Goal: Task Accomplishment & Management: Manage account settings

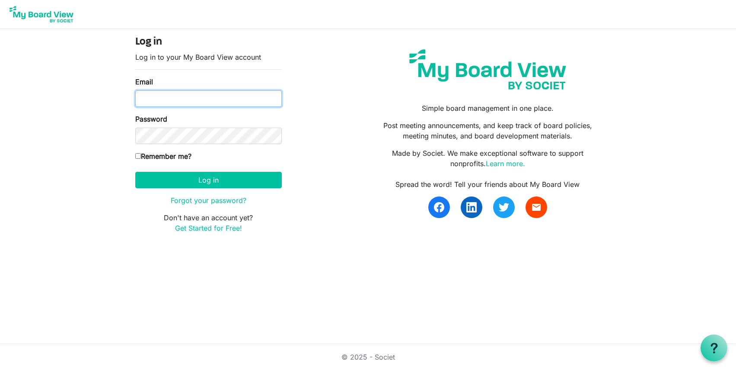
click at [164, 102] on input "Email" at bounding box center [208, 98] width 147 height 16
type input "rsaacke@wsfb.com"
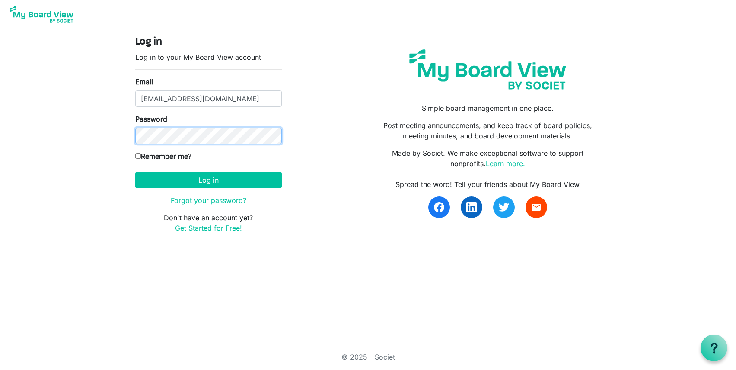
click at [135, 172] on button "Log in" at bounding box center [208, 180] width 147 height 16
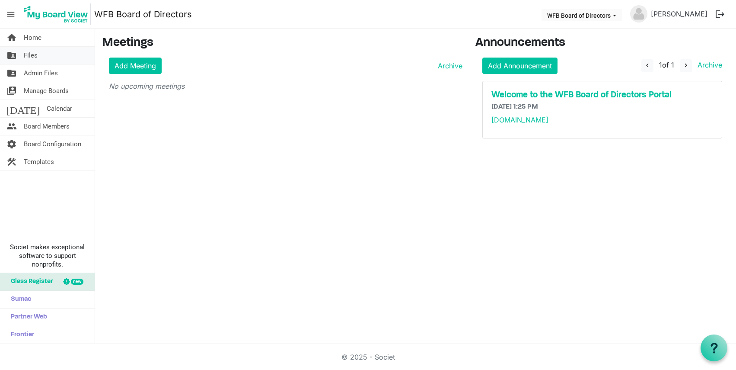
click at [28, 51] on span "Files" at bounding box center [31, 55] width 14 height 17
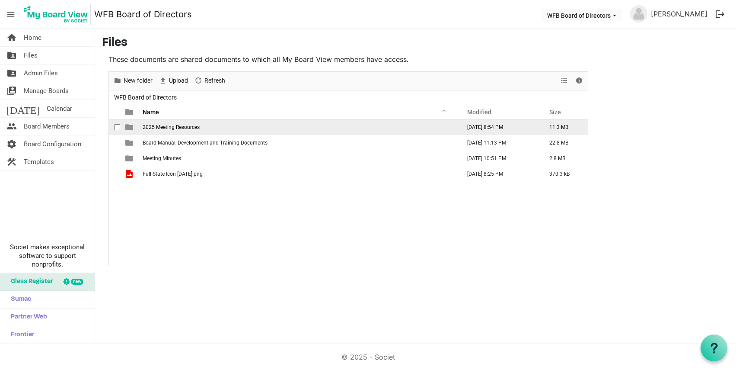
click at [163, 125] on span "2025 Meeting Resources" at bounding box center [171, 127] width 57 height 6
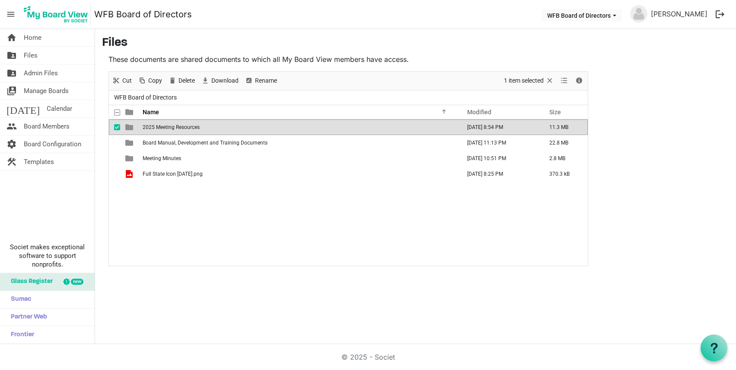
click at [163, 125] on span "2025 Meeting Resources" at bounding box center [171, 127] width 57 height 6
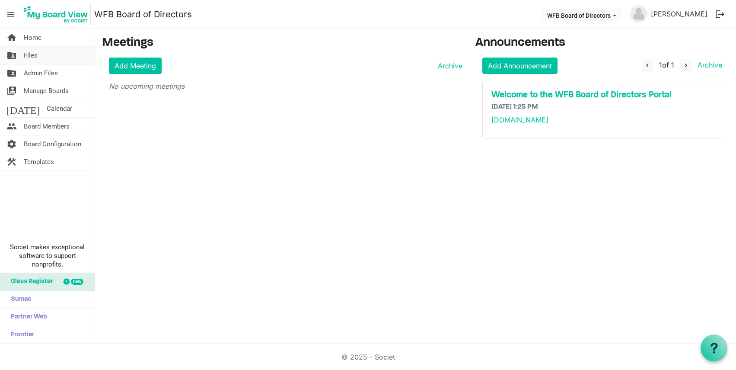
click at [32, 57] on span "Files" at bounding box center [31, 55] width 14 height 17
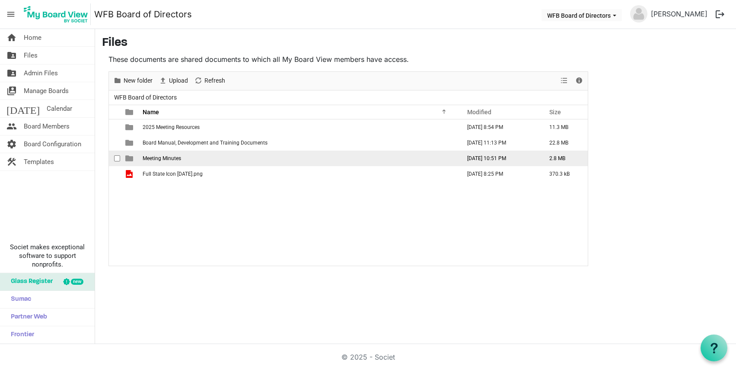
click at [159, 159] on span "Meeting Minutes" at bounding box center [162, 158] width 38 height 6
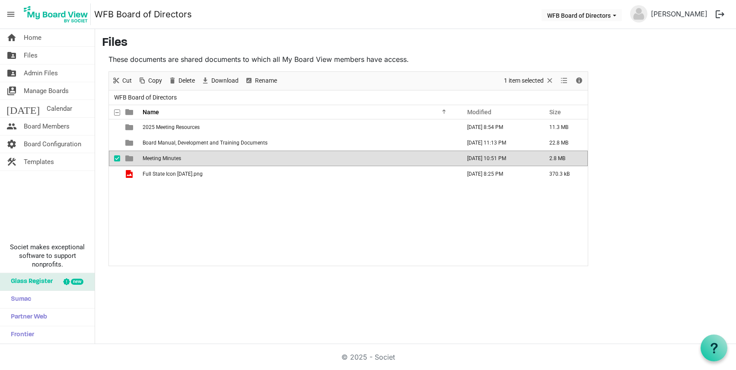
click at [159, 159] on span "Meeting Minutes" at bounding box center [162, 158] width 38 height 6
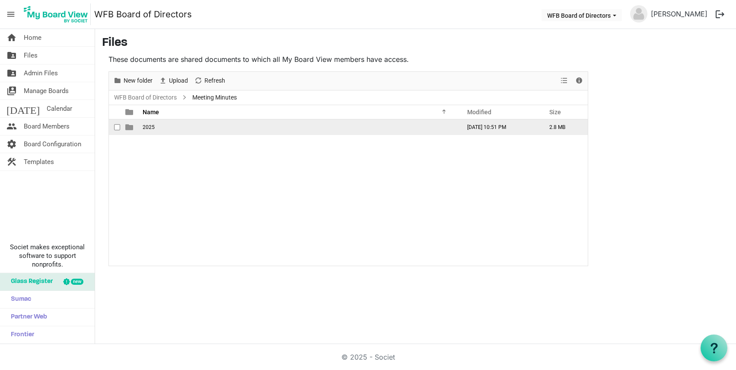
click at [146, 128] on span "2025" at bounding box center [149, 127] width 12 height 6
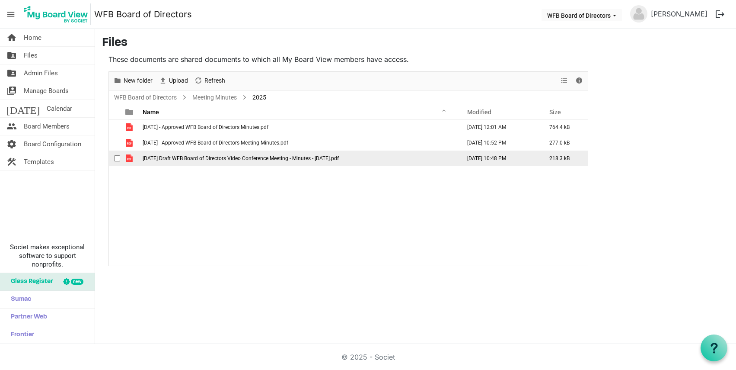
click at [171, 159] on span "5-1-2025 Draft WFB Board of Directors Video Conference Meeting - Minutes - 5-1-…" at bounding box center [241, 158] width 196 height 6
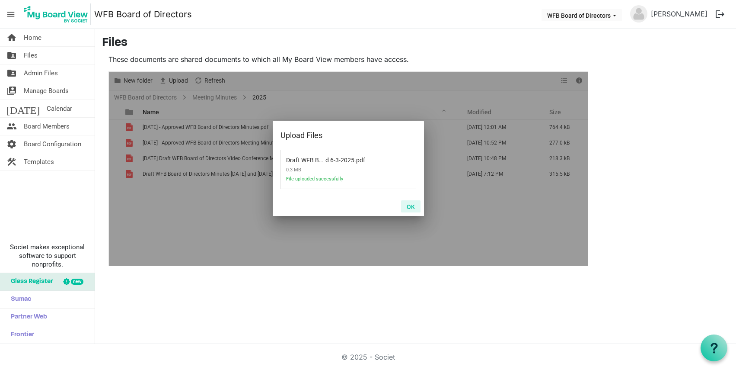
click at [414, 205] on button "OK" at bounding box center [410, 206] width 19 height 12
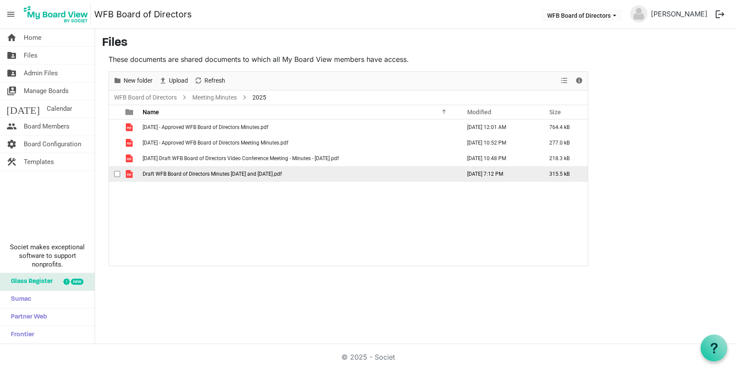
click at [143, 174] on span "Draft WFB Board of Directors Minutes 6-2 and 6-3-2025.pdf" at bounding box center [212, 174] width 139 height 6
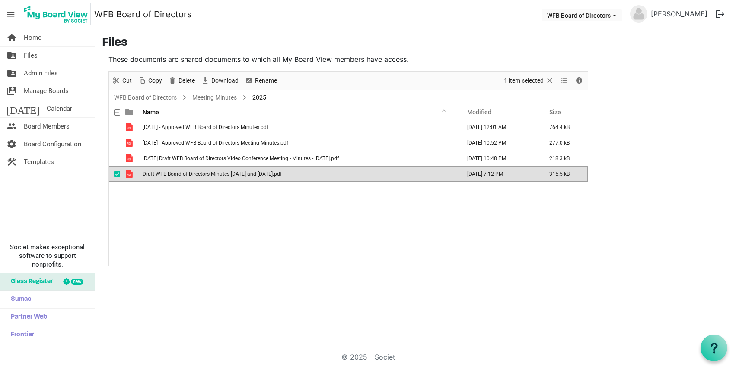
click at [143, 174] on span "Draft WFB Board of Directors Minutes 6-2 and 6-3-2025.pdf" at bounding box center [212, 174] width 139 height 6
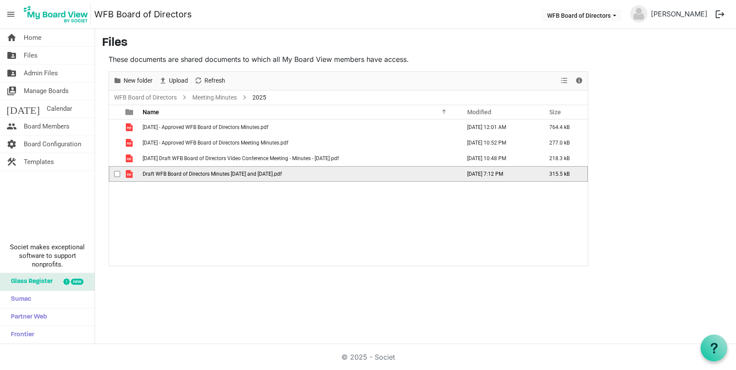
click at [325, 173] on td "Draft WFB Board of Directors Minutes 6-2 and 6-3-2025.pdf" at bounding box center [299, 174] width 318 height 16
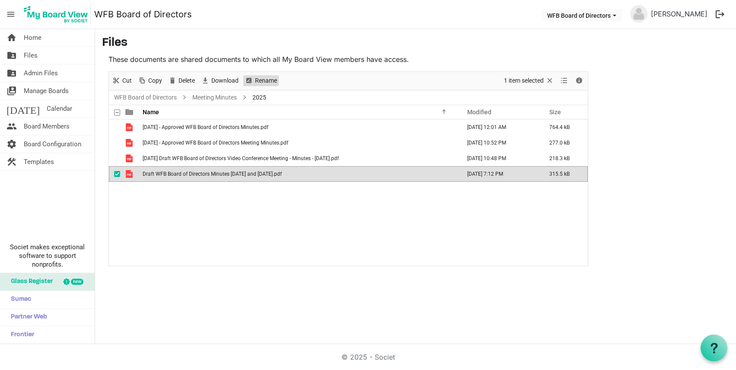
click at [262, 84] on span "Rename" at bounding box center [266, 80] width 24 height 11
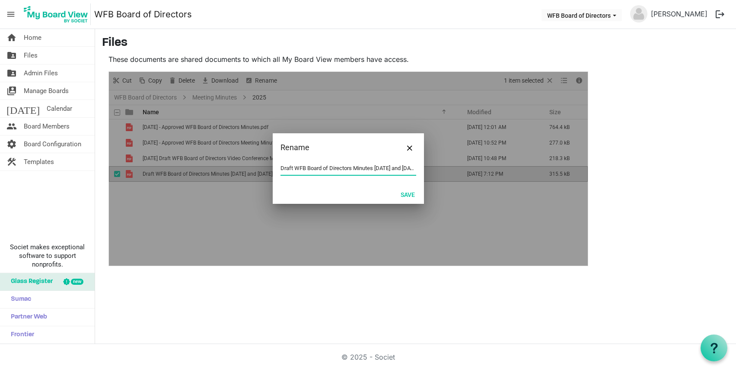
click at [281, 169] on input "Draft WFB Board of Directors Minutes 6-2 and 6-3-2025.pdf" at bounding box center [348, 168] width 136 height 13
click at [408, 195] on button "Save" at bounding box center [407, 194] width 25 height 12
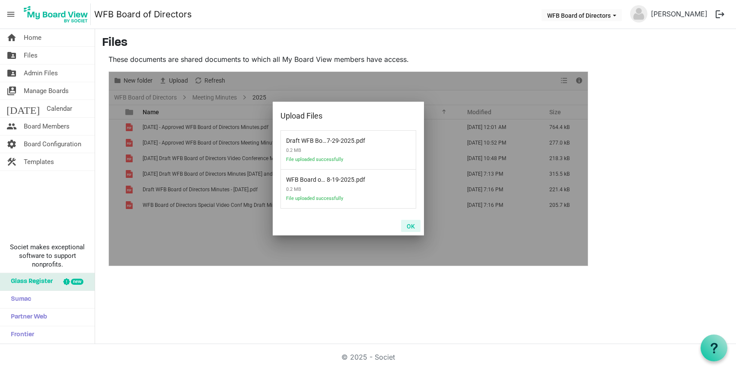
click at [415, 225] on button "OK" at bounding box center [410, 226] width 19 height 12
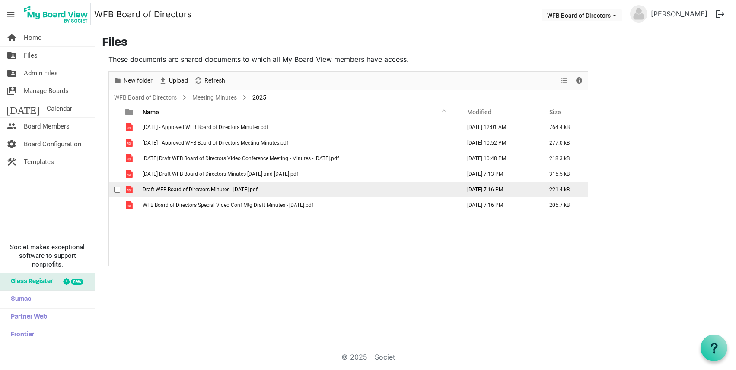
click at [213, 186] on span "Draft WFB Board of Directors Minutes - [DATE].pdf" at bounding box center [200, 189] width 115 height 6
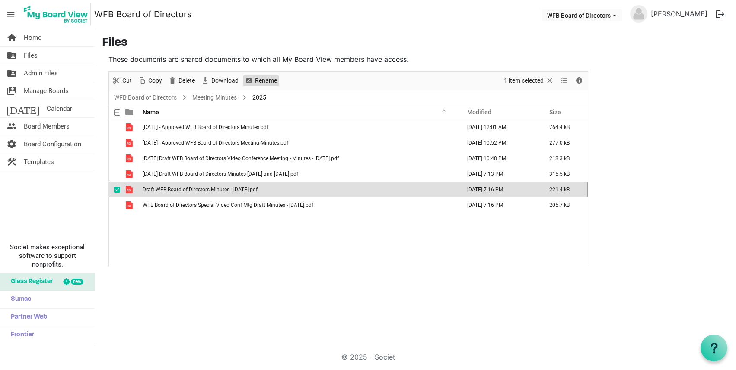
click at [259, 80] on span "Rename" at bounding box center [266, 80] width 24 height 11
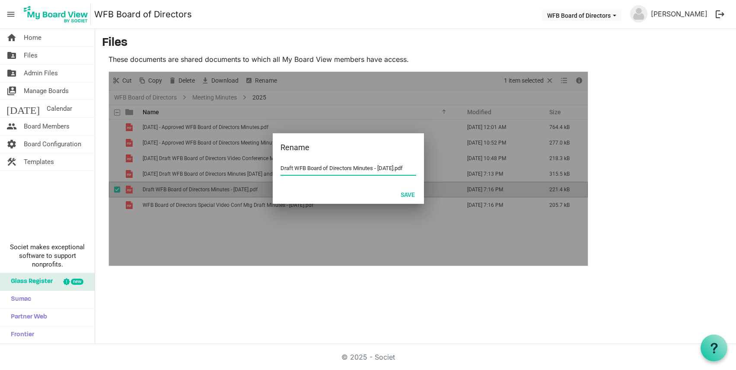
click at [282, 168] on input "Draft WFB Board of Directors Minutes - [DATE].pdf" at bounding box center [348, 168] width 136 height 13
click at [407, 195] on button "Save" at bounding box center [407, 194] width 25 height 12
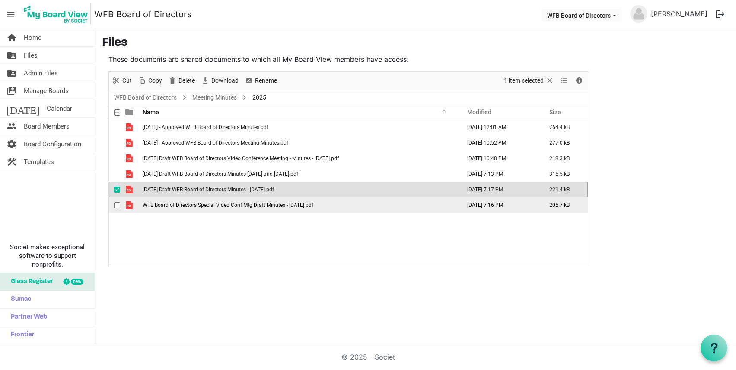
click at [144, 206] on span "WFB Board of Directors Special Video Conf Mtg Draft Minutes - 8-19-2025.pdf" at bounding box center [228, 205] width 171 height 6
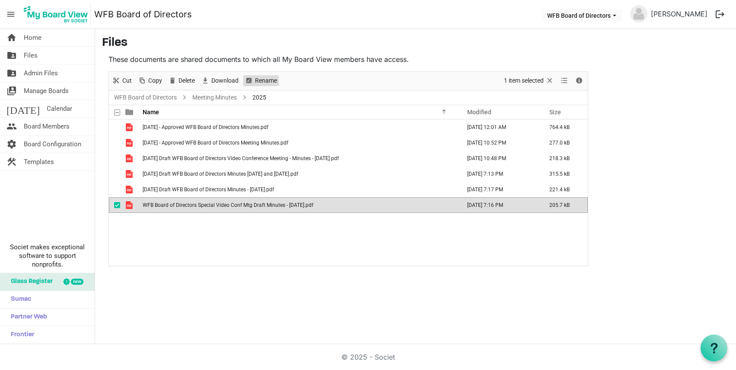
click at [263, 78] on span "Rename" at bounding box center [266, 80] width 24 height 11
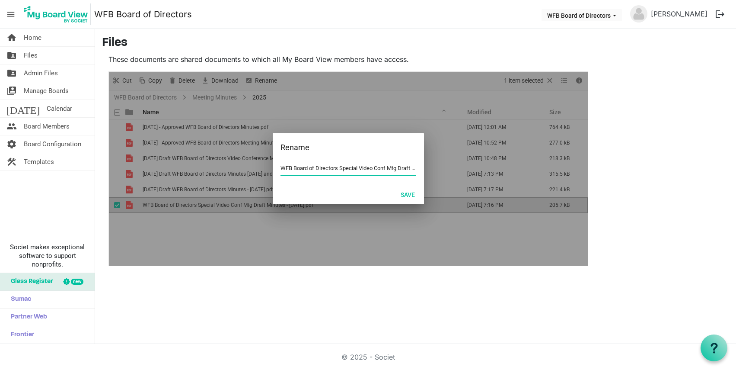
click at [281, 167] on input "WFB Board of Directors Special Video Conf Mtg Draft Minutes - 8-19-2025.pdf" at bounding box center [348, 168] width 136 height 13
click at [393, 169] on input "8-19-2025 Draft WFB Board of Directors Special Video Conf Mtg Draft Minutes - 8…" at bounding box center [348, 168] width 136 height 13
type input "8-19-2025 Draft WFB Board of Directors Special Video Conf Mtg Minutes - 8-19-20…"
click at [409, 194] on button "Save" at bounding box center [407, 194] width 25 height 12
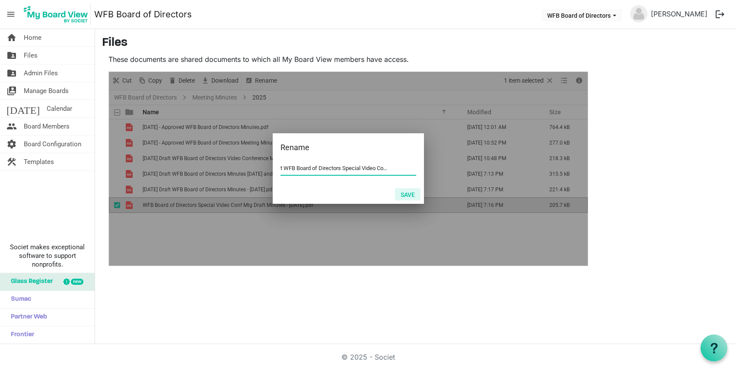
scroll to position [0, 0]
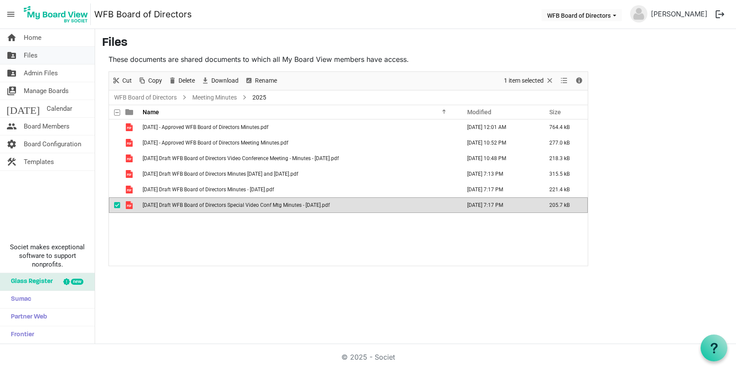
click at [29, 56] on span "Files" at bounding box center [31, 55] width 14 height 17
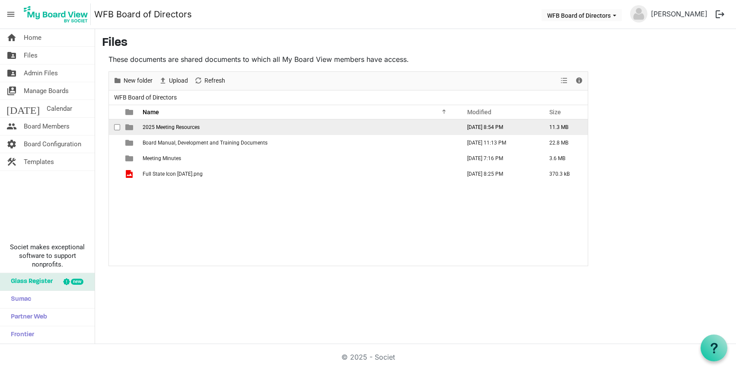
click at [166, 127] on span "2025 Meeting Resources" at bounding box center [171, 127] width 57 height 6
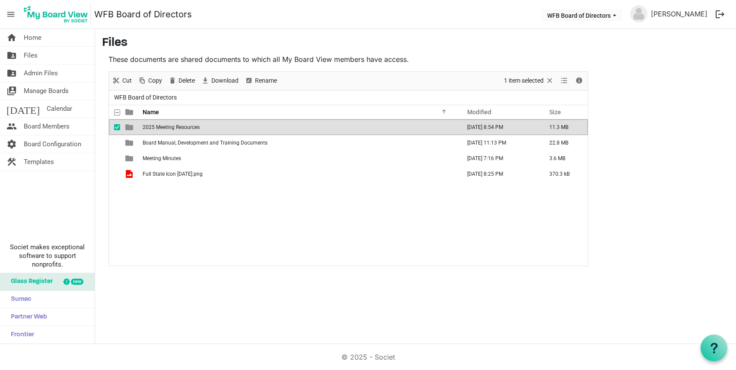
click at [166, 127] on span "2025 Meeting Resources" at bounding box center [171, 127] width 57 height 6
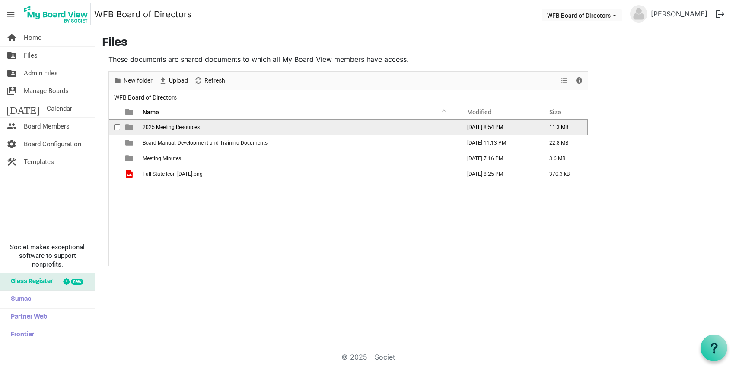
click at [166, 127] on span "2025 Meeting Resources" at bounding box center [171, 127] width 57 height 6
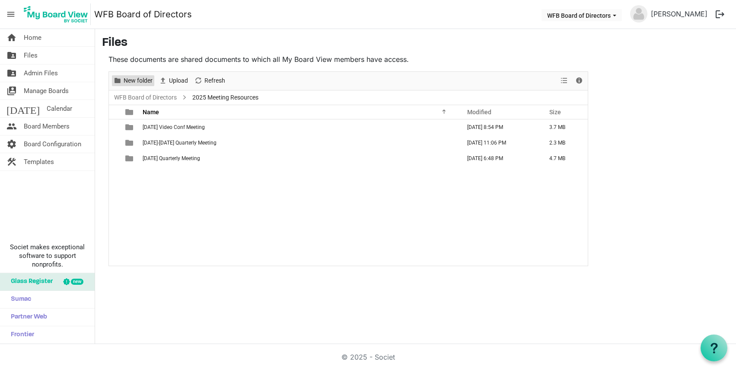
click at [133, 82] on span "New folder" at bounding box center [138, 80] width 31 height 11
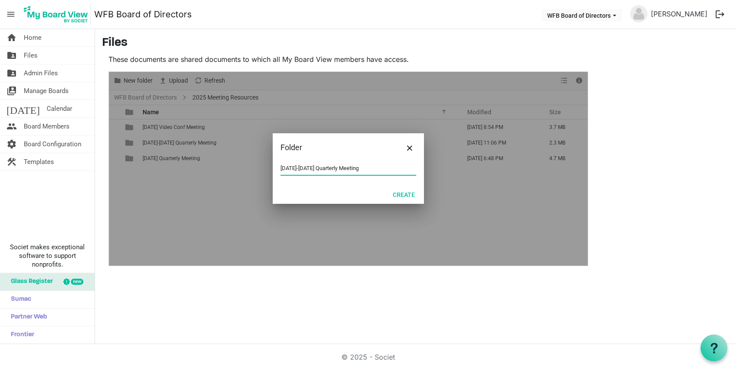
type input "September 18-19 Quarterly Meeting"
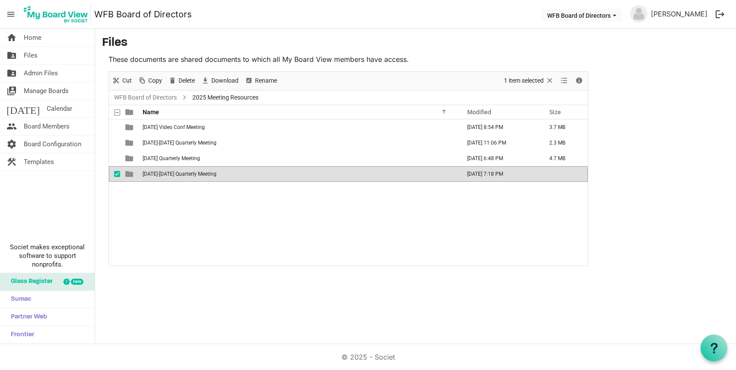
click at [175, 175] on span "September 18-19 Quarterly Meeting" at bounding box center [180, 174] width 74 height 6
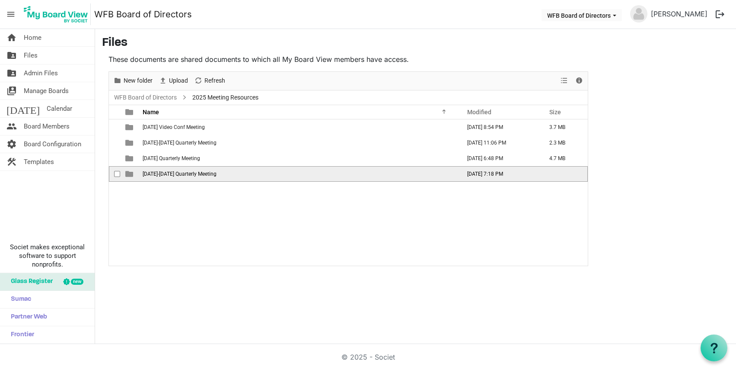
click at [175, 175] on span "September 18-19 Quarterly Meeting" at bounding box center [180, 174] width 74 height 6
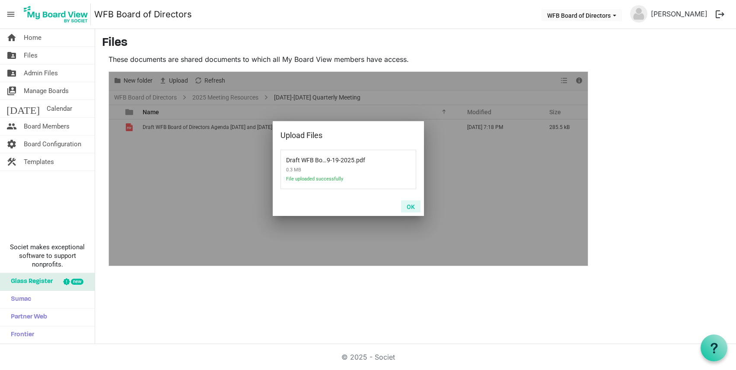
click at [412, 206] on button "OK" at bounding box center [410, 206] width 19 height 12
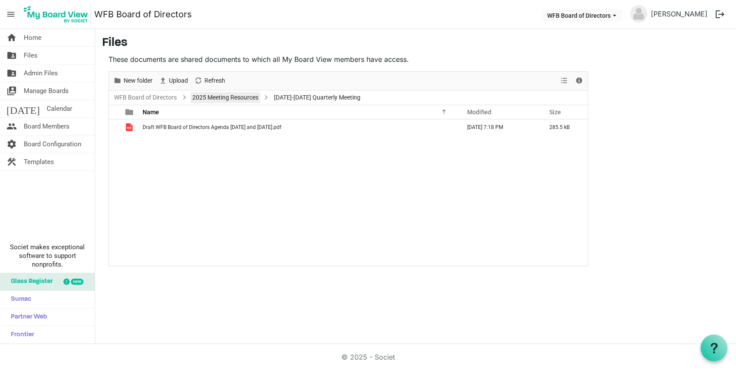
click at [222, 101] on link "2025 Meeting Resources" at bounding box center [226, 97] width 70 height 11
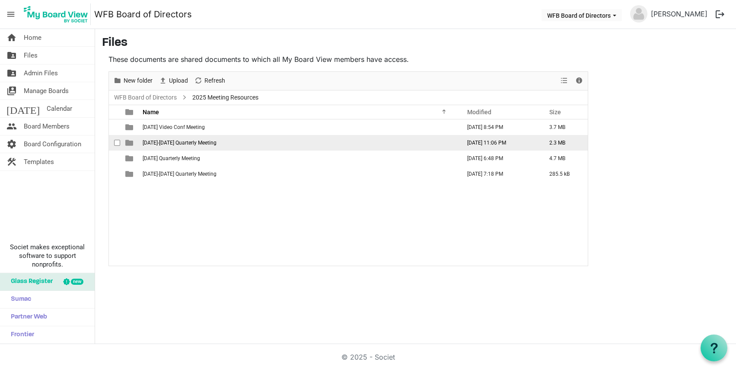
click at [156, 140] on span "June 2-3 Quarterly Meeting" at bounding box center [180, 143] width 74 height 6
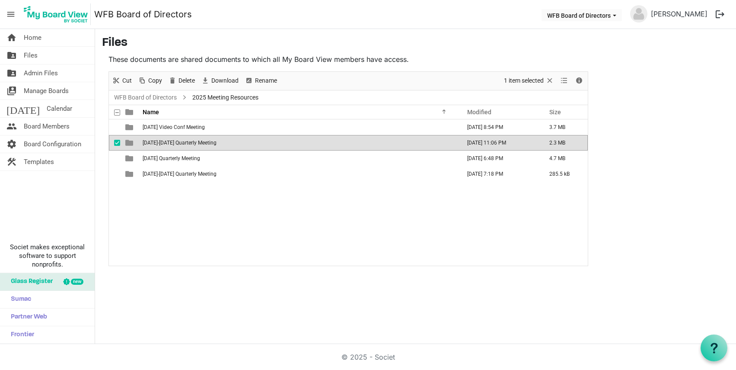
click at [156, 140] on span "June 2-3 Quarterly Meeting" at bounding box center [180, 143] width 74 height 6
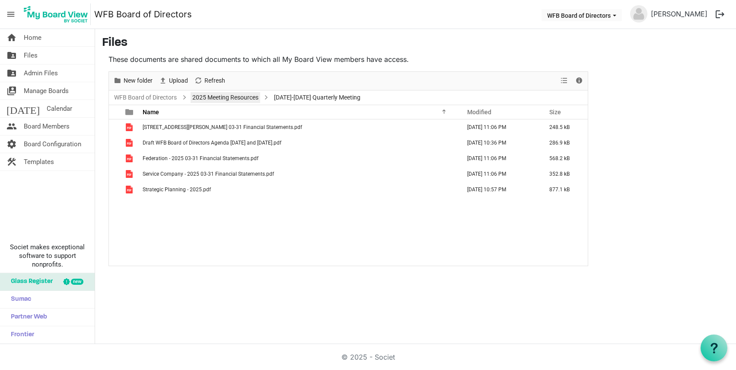
click at [234, 96] on link "2025 Meeting Resources" at bounding box center [226, 97] width 70 height 11
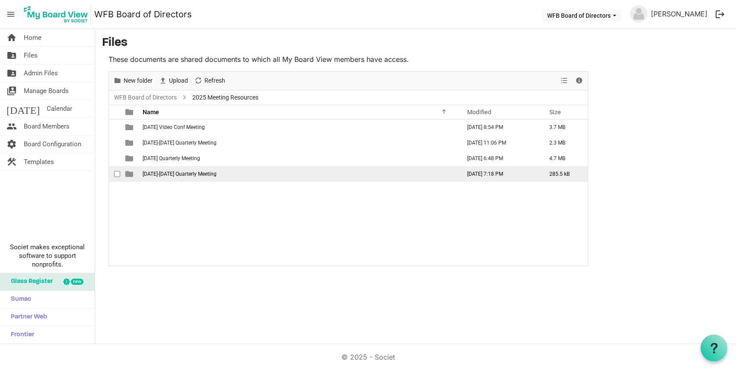
click at [167, 172] on span "September 18-19 Quarterly Meeting" at bounding box center [180, 174] width 74 height 6
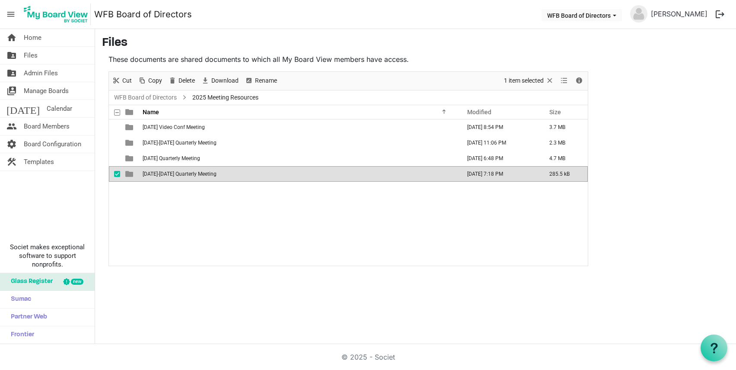
click at [167, 172] on span "September 18-19 Quarterly Meeting" at bounding box center [180, 174] width 74 height 6
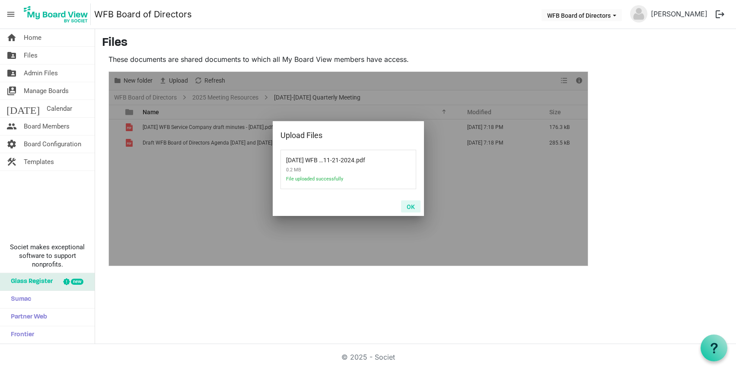
click at [411, 207] on button "OK" at bounding box center [410, 206] width 19 height 12
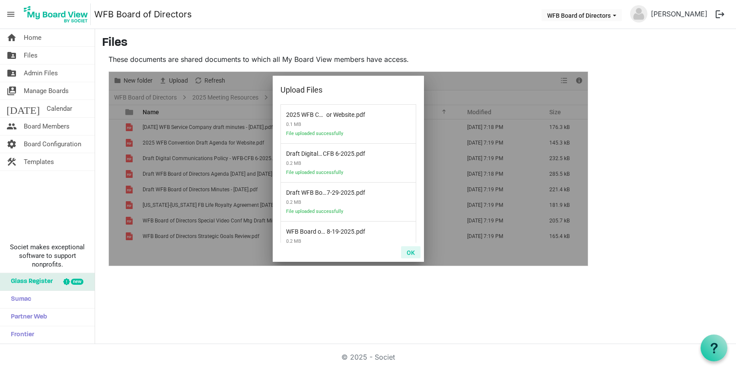
click at [410, 250] on button "OK" at bounding box center [410, 252] width 19 height 12
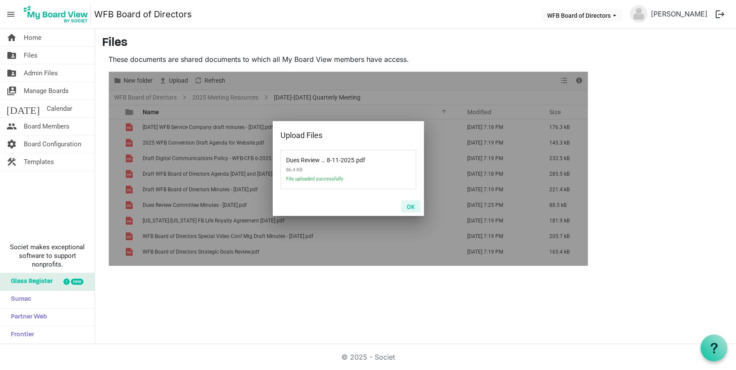
click at [408, 204] on button "OK" at bounding box center [410, 206] width 19 height 12
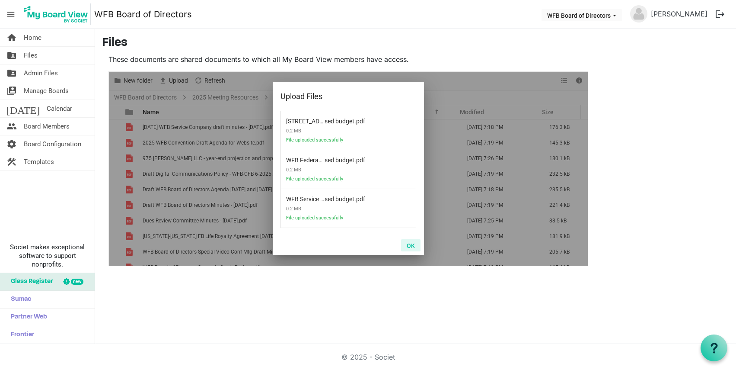
click at [410, 247] on button "OK" at bounding box center [410, 245] width 19 height 12
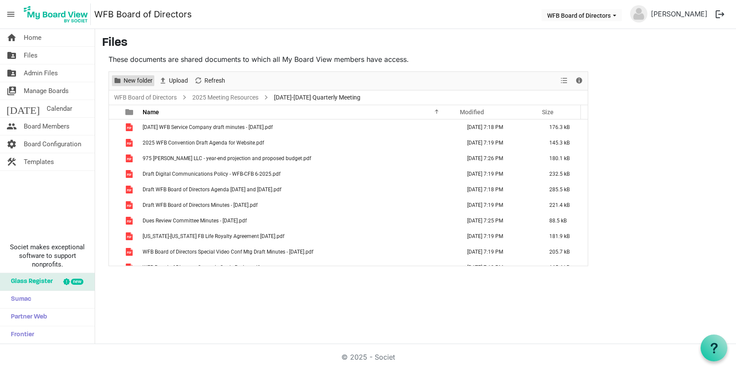
click at [133, 83] on span "New folder" at bounding box center [138, 80] width 31 height 11
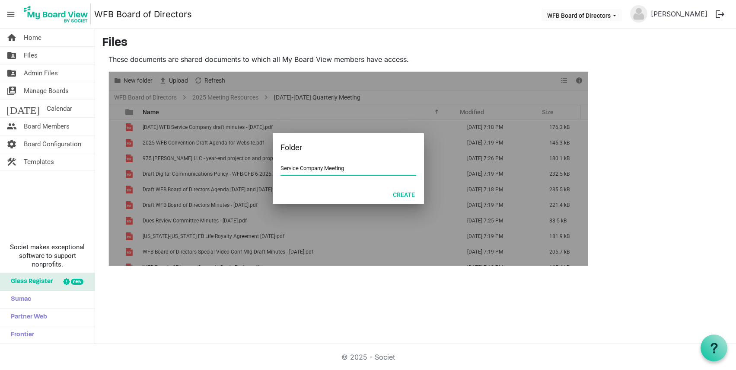
type input "Service Company Meeting"
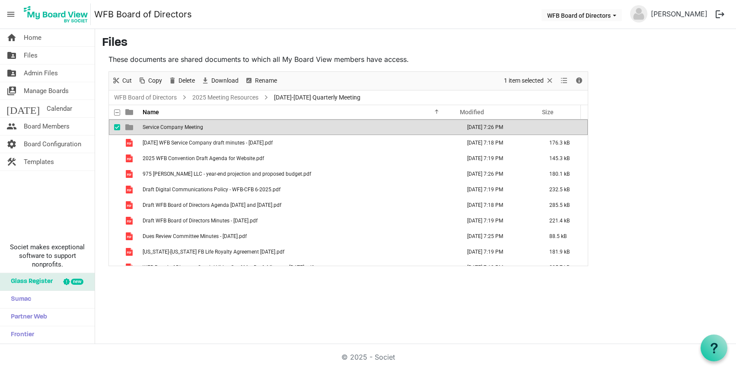
drag, startPoint x: 212, startPoint y: 143, endPoint x: 211, endPoint y: 129, distance: 13.9
click at [211, 129] on tbody "Service Company Meeting September 12, 2025 7:26 PM 11-21-2024 WFB Service Compa…" at bounding box center [348, 220] width 479 height 202
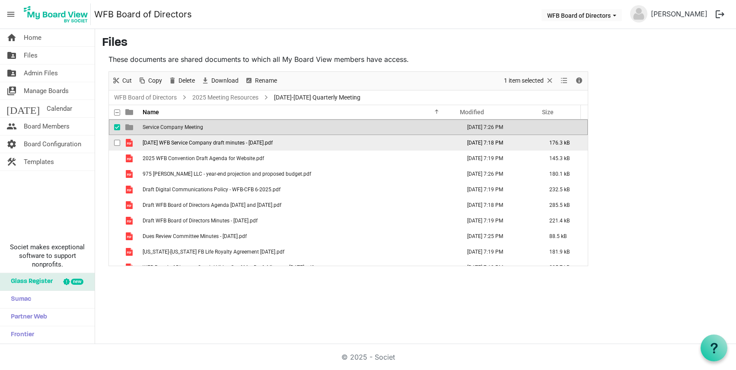
click at [212, 144] on span "11-21-2024 WFB Service Company draft minutes - 11-21-2024.pdf" at bounding box center [208, 143] width 130 height 6
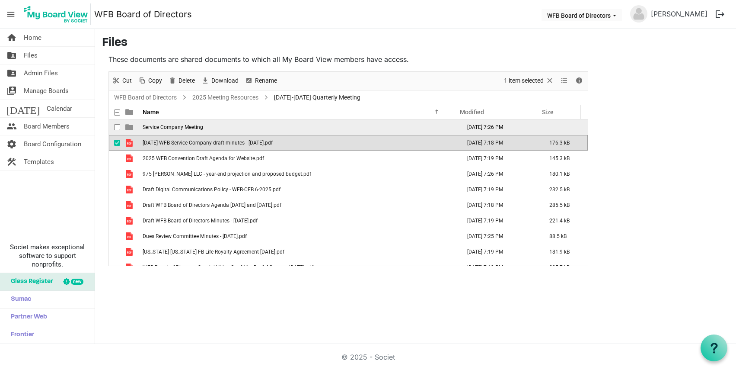
drag, startPoint x: 212, startPoint y: 145, endPoint x: 212, endPoint y: 130, distance: 15.1
click at [212, 130] on tbody "Service Company Meeting September 12, 2025 7:26 PM 11-21-2024 WFB Service Compa…" at bounding box center [348, 220] width 479 height 202
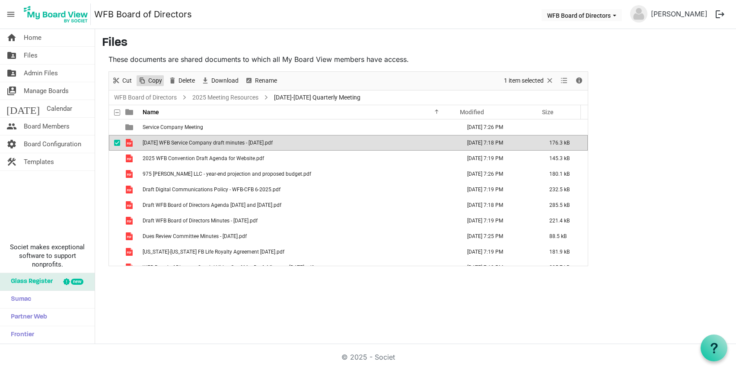
click at [150, 84] on span "Copy" at bounding box center [155, 80] width 16 height 11
click at [124, 80] on span "Cut" at bounding box center [126, 80] width 11 height 11
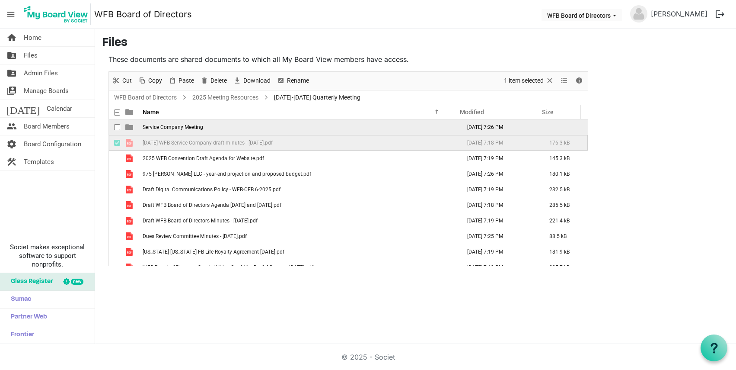
click at [166, 128] on span "Service Company Meeting" at bounding box center [173, 127] width 61 height 6
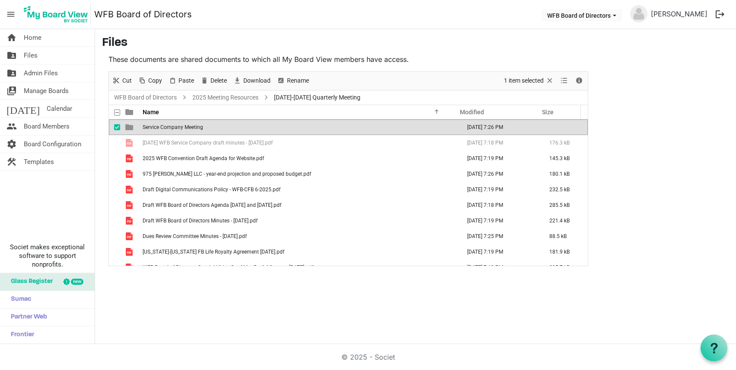
click at [166, 128] on span "Service Company Meeting" at bounding box center [173, 127] width 61 height 6
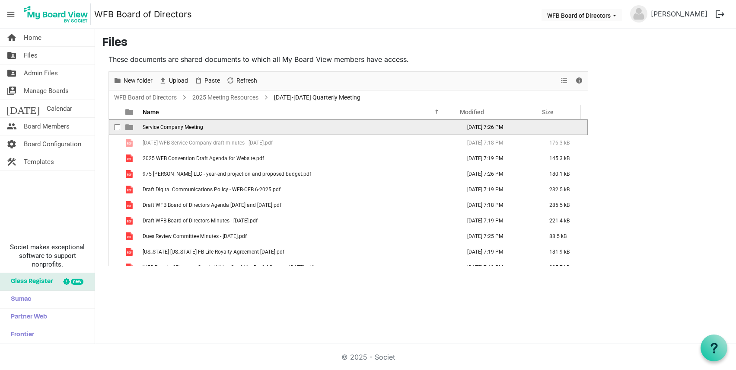
click at [166, 128] on span "Service Company Meeting" at bounding box center [173, 127] width 61 height 6
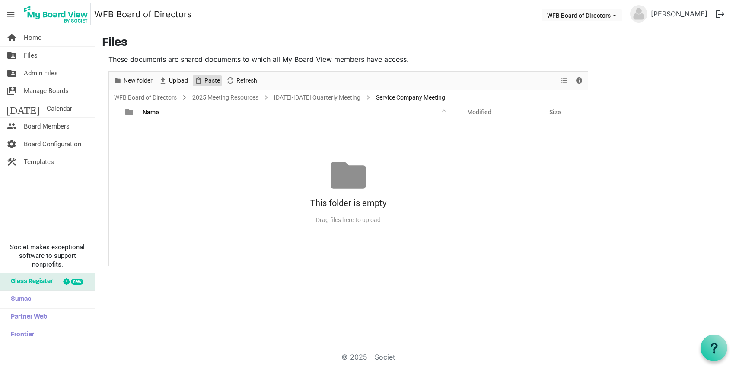
click at [208, 79] on span "Paste" at bounding box center [212, 80] width 17 height 11
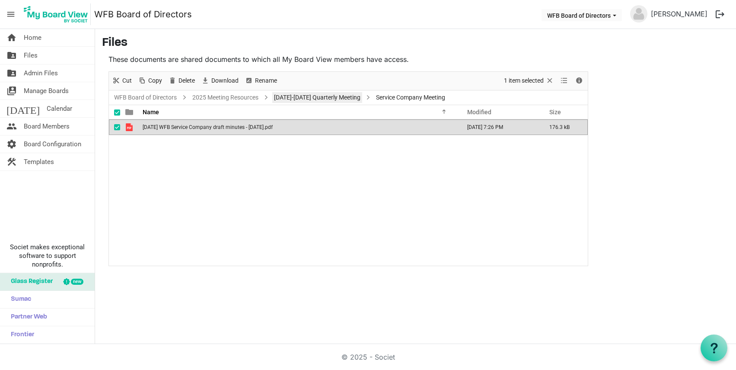
click at [325, 100] on link "[DATE]-[DATE] Quarterly Meeting" at bounding box center [317, 97] width 90 height 11
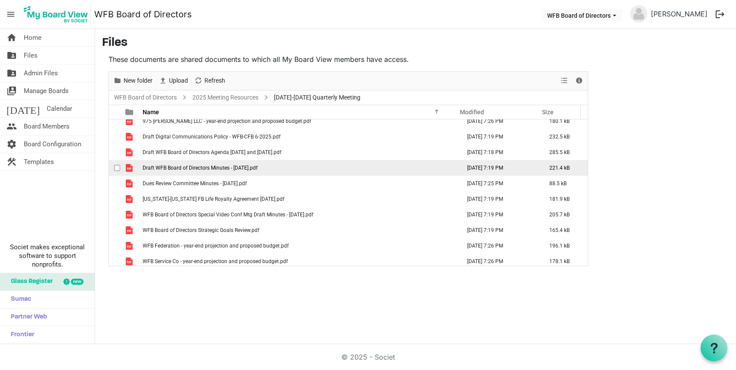
scroll to position [41, 0]
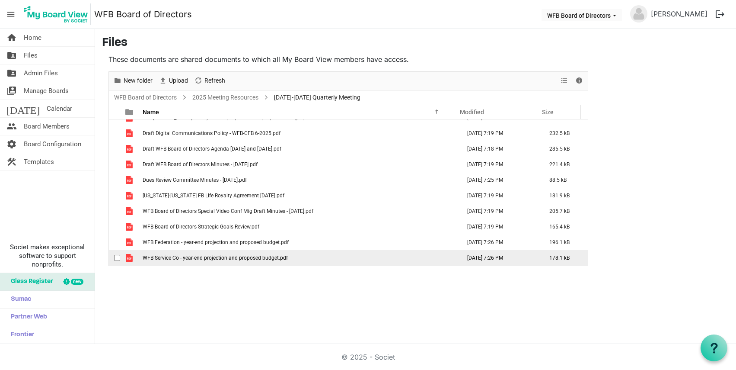
click at [184, 255] on span "WFB Service Co - year-end projection and proposed budget.pdf" at bounding box center [215, 258] width 145 height 6
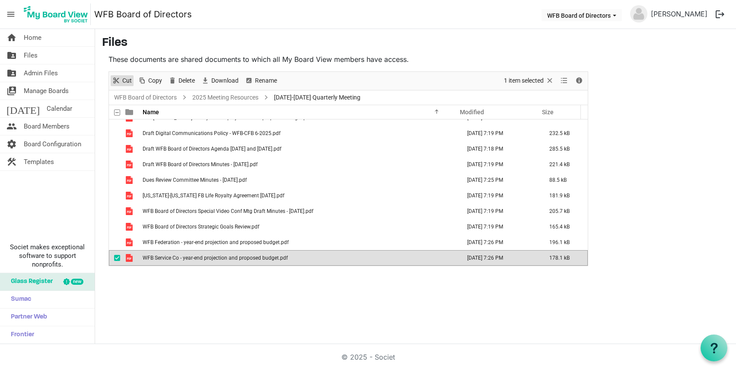
click at [120, 79] on span "Cut" at bounding box center [116, 80] width 10 height 11
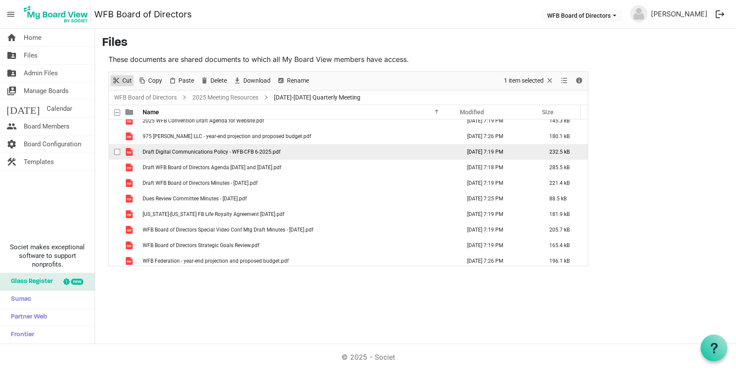
scroll to position [0, 0]
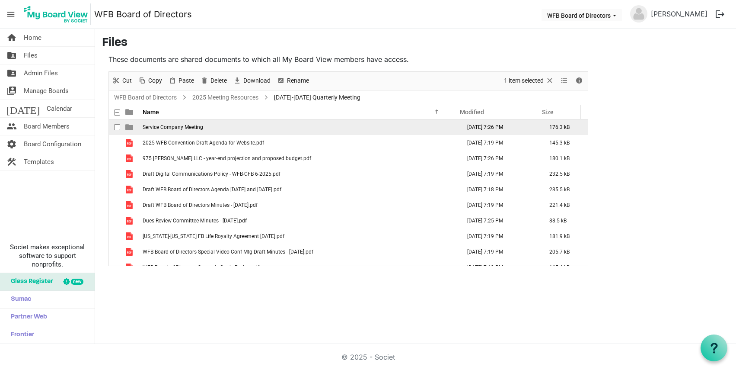
click at [171, 124] on span "Service Company Meeting" at bounding box center [173, 127] width 61 height 6
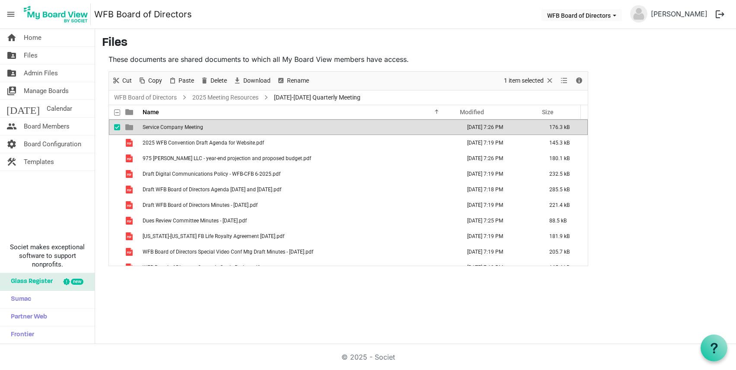
click at [171, 124] on span "Service Company Meeting" at bounding box center [173, 127] width 61 height 6
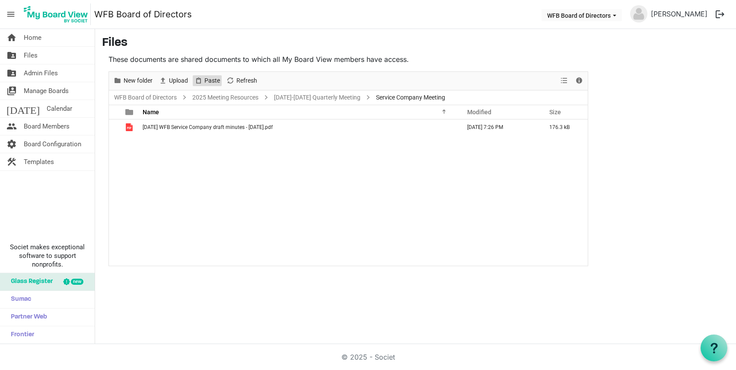
click at [209, 79] on span "Paste" at bounding box center [212, 80] width 17 height 11
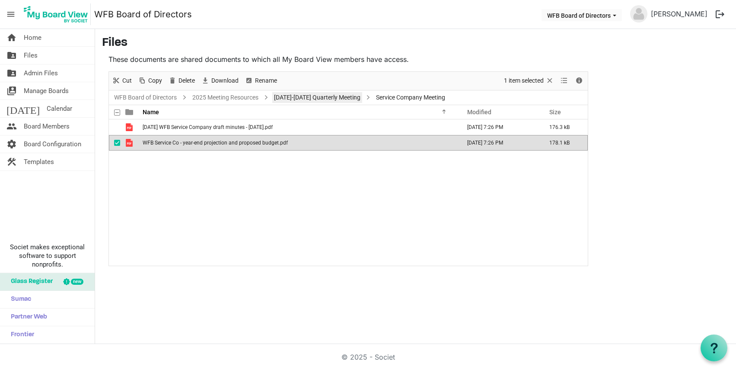
click at [305, 97] on link "[DATE]-[DATE] Quarterly Meeting" at bounding box center [317, 97] width 90 height 11
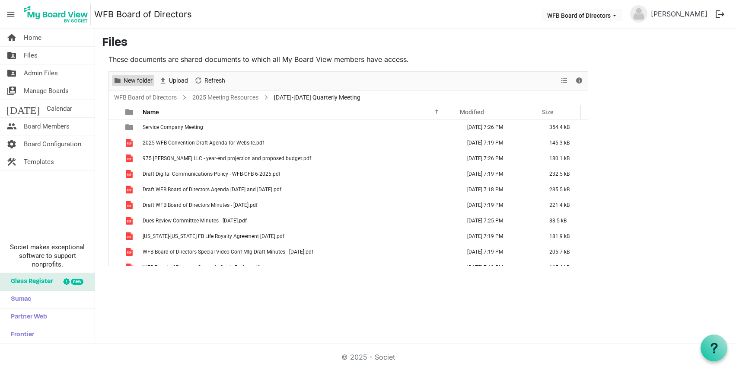
click at [135, 80] on span "New folder" at bounding box center [138, 80] width 31 height 11
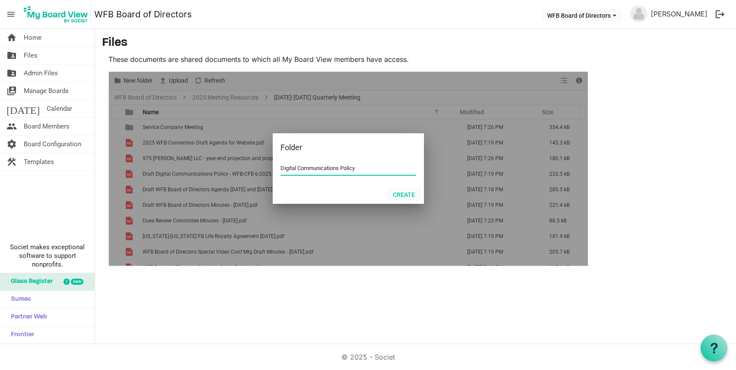
type input "Digital Communications Policy"
click at [408, 195] on button "Create" at bounding box center [403, 194] width 33 height 12
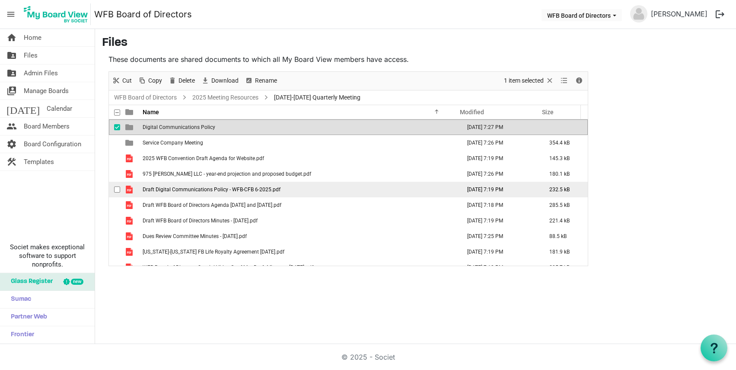
click at [172, 188] on span "Draft Digital Communications Policy - WFB-CFB 6-2025.pdf" at bounding box center [212, 189] width 138 height 6
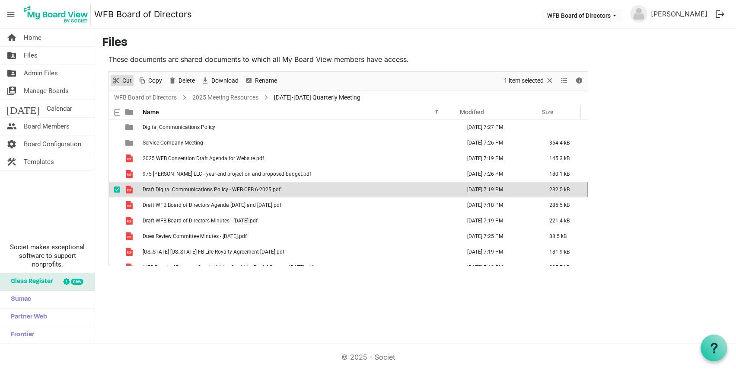
click at [126, 77] on span "Cut" at bounding box center [126, 80] width 11 height 11
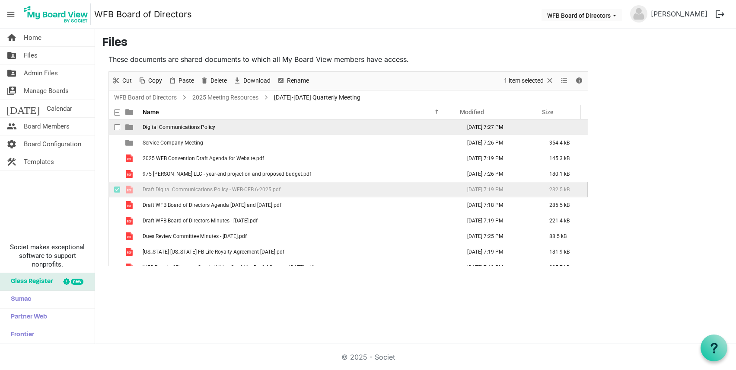
click at [163, 126] on span "Digital Communications Policy" at bounding box center [179, 127] width 73 height 6
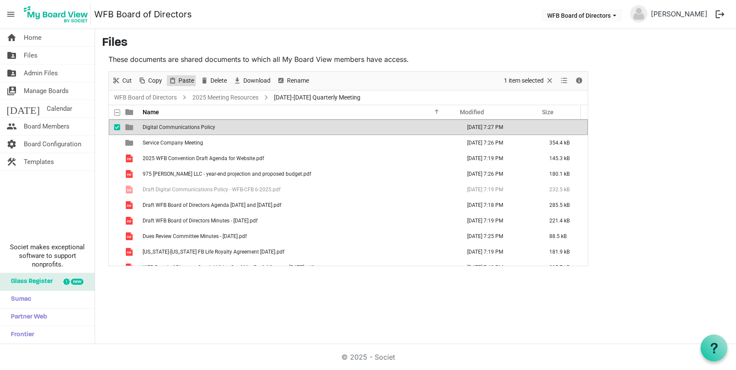
click at [181, 80] on span "Paste" at bounding box center [186, 80] width 17 height 11
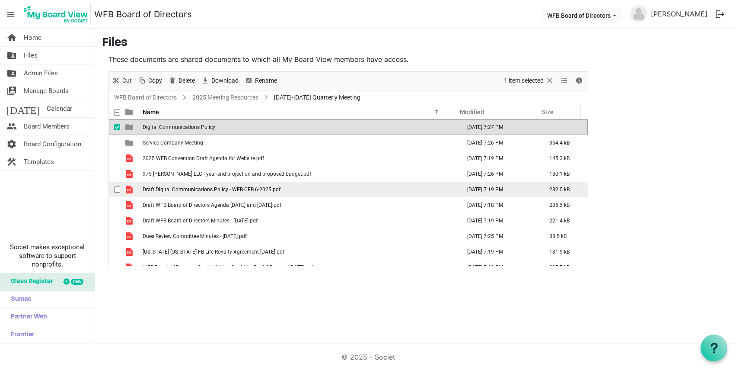
click at [180, 188] on span "Draft Digital Communications Policy - WFB-CFB 6-2025.pdf" at bounding box center [212, 189] width 138 height 6
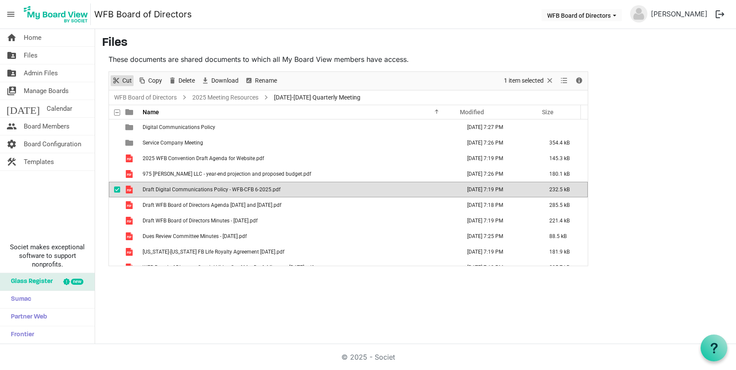
click at [124, 80] on span "Cut" at bounding box center [126, 80] width 11 height 11
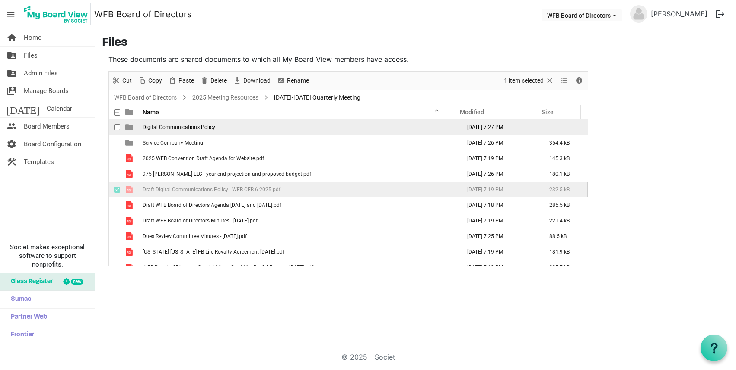
click at [171, 126] on span "Digital Communications Policy" at bounding box center [179, 127] width 73 height 6
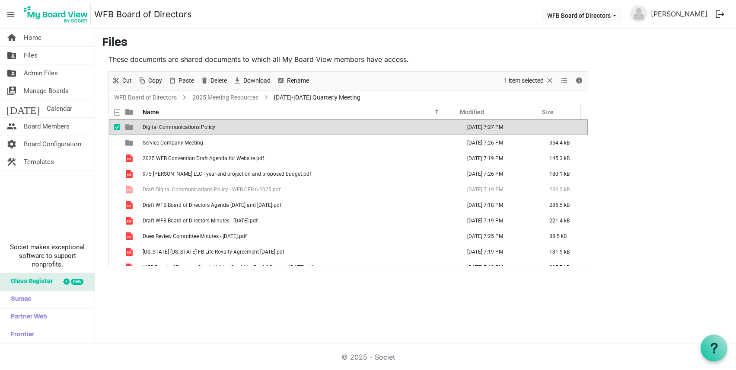
click at [171, 126] on span "Digital Communications Policy" at bounding box center [179, 127] width 73 height 6
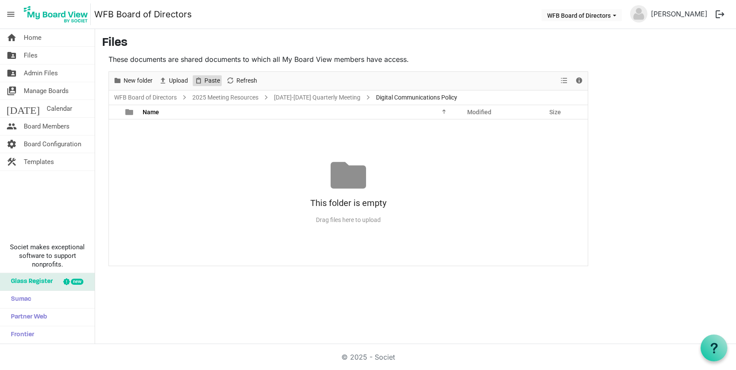
click at [213, 77] on span "Paste" at bounding box center [212, 80] width 17 height 11
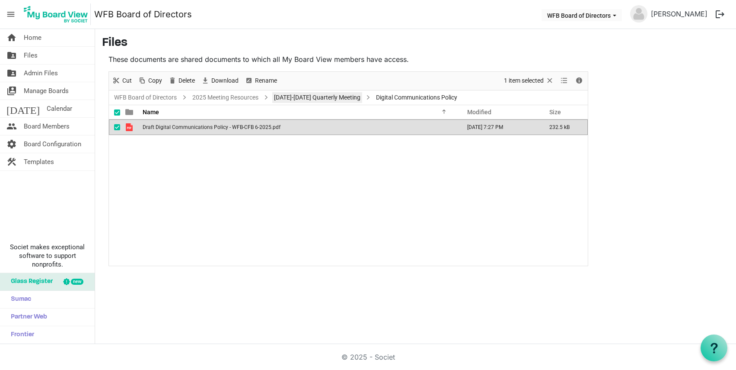
click at [322, 95] on link "September 18-19 Quarterly Meeting" at bounding box center [317, 97] width 90 height 11
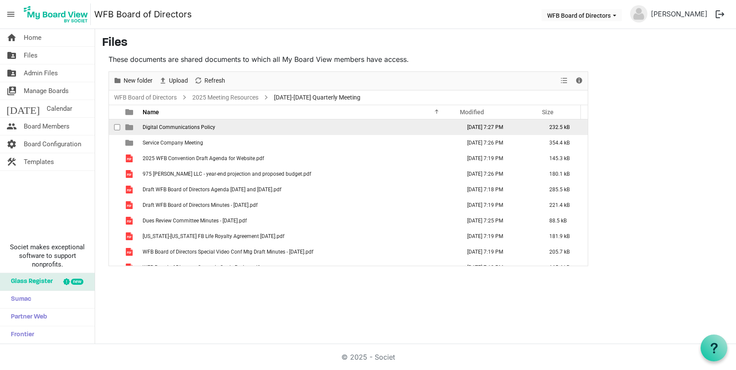
click at [179, 124] on span "Digital Communications Policy" at bounding box center [179, 127] width 73 height 6
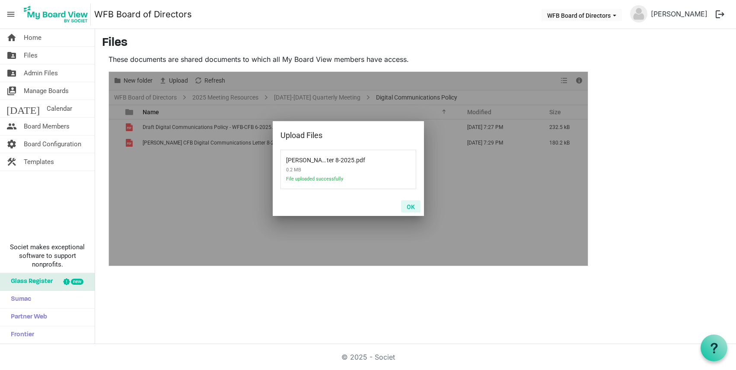
click at [412, 207] on button "OK" at bounding box center [410, 206] width 19 height 12
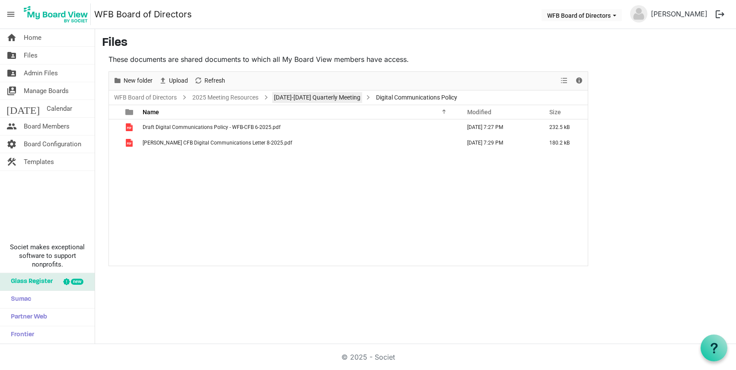
click at [306, 97] on link "September 18-19 Quarterly Meeting" at bounding box center [317, 97] width 90 height 11
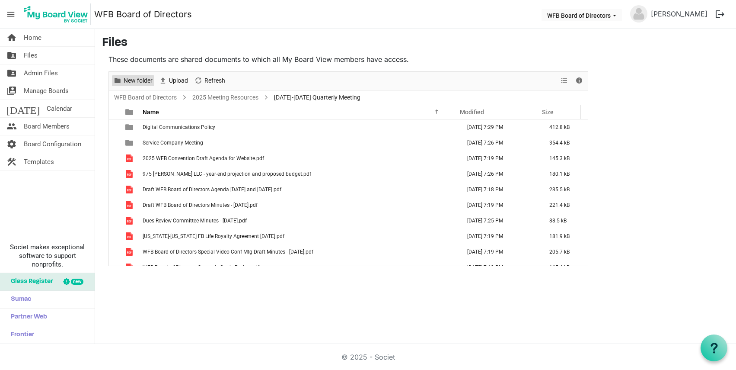
click at [140, 83] on span "New folder" at bounding box center [138, 80] width 31 height 11
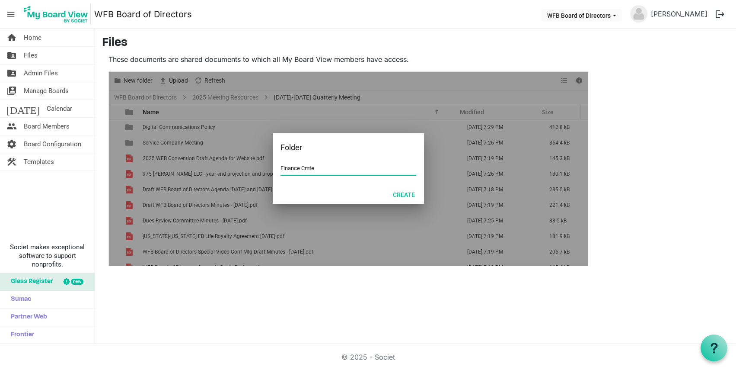
type input "Finance Cmte"
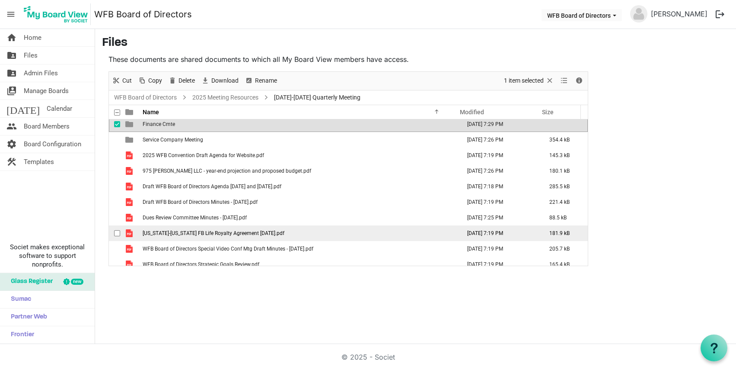
scroll to position [41, 0]
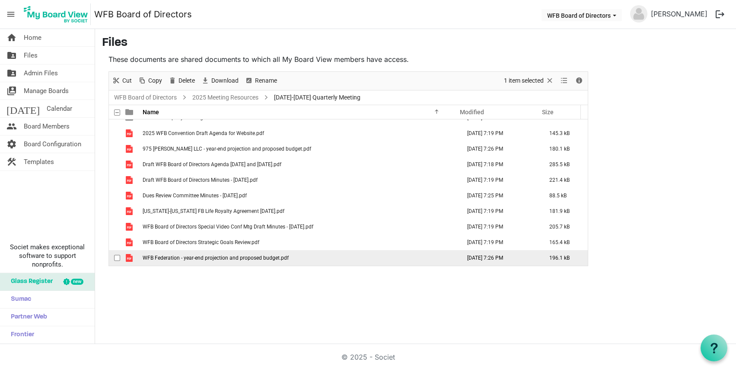
click at [186, 256] on span "WFB Federation - year-end projection and proposed budget.pdf" at bounding box center [216, 258] width 146 height 6
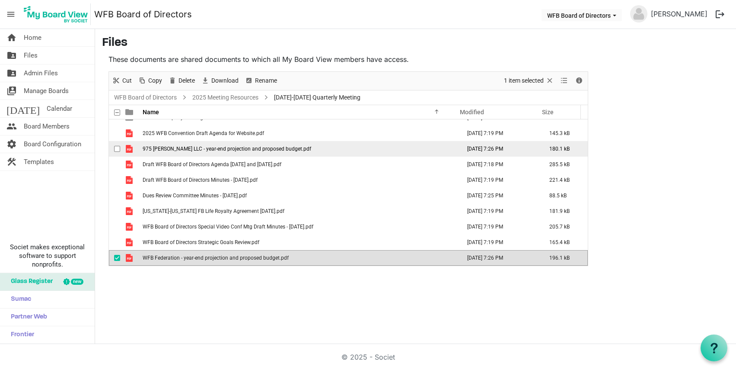
click at [188, 146] on span "975 Carpenter Rd LLC - year-end projection and proposed budget.pdf" at bounding box center [227, 149] width 169 height 6
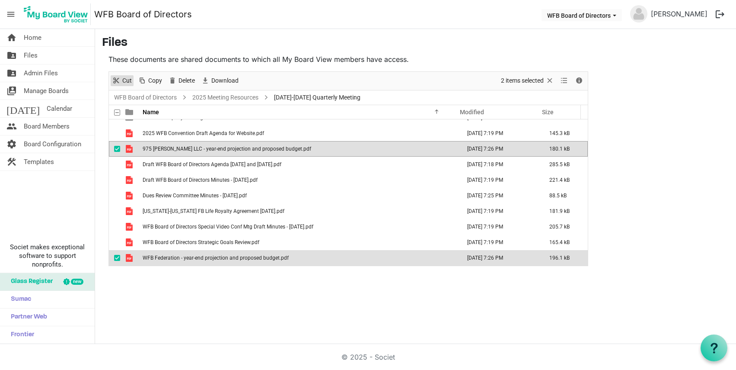
click at [121, 80] on span "Cut" at bounding box center [126, 80] width 11 height 11
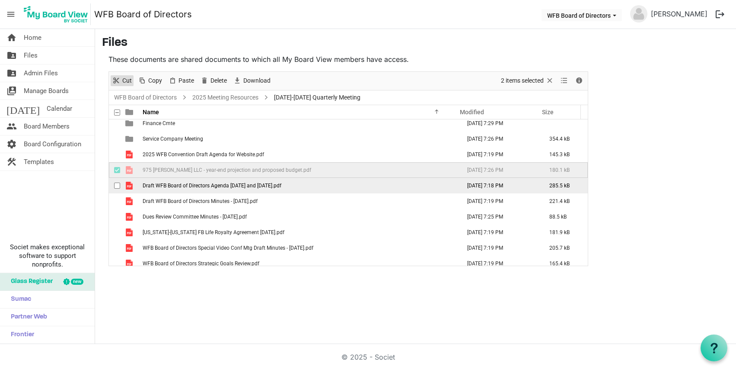
scroll to position [0, 0]
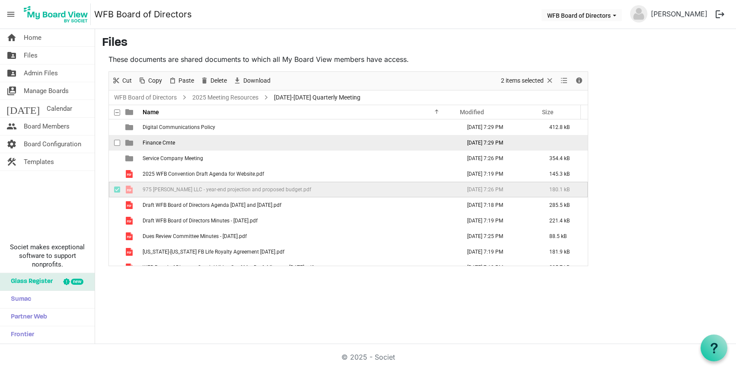
click at [159, 140] on span "Finance Cmte" at bounding box center [159, 143] width 32 height 6
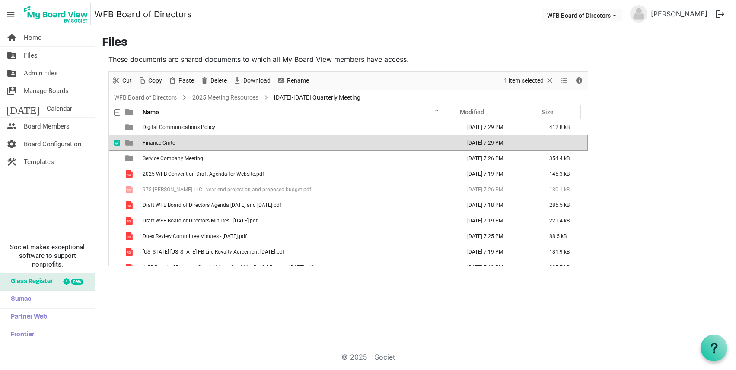
click at [159, 140] on span "Finance Cmte" at bounding box center [159, 143] width 32 height 6
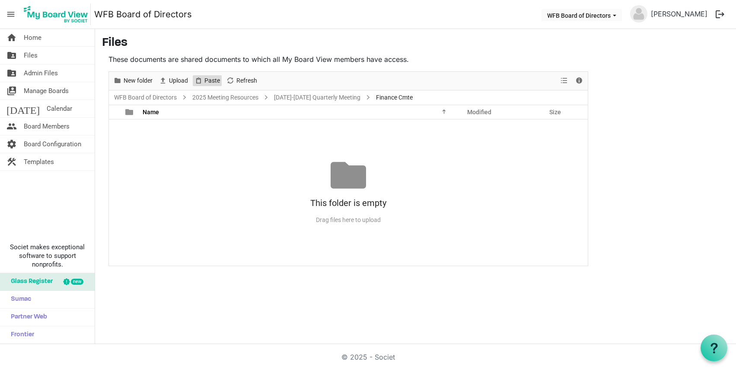
click at [209, 78] on span "Paste" at bounding box center [212, 80] width 17 height 11
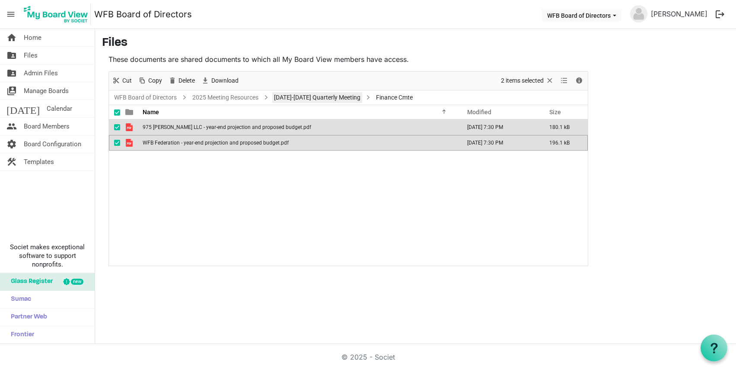
click at [321, 97] on link "September 18-19 Quarterly Meeting" at bounding box center [317, 97] width 90 height 11
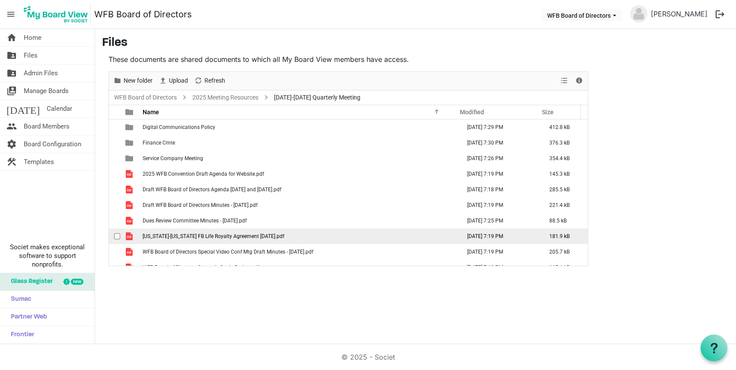
scroll to position [10, 0]
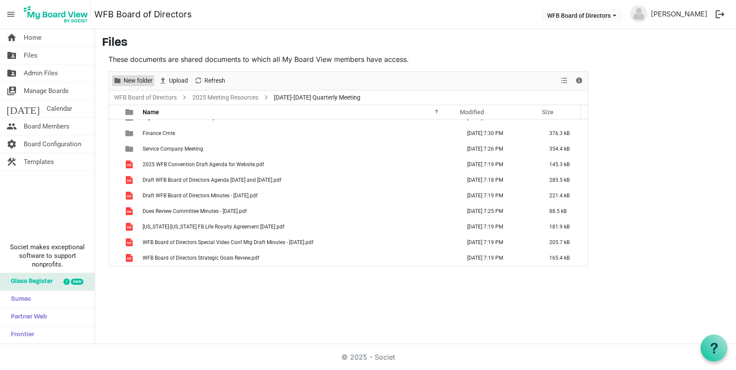
click at [135, 78] on span "New folder" at bounding box center [138, 80] width 31 height 11
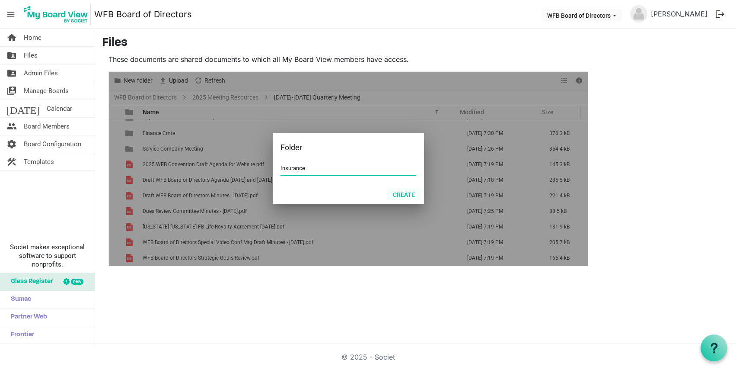
type input "Insurance"
click at [402, 194] on button "Create" at bounding box center [403, 194] width 33 height 12
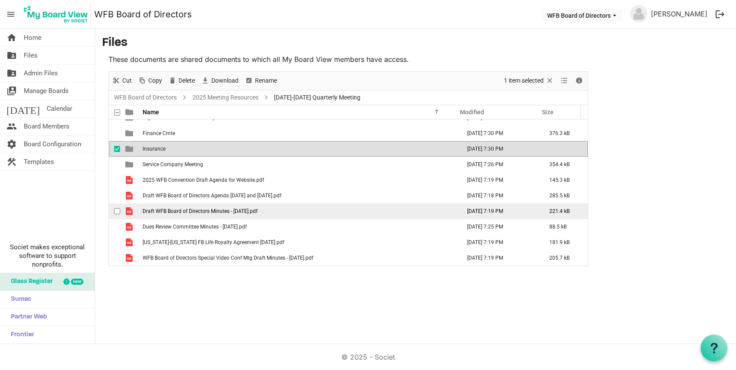
scroll to position [25, 0]
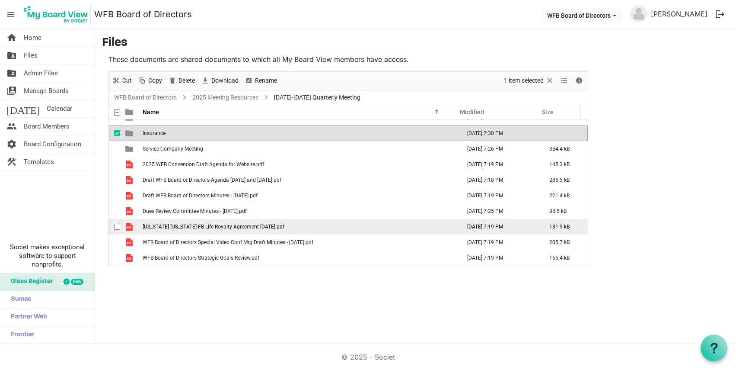
click at [183, 223] on span "Washington-Iowa FB Life Royalty Agreement 7-10-25.pdf" at bounding box center [214, 226] width 142 height 6
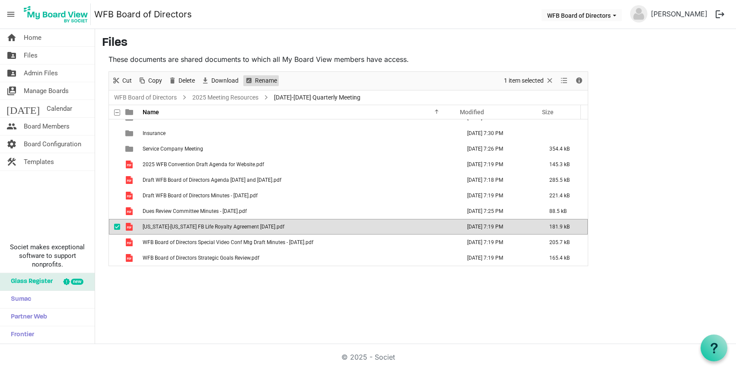
click at [265, 77] on span "Rename" at bounding box center [266, 80] width 24 height 11
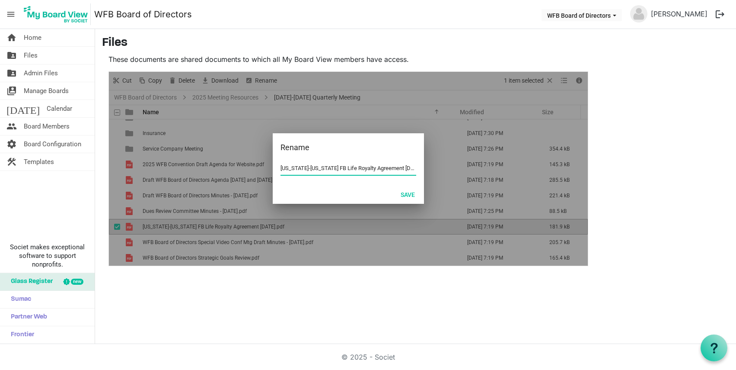
click at [216, 141] on div at bounding box center [348, 169] width 479 height 194
click at [408, 192] on button "Save" at bounding box center [407, 194] width 25 height 12
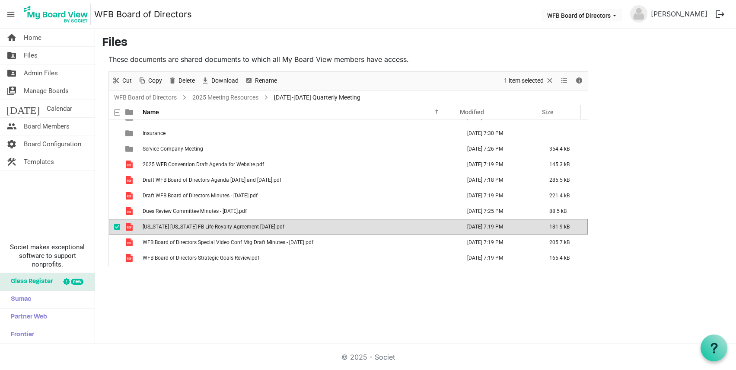
click at [193, 227] on span "Washington-Iowa FB Life Royalty Agreement 7-10-25.pdf" at bounding box center [214, 226] width 142 height 6
click at [184, 227] on span "Washington-Iowa FB Life Royalty Agreement 7-10-25.pdf" at bounding box center [214, 226] width 142 height 6
click at [122, 76] on span "Cut" at bounding box center [126, 80] width 11 height 11
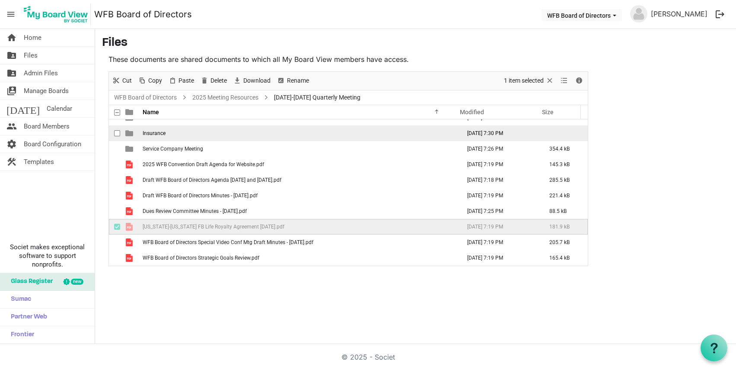
click at [156, 136] on span "Insurance" at bounding box center [154, 133] width 23 height 6
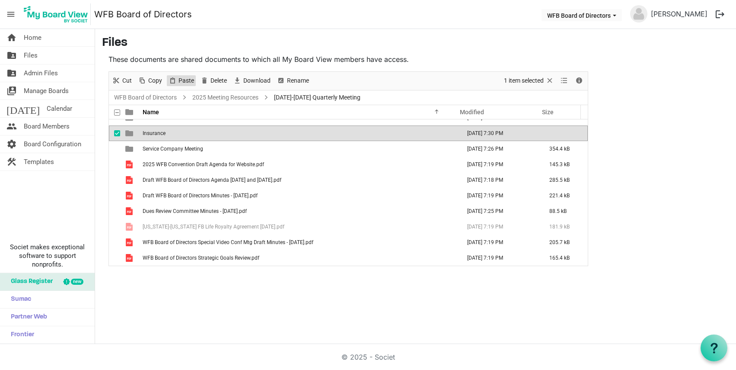
click at [175, 82] on span "Paste" at bounding box center [172, 80] width 10 height 11
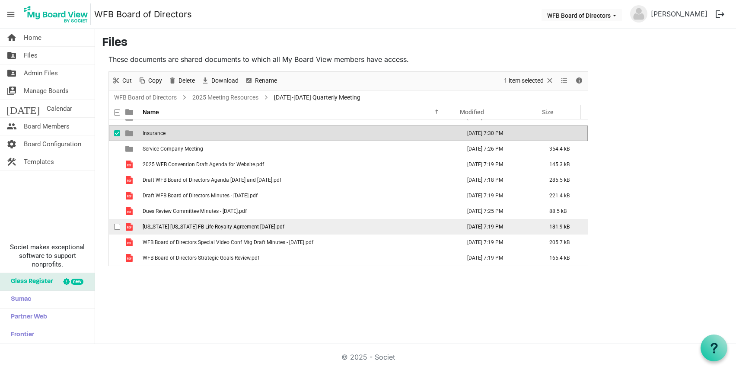
click at [176, 230] on td "Washington-Iowa FB Life Royalty Agreement 7-10-25.pdf" at bounding box center [299, 227] width 318 height 16
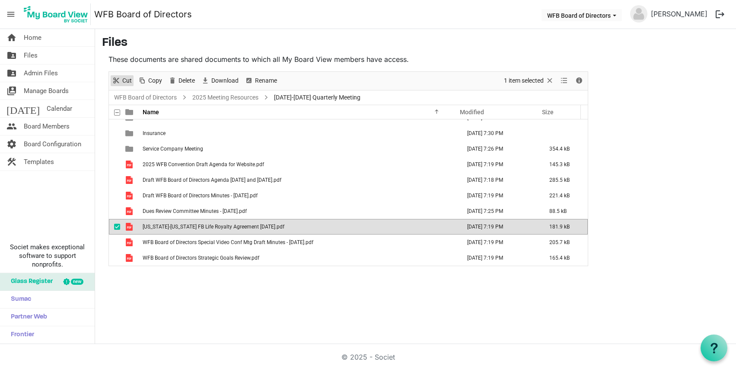
click at [124, 82] on span "Cut" at bounding box center [126, 80] width 11 height 11
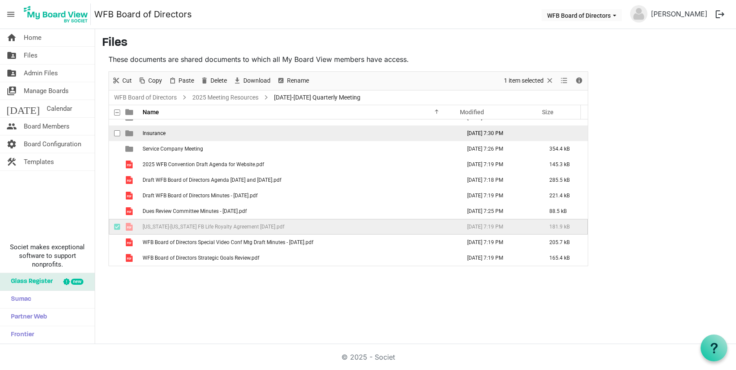
click at [162, 136] on td "Insurance" at bounding box center [299, 133] width 318 height 16
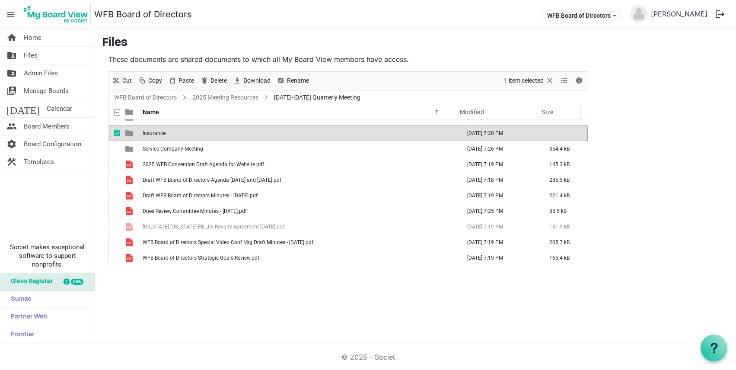
click at [162, 136] on td "Insurance" at bounding box center [299, 133] width 318 height 16
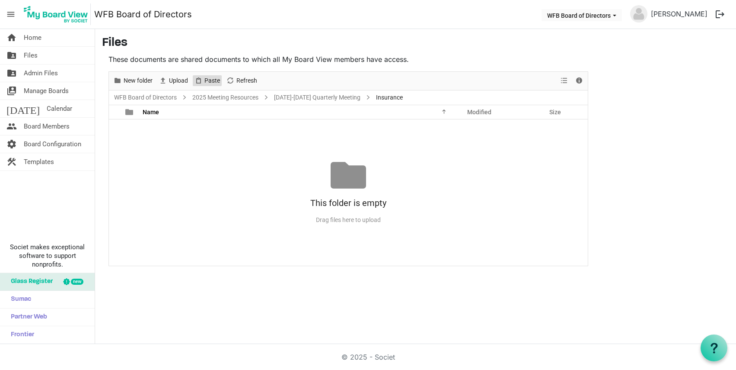
click at [214, 80] on span "Paste" at bounding box center [212, 80] width 17 height 11
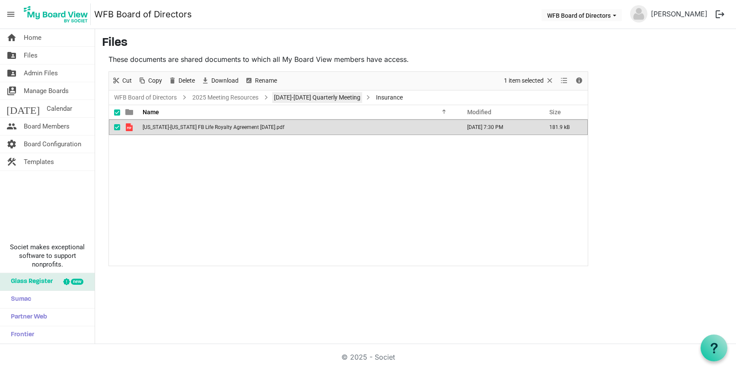
click at [334, 99] on link "September 18-19 Quarterly Meeting" at bounding box center [317, 97] width 90 height 11
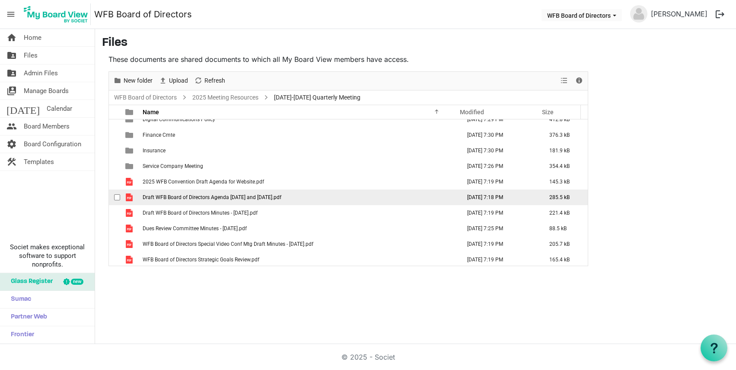
scroll to position [10, 0]
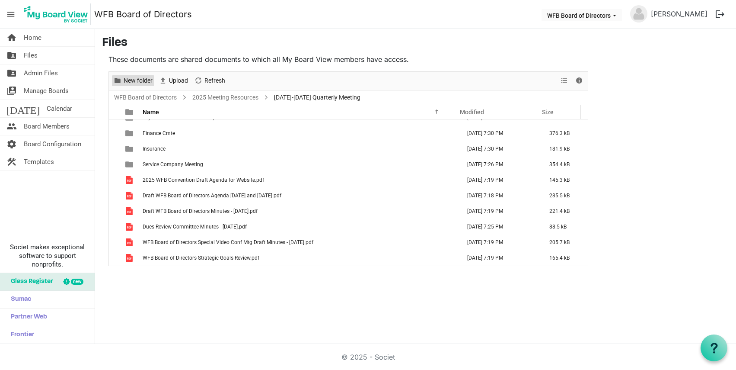
click at [130, 79] on span "New folder" at bounding box center [138, 80] width 31 height 11
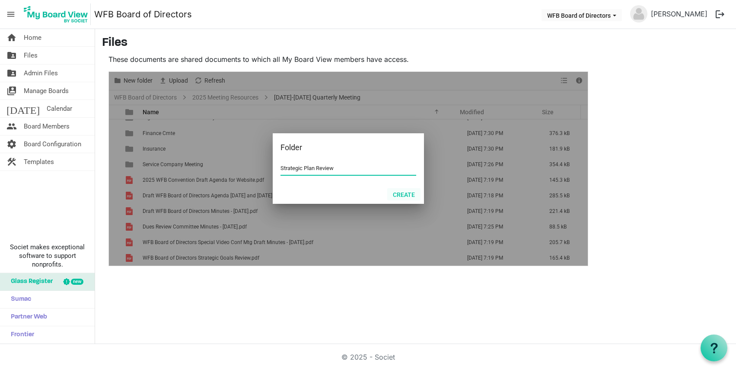
type input "Strategic Plan Review"
click at [407, 192] on button "Create" at bounding box center [403, 194] width 33 height 12
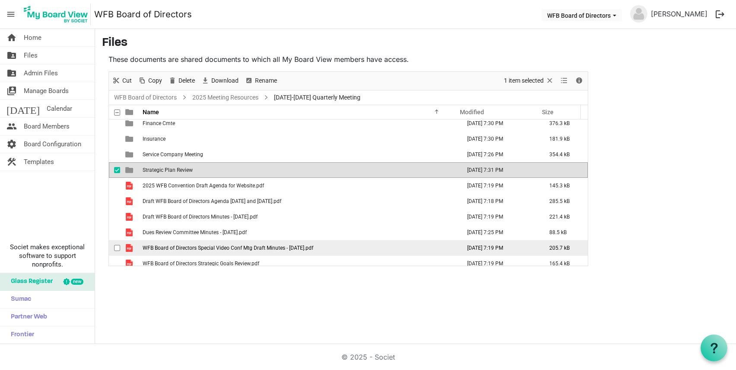
scroll to position [25, 0]
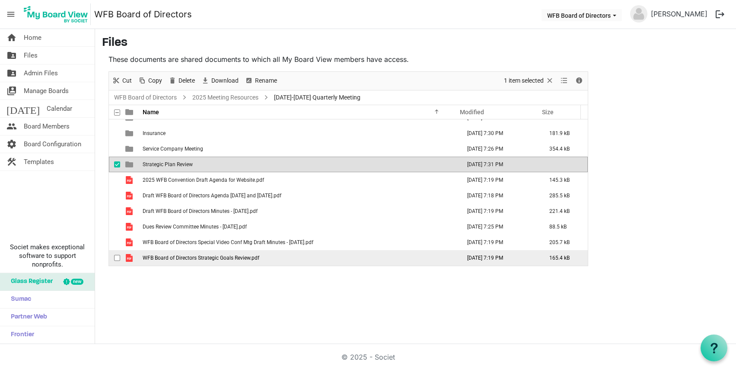
click at [197, 260] on span "WFB Board of Directors Strategic Goals Review.pdf" at bounding box center [201, 258] width 117 height 6
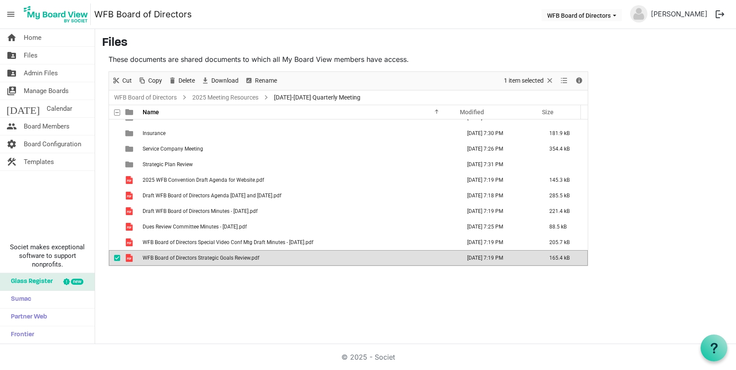
click at [197, 256] on span "WFB Board of Directors Strategic Goals Review.pdf" at bounding box center [201, 258] width 117 height 6
click at [255, 82] on span "Rename" at bounding box center [266, 80] width 24 height 11
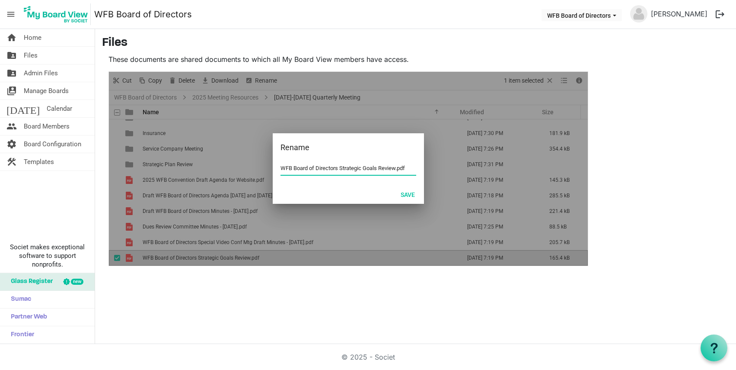
click at [296, 168] on input "WFB Board of Directors Strategic Goals Review.pdf" at bounding box center [348, 168] width 136 height 13
type input "WFB BOD 6-2025 Strategic Goals Review Results.pdf"
click at [407, 195] on button "Save" at bounding box center [407, 194] width 25 height 12
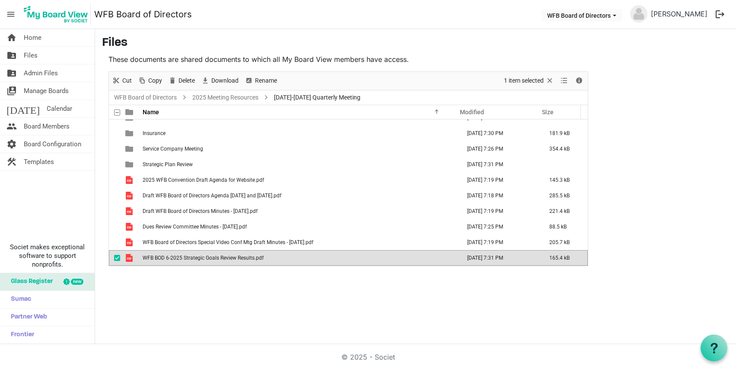
click at [178, 250] on td "WFB BOD 6-2025 Strategic Goals Review Results.pdf" at bounding box center [299, 258] width 318 height 16
click at [176, 253] on td "WFB BOD 6-2025 Strategic Goals Review Results.pdf" at bounding box center [299, 258] width 318 height 16
click at [123, 79] on span "Cut" at bounding box center [126, 80] width 11 height 11
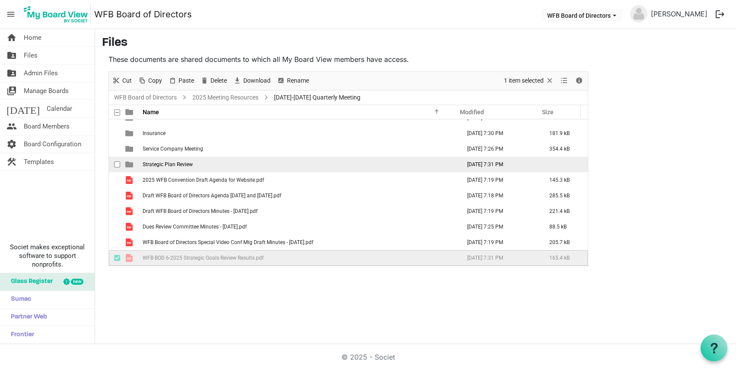
click at [167, 164] on span "Strategic Plan Review" at bounding box center [168, 164] width 50 height 6
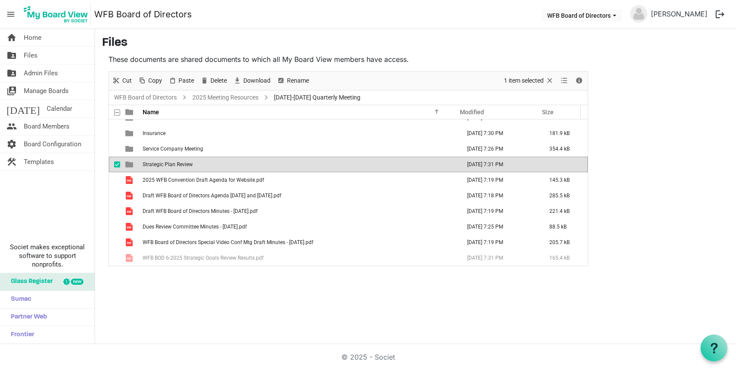
click at [167, 164] on span "Strategic Plan Review" at bounding box center [168, 164] width 50 height 6
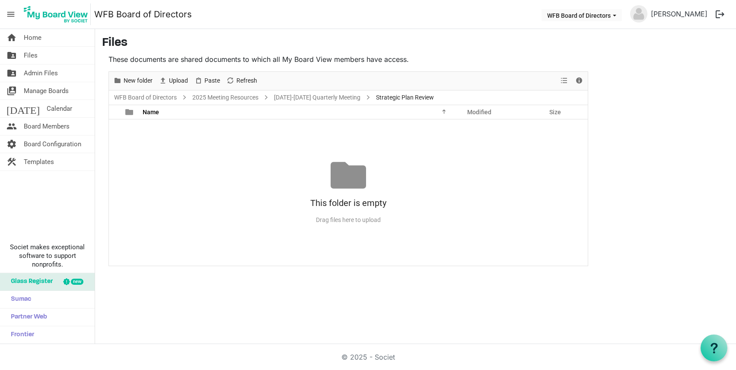
scroll to position [0, 0]
click at [210, 81] on span "Paste" at bounding box center [212, 80] width 17 height 11
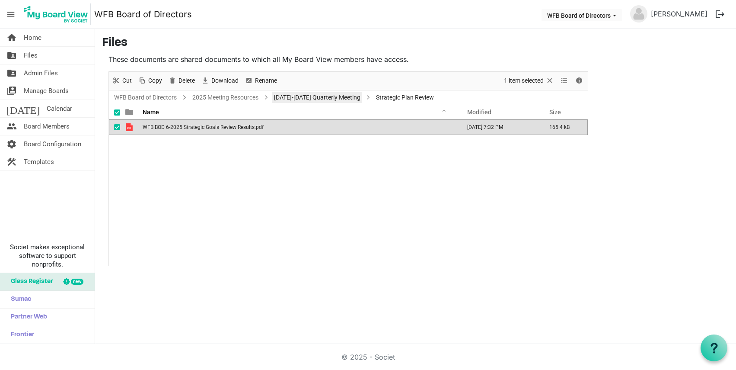
click at [319, 95] on link "[DATE]-[DATE] Quarterly Meeting" at bounding box center [317, 97] width 90 height 11
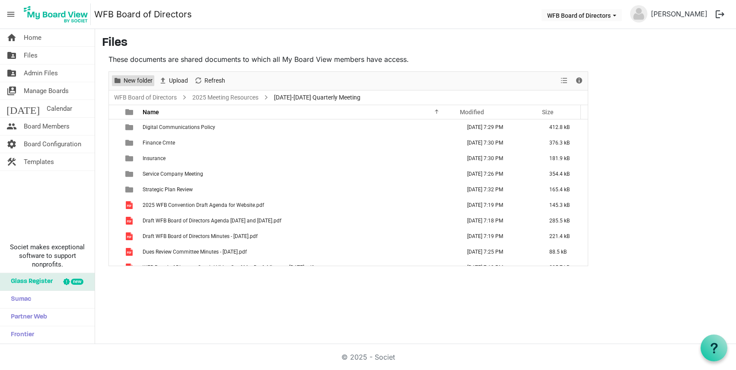
click at [139, 80] on span "New folder" at bounding box center [138, 80] width 31 height 11
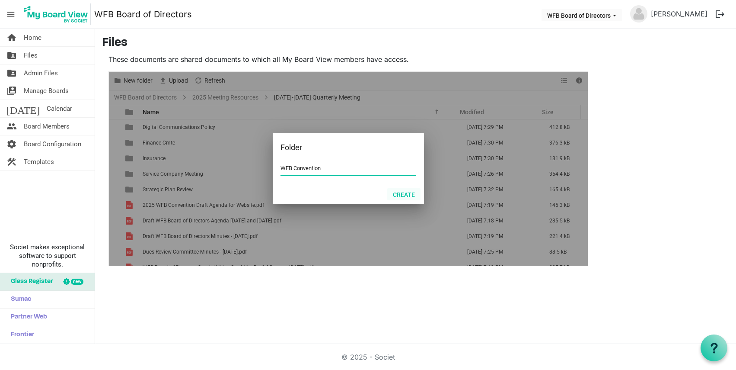
type input "WFB Convention"
click at [395, 194] on button "Create" at bounding box center [403, 194] width 33 height 12
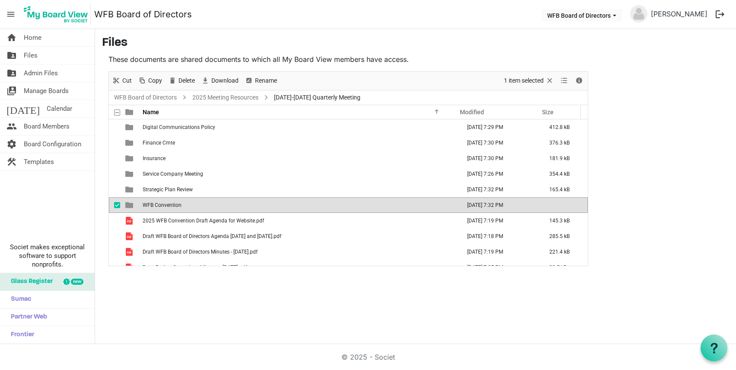
click at [171, 203] on span "WFB Convention" at bounding box center [162, 205] width 39 height 6
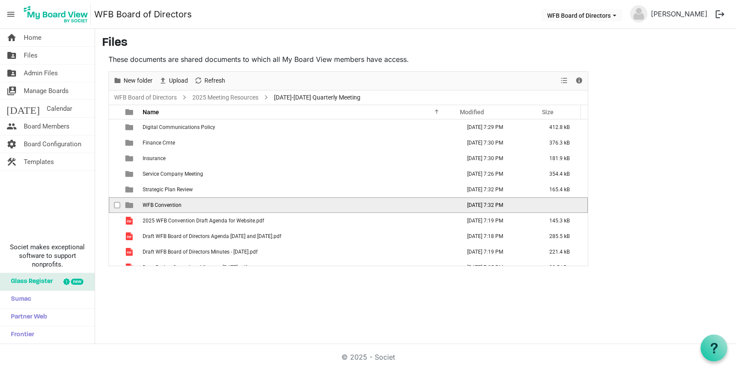
click at [171, 203] on span "WFB Convention" at bounding box center [162, 205] width 39 height 6
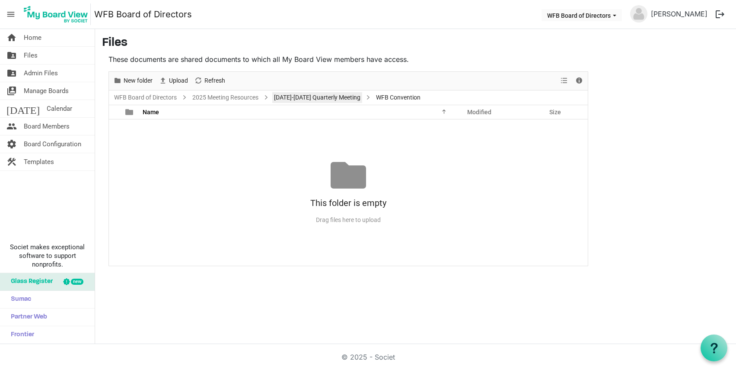
click at [337, 97] on link "September 18-19 Quarterly Meeting" at bounding box center [317, 97] width 90 height 11
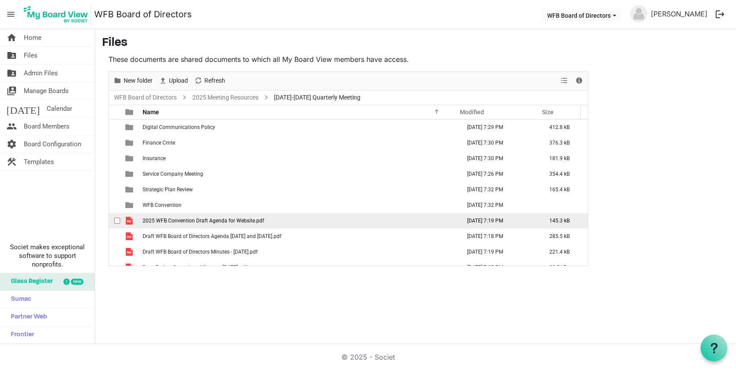
click at [191, 220] on span "2025 WFB Convention Draft Agenda for Website.pdf" at bounding box center [203, 220] width 121 height 6
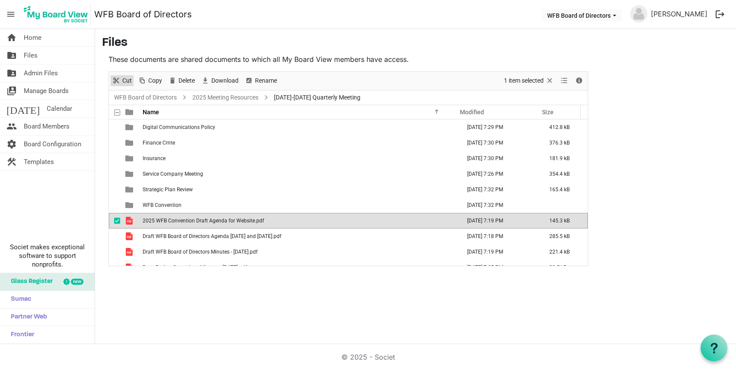
click at [117, 80] on span "Cut" at bounding box center [116, 80] width 10 height 11
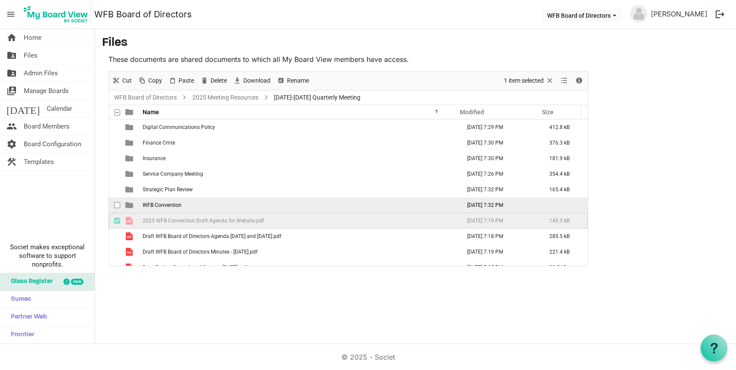
click at [157, 204] on span "WFB Convention" at bounding box center [162, 205] width 39 height 6
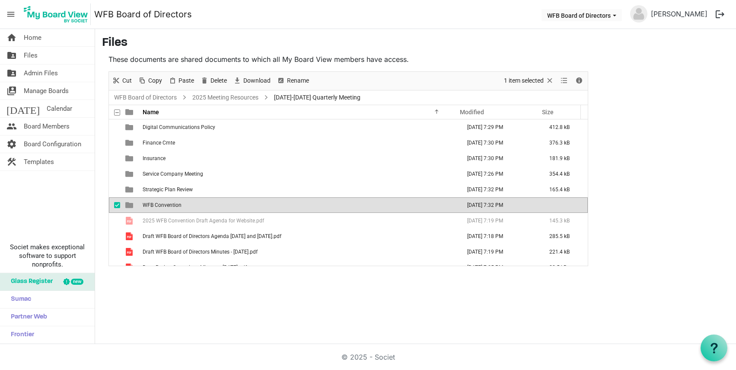
click at [157, 204] on span "WFB Convention" at bounding box center [162, 205] width 39 height 6
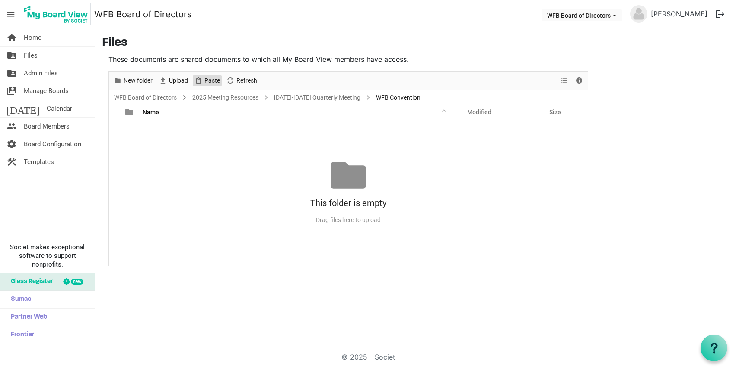
click at [206, 80] on span "Paste" at bounding box center [212, 80] width 17 height 11
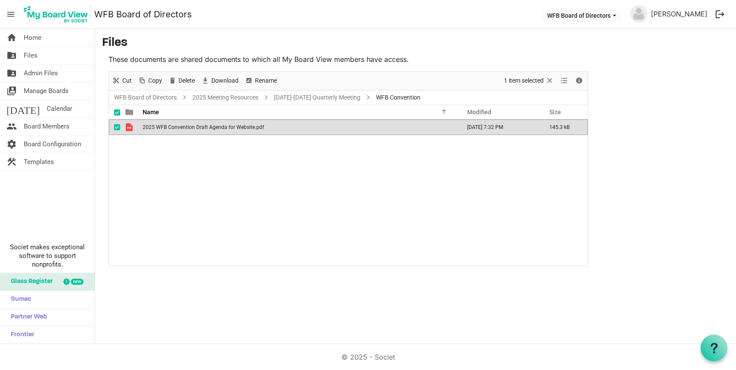
click at [198, 170] on div "2025 WFB Convention Draft Agenda for Website.pdf September 12, 2025 7:32 PM 145…" at bounding box center [348, 192] width 479 height 146
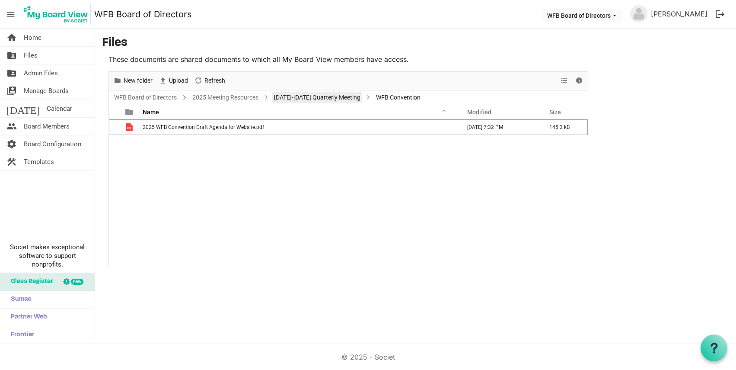
click at [324, 97] on link "September 18-19 Quarterly Meeting" at bounding box center [317, 97] width 90 height 11
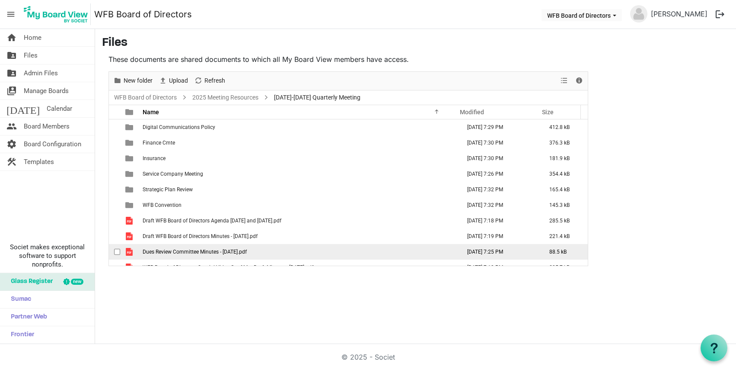
scroll to position [10, 0]
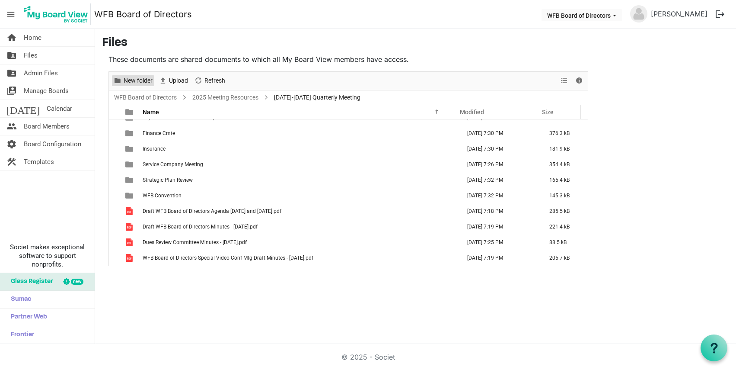
click at [137, 82] on span "New folder" at bounding box center [138, 80] width 31 height 11
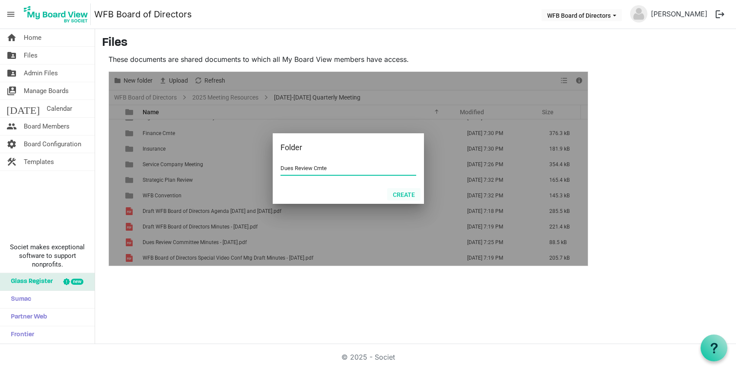
type input "Dues Review Cmte"
click at [402, 191] on button "Create" at bounding box center [403, 194] width 33 height 12
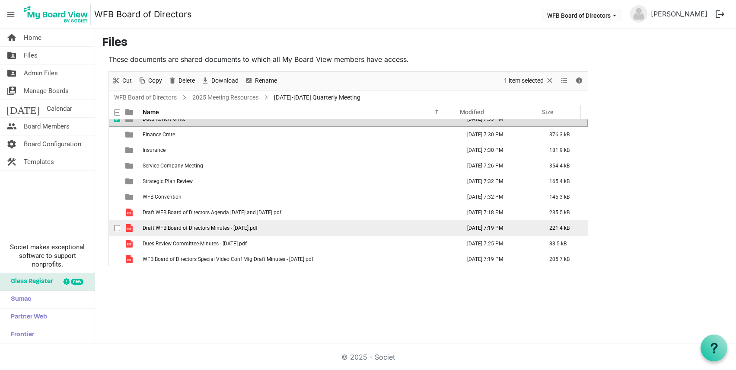
scroll to position [25, 0]
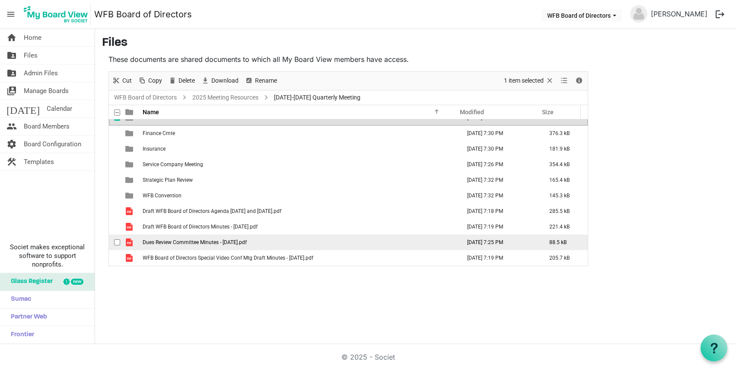
click at [176, 240] on span "Dues Review Committee Minutes - 8-11-2025.pdf" at bounding box center [195, 242] width 104 height 6
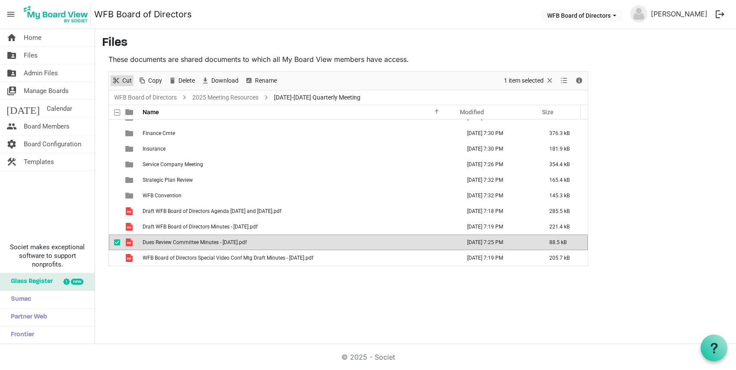
click at [122, 78] on span "Cut" at bounding box center [126, 80] width 11 height 11
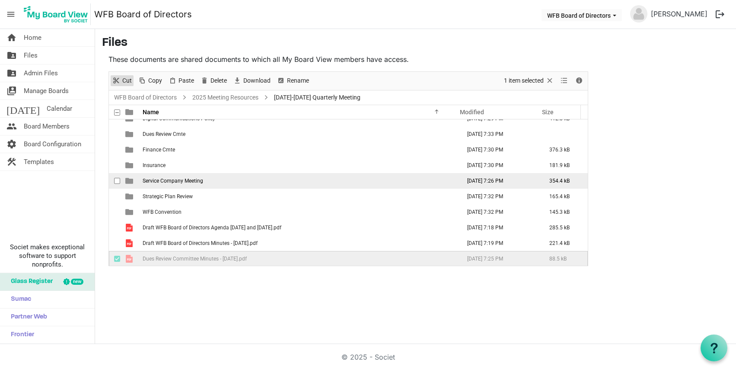
scroll to position [0, 0]
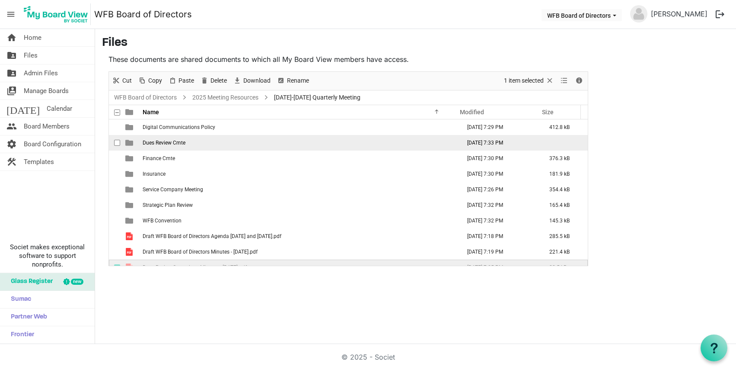
click at [151, 146] on td "Dues Review Cmte" at bounding box center [299, 143] width 318 height 16
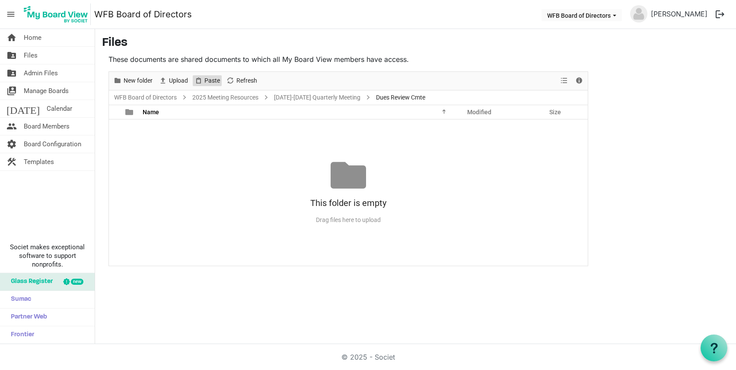
click at [214, 81] on span "Paste" at bounding box center [212, 80] width 17 height 11
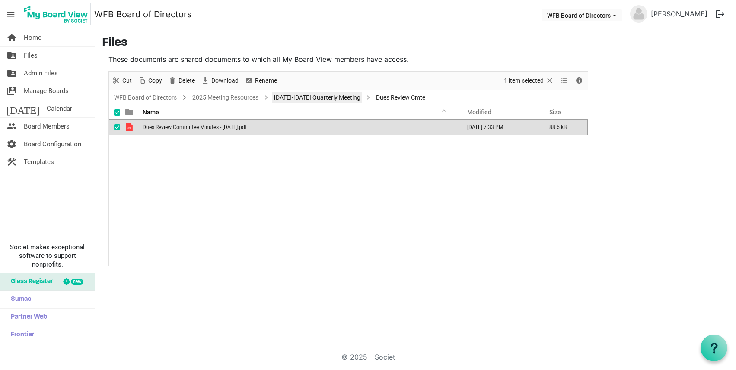
click at [307, 101] on link "[DATE]-[DATE] Quarterly Meeting" at bounding box center [317, 97] width 90 height 11
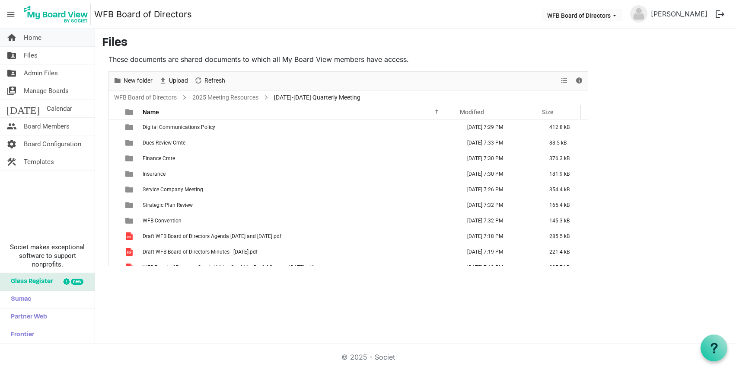
click at [27, 38] on span "Home" at bounding box center [33, 37] width 18 height 17
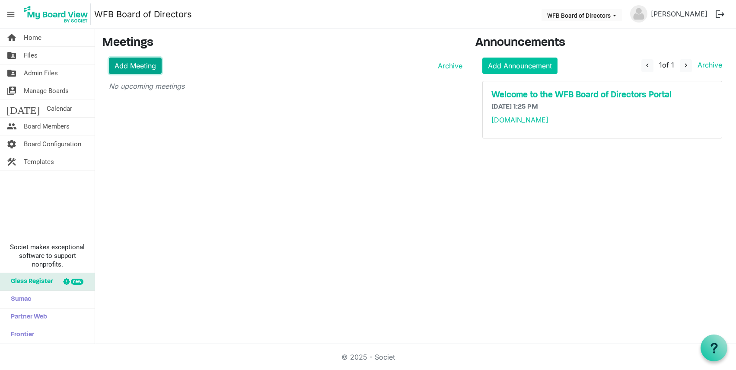
click at [130, 64] on link "Add Meeting" at bounding box center [135, 65] width 53 height 16
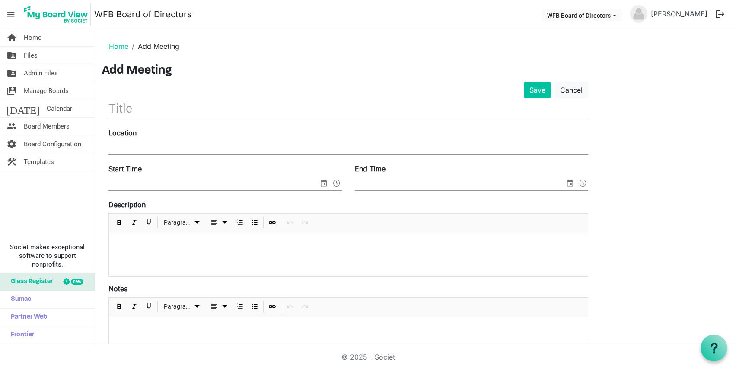
click at [114, 105] on input "text" at bounding box center [348, 108] width 480 height 20
click at [34, 163] on span "Templates" at bounding box center [39, 161] width 30 height 17
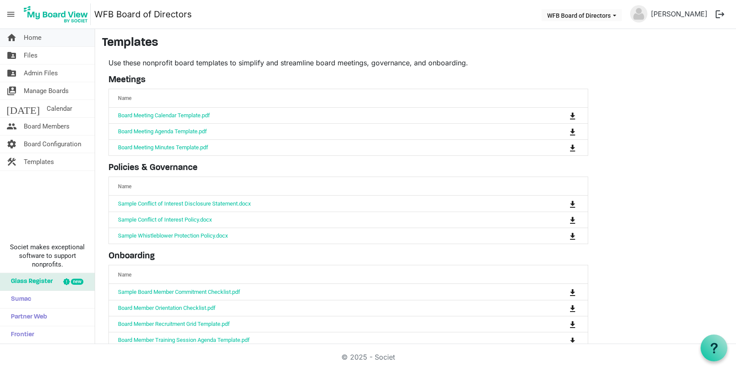
click at [28, 39] on span "Home" at bounding box center [33, 37] width 18 height 17
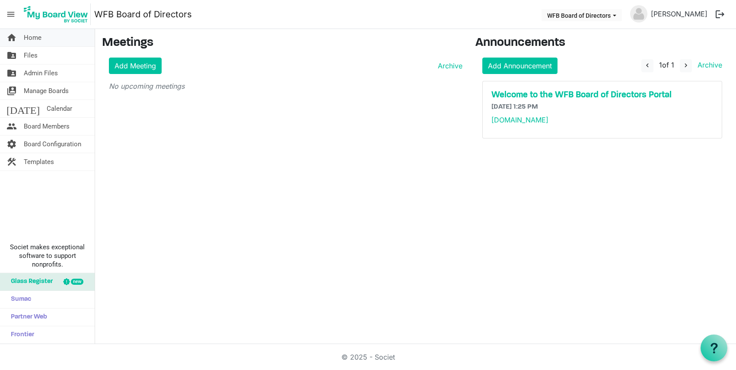
click at [30, 39] on span "Home" at bounding box center [33, 37] width 18 height 17
click at [451, 66] on link "Archive" at bounding box center [448, 66] width 28 height 10
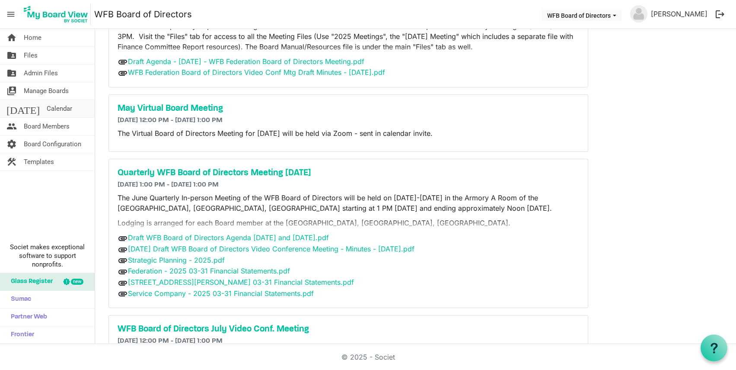
scroll to position [54, 0]
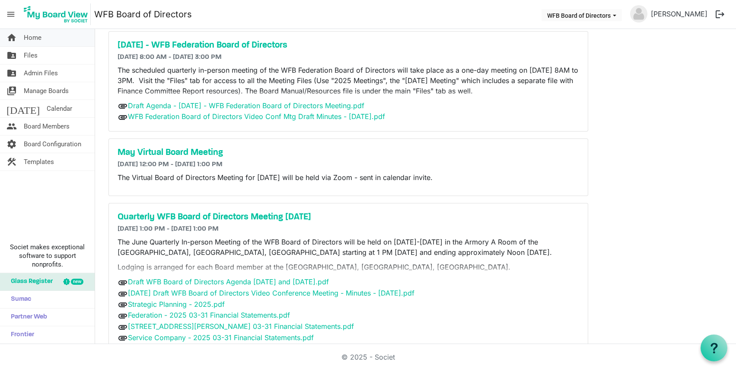
click at [27, 38] on span "Home" at bounding box center [33, 37] width 18 height 17
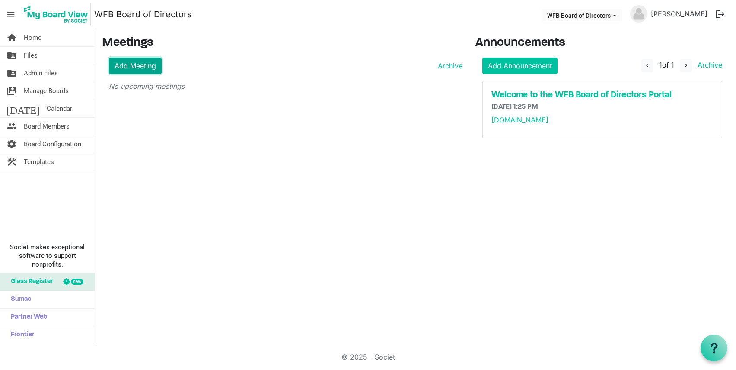
click at [133, 64] on link "Add Meeting" at bounding box center [135, 65] width 53 height 16
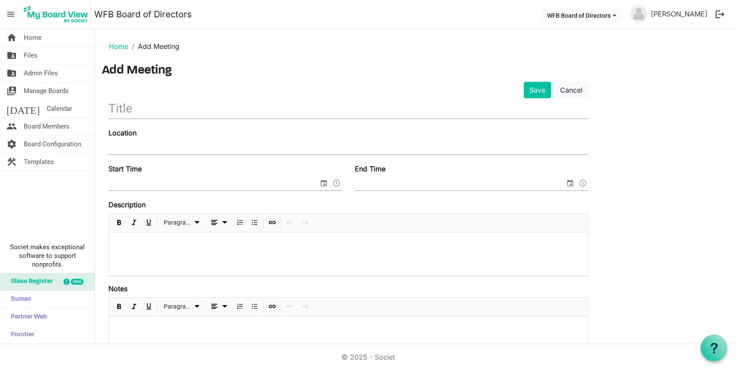
click at [118, 106] on input "text" at bounding box center [348, 108] width 480 height 20
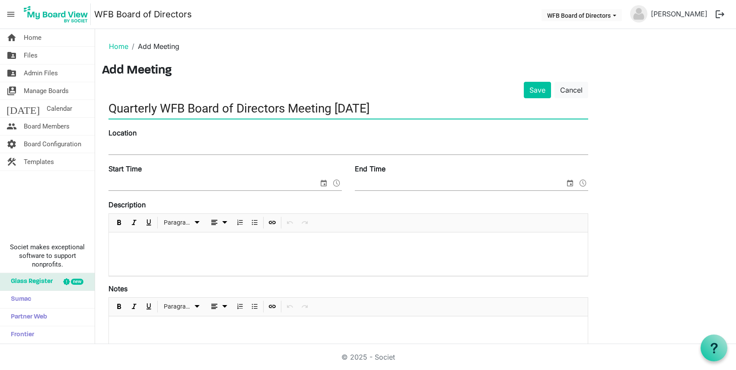
click at [120, 142] on div "Location" at bounding box center [348, 141] width 493 height 29
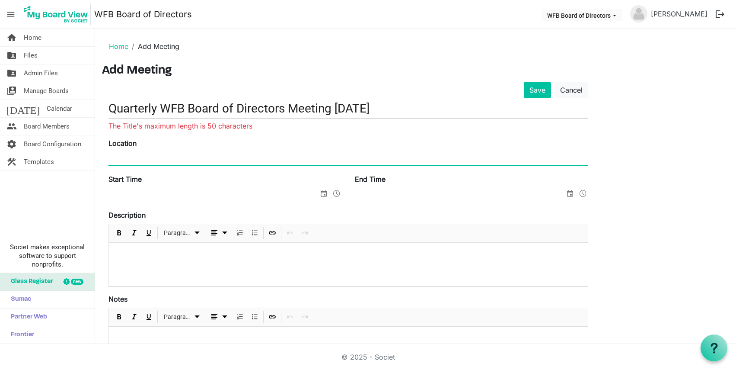
click at [162, 112] on input "Quarterly WFB Board of Directors Meeting [DATE]" at bounding box center [348, 108] width 480 height 20
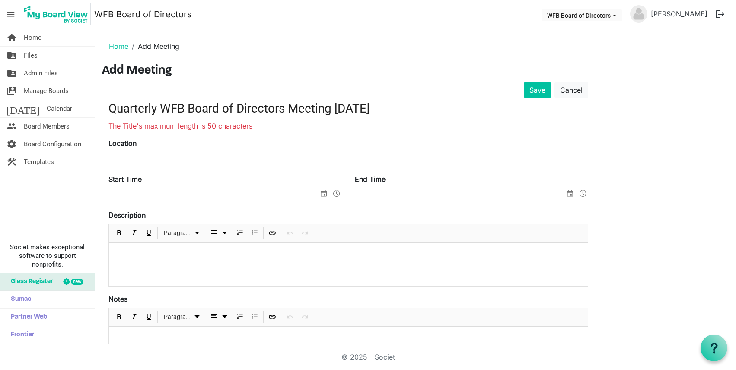
drag, startPoint x: 300, startPoint y: 107, endPoint x: 324, endPoint y: 107, distance: 23.8
click at [324, 107] on input "Quarterly WFB Board of Directors Meeting [DATE]" at bounding box center [348, 108] width 480 height 20
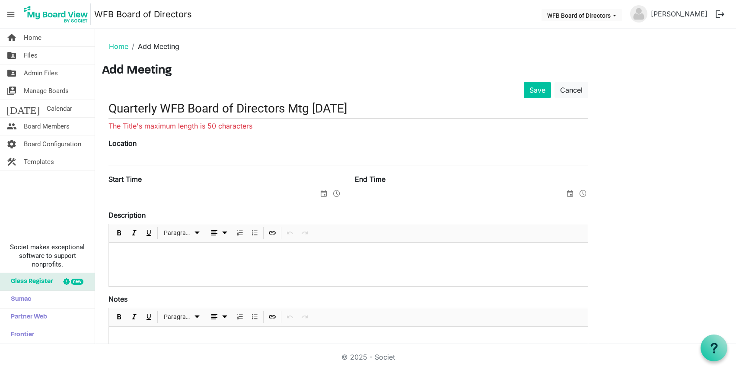
click at [440, 124] on div "Quarterly WFB Board of Directors Mtg [DATE] The Title's maximum length is 50 ch…" at bounding box center [348, 114] width 480 height 33
click at [411, 109] on input "Quarterly WFB Board of Directors Mtg [DATE]" at bounding box center [348, 108] width 480 height 20
drag, startPoint x: 337, startPoint y: 109, endPoint x: 371, endPoint y: 108, distance: 34.6
click at [371, 108] on input "Quarterly WFB Board of Directors Mtg [DATE]" at bounding box center [348, 108] width 480 height 20
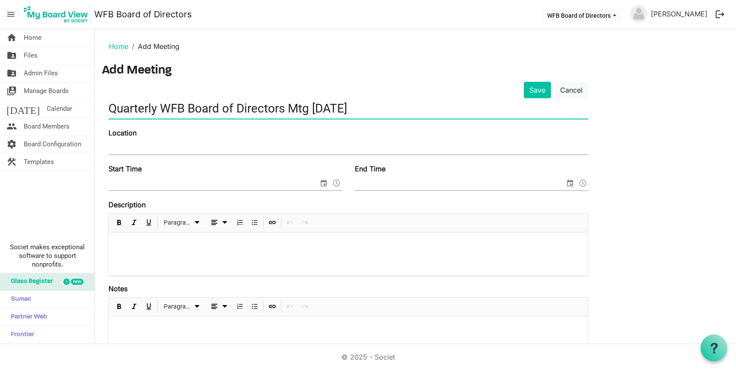
type input "Quarterly WFB Board of Directors Mtg [DATE]"
click at [117, 146] on input "Location" at bounding box center [348, 147] width 480 height 13
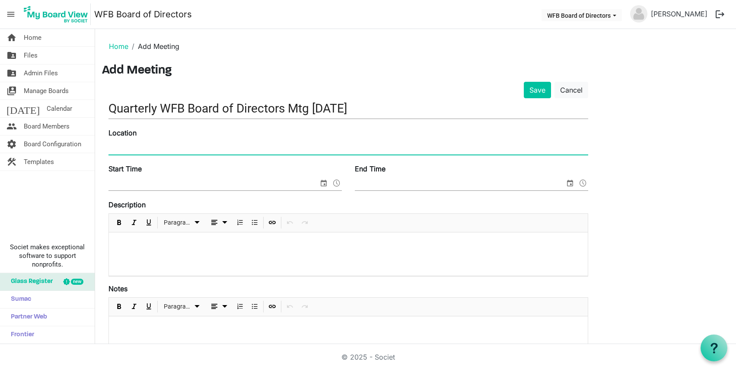
type input "[GEOGRAPHIC_DATA] - [GEOGRAPHIC_DATA]"
click at [113, 182] on input "Start Time" at bounding box center [213, 183] width 210 height 13
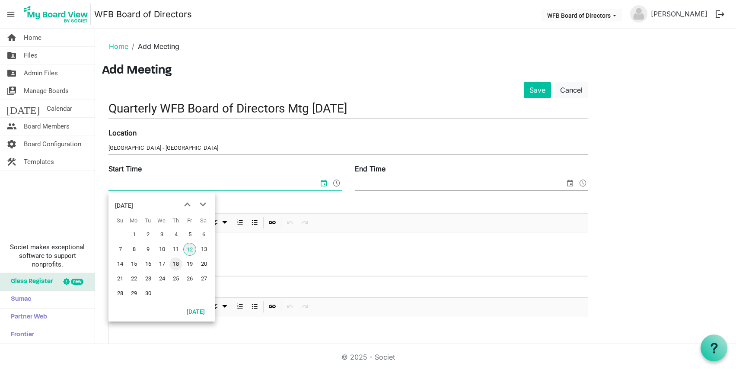
click at [175, 263] on span "18" at bounding box center [175, 263] width 13 height 13
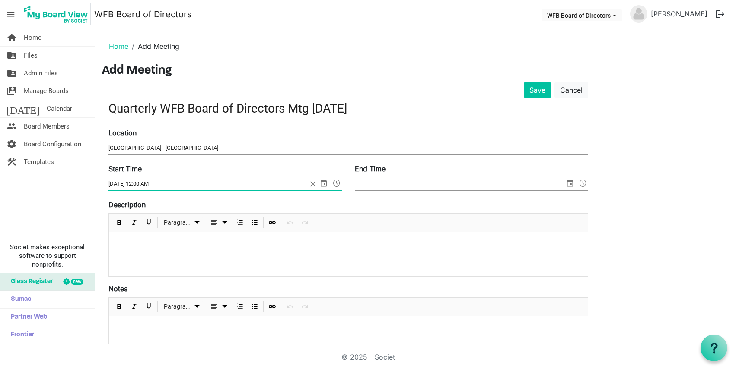
click at [337, 182] on span at bounding box center [336, 182] width 10 height 11
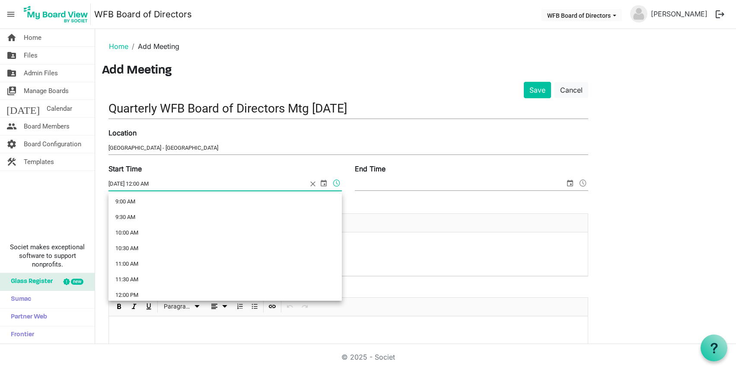
scroll to position [251, 0]
click at [124, 262] on li "10:00 AM" at bounding box center [224, 264] width 233 height 16
type input "[DATE] 10:00 AM"
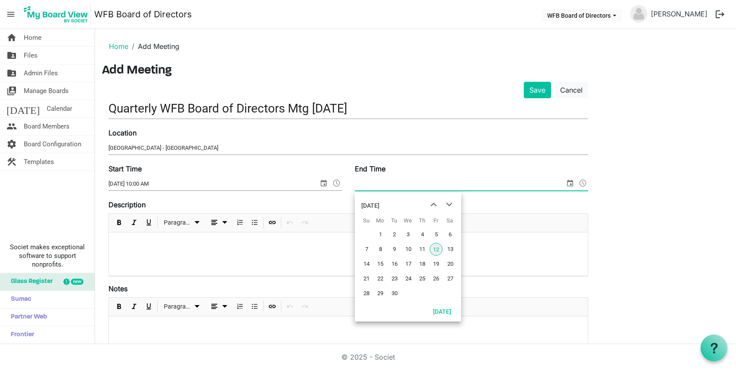
click at [569, 184] on span "select" at bounding box center [570, 182] width 10 height 11
click at [439, 265] on span "19" at bounding box center [436, 263] width 13 height 13
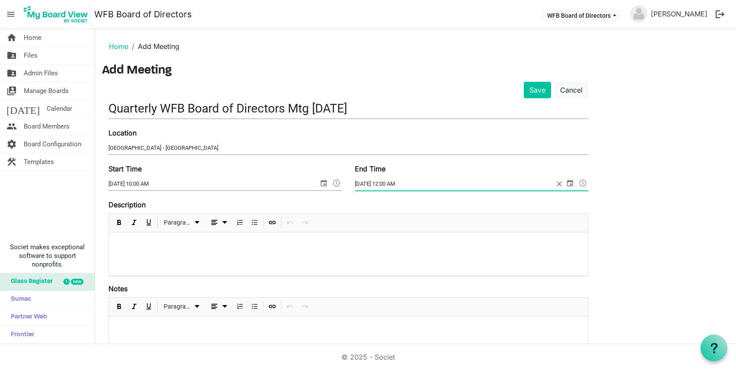
click at [583, 182] on span at bounding box center [583, 182] width 10 height 11
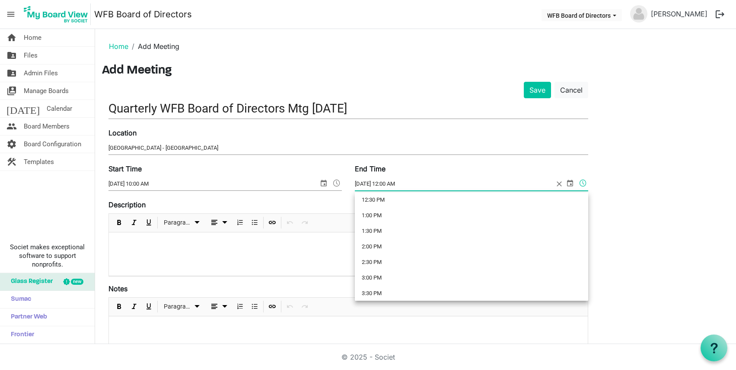
scroll to position [400, 0]
click at [377, 210] on li "1:00 PM" at bounding box center [471, 209] width 233 height 16
type input "9/19/2025 1:00 PM"
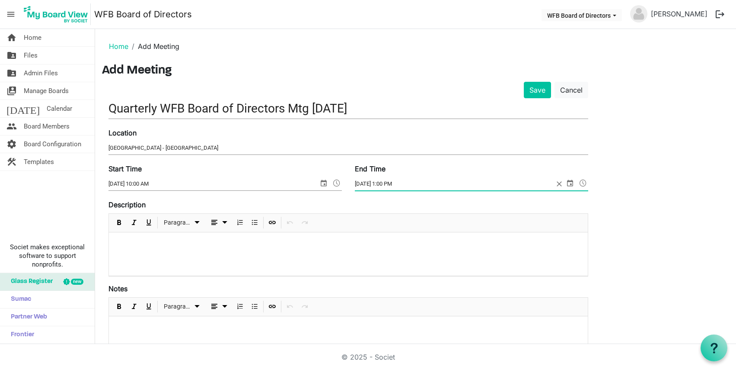
click at [115, 238] on div at bounding box center [348, 253] width 479 height 43
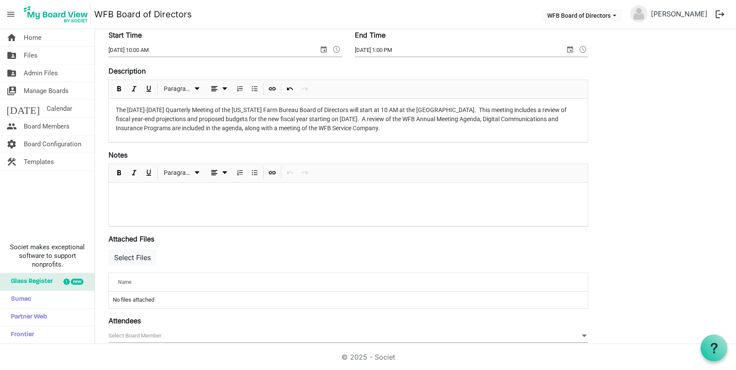
scroll to position [130, 0]
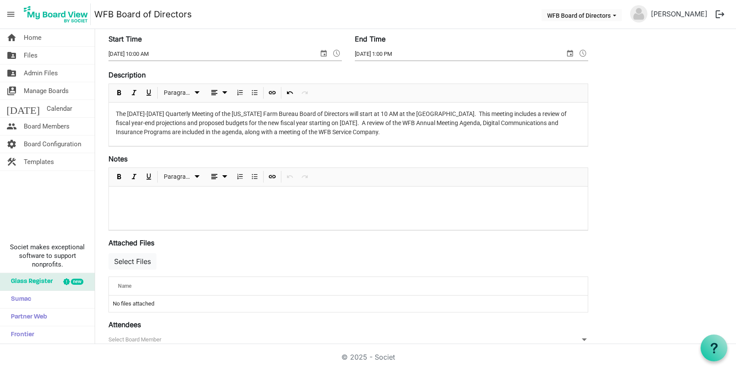
click at [118, 192] on div at bounding box center [348, 207] width 479 height 43
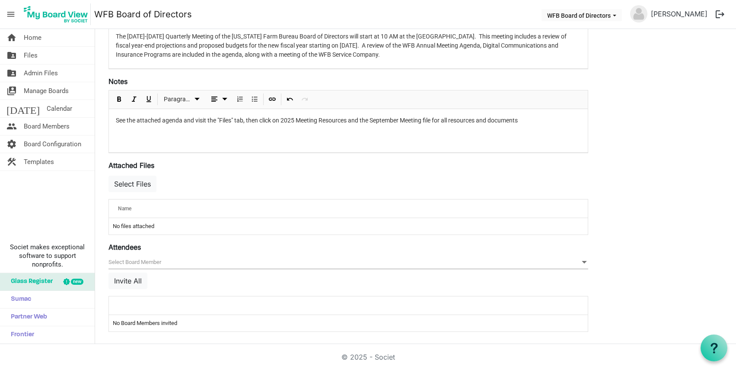
scroll to position [209, 0]
click at [127, 179] on button "Select Files" at bounding box center [132, 182] width 48 height 16
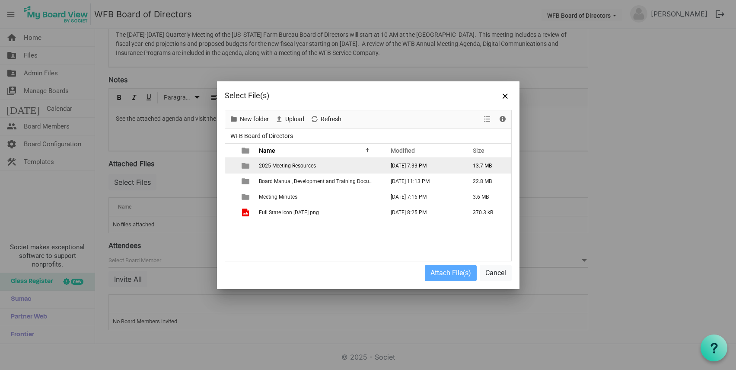
click at [277, 166] on span "2025 Meeting Resources" at bounding box center [287, 166] width 57 height 6
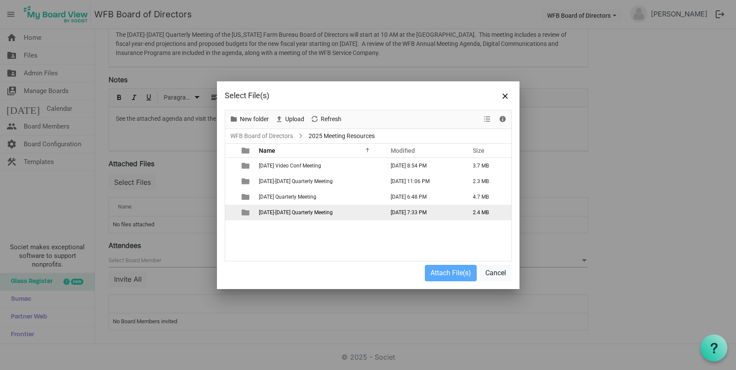
click at [274, 210] on span "September 18-19 Quarterly Meeting" at bounding box center [296, 212] width 74 height 6
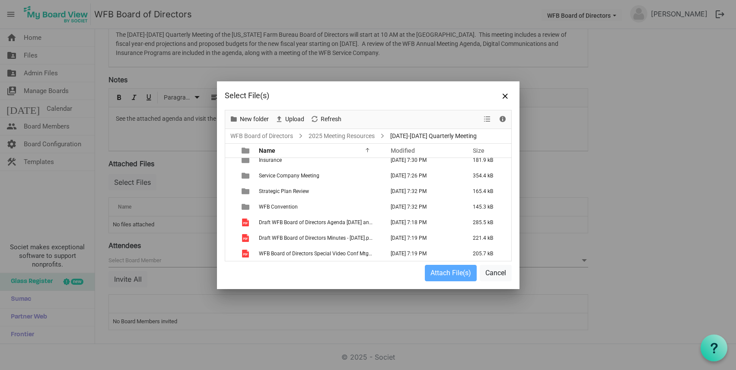
scroll to position [53, 0]
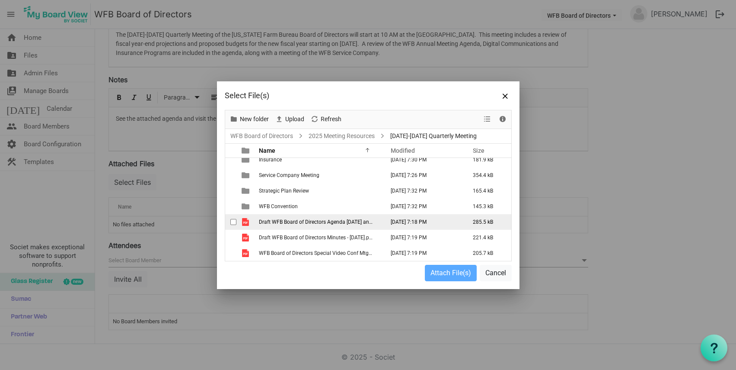
click at [281, 221] on span "Draft WFB Board of Directors Agenda [DATE] and [DATE].pdf" at bounding box center [328, 222] width 139 height 6
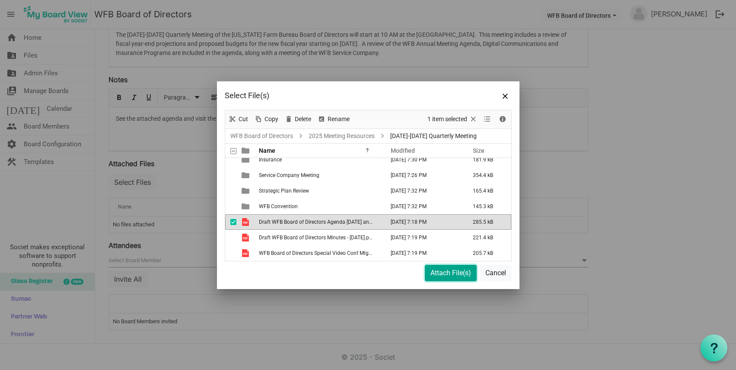
click at [449, 273] on button "Attach File(s)" at bounding box center [451, 273] width 52 height 16
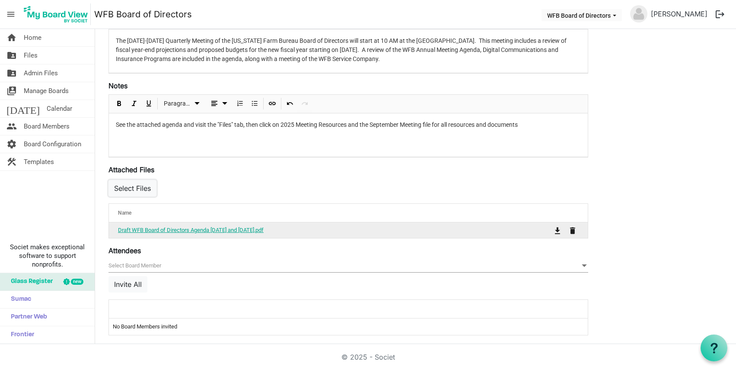
scroll to position [208, 0]
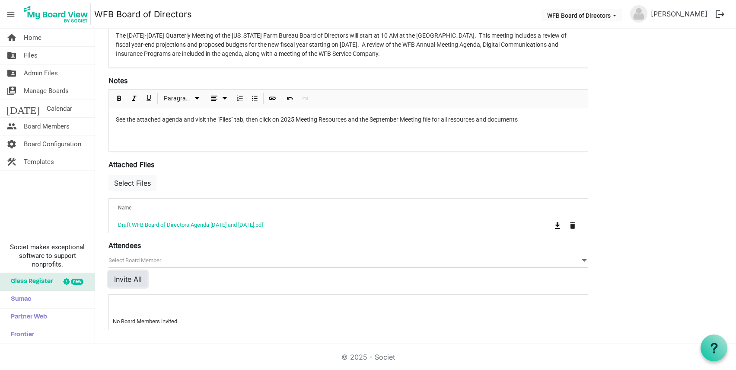
click at [125, 277] on button "Invite All" at bounding box center [127, 279] width 39 height 16
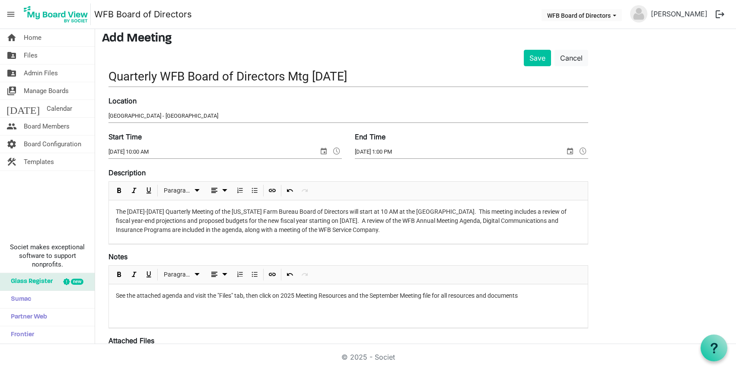
scroll to position [32, 0]
click at [524, 296] on p "See the attached agenda and visit the "Files" tab, then click on 2025 Meeting R…" at bounding box center [348, 294] width 465 height 9
click at [453, 229] on p "The September 18-19, 2025 Quarterly Meeting of the Washington Farm Bureau Board…" at bounding box center [348, 220] width 465 height 27
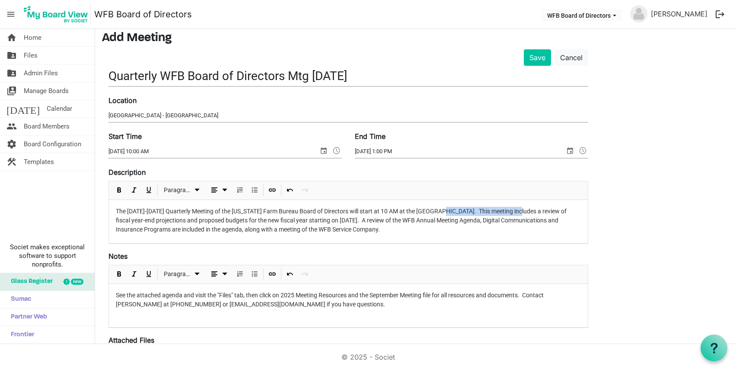
drag, startPoint x: 444, startPoint y: 211, endPoint x: 516, endPoint y: 209, distance: 71.3
click at [516, 209] on p "The September 18-19, 2025 Quarterly Meeting of the Washington Farm Bureau Board…" at bounding box center [348, 220] width 465 height 27
drag, startPoint x: 388, startPoint y: 210, endPoint x: 516, endPoint y: 208, distance: 128.8
click at [516, 208] on p "The September 18-19, 2025 Quarterly Meeting of the Washington Farm Bureau Board…" at bounding box center [348, 220] width 465 height 27
click at [120, 193] on span "Bold" at bounding box center [119, 190] width 10 height 11
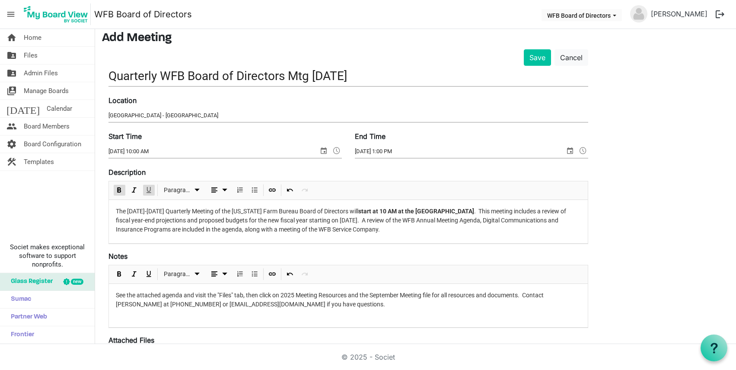
click at [150, 188] on span "Underline" at bounding box center [148, 190] width 10 height 11
click at [448, 233] on p "The September 18-19, 2025 Quarterly Meeting of the Washington Farm Bureau Board…" at bounding box center [348, 220] width 465 height 27
drag, startPoint x: 444, startPoint y: 231, endPoint x: 439, endPoint y: 240, distance: 11.0
click at [439, 234] on p "The September 18-19, 2025 Quarterly Meeting of the Washington Farm Bureau Board…" at bounding box center [348, 220] width 465 height 27
click at [120, 188] on span "Bold" at bounding box center [119, 190] width 10 height 11
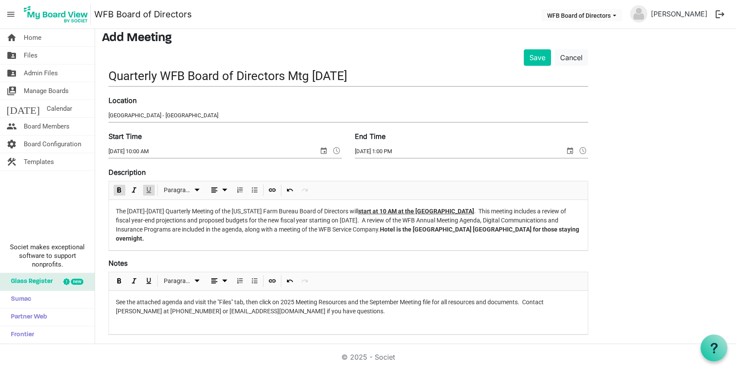
click at [149, 190] on span "Underline" at bounding box center [148, 190] width 10 height 11
click at [181, 242] on p "The September 18-19, 2025 Quarterly Meeting of the Washington Farm Bureau Board…" at bounding box center [348, 225] width 465 height 36
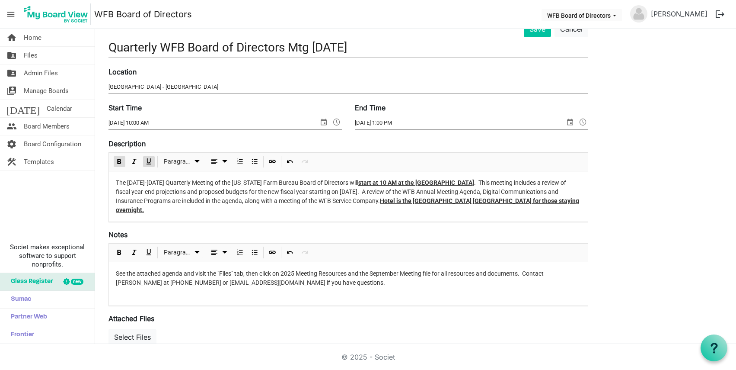
scroll to position [43, 0]
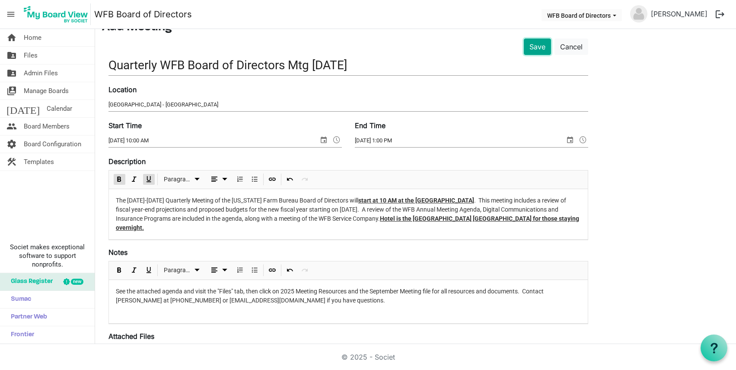
click at [541, 45] on button "Save" at bounding box center [537, 46] width 27 height 16
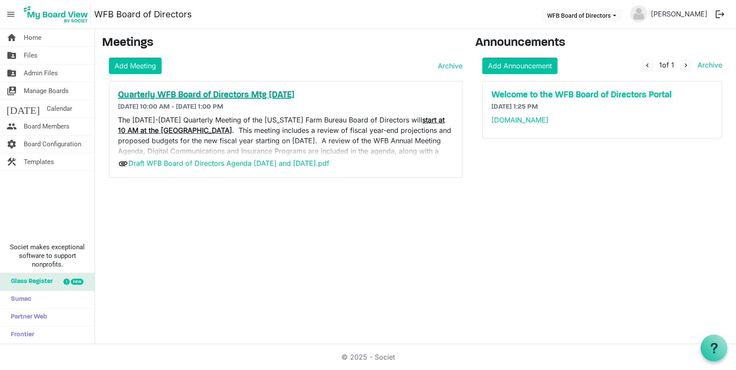
click at [194, 93] on h5 "Quarterly WFB Board of Directors Mtg [DATE]" at bounding box center [285, 95] width 335 height 10
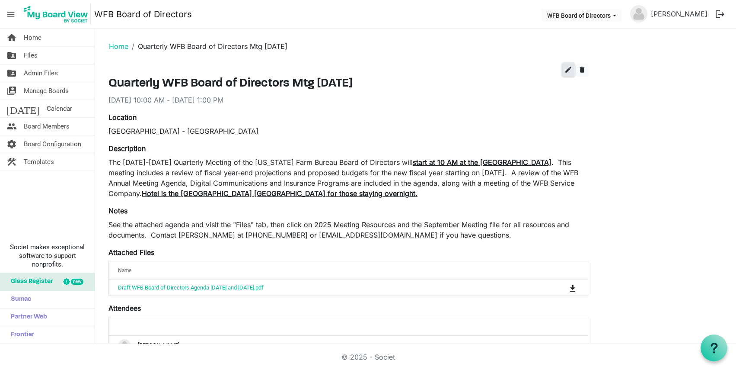
click at [566, 70] on span "edit" at bounding box center [568, 70] width 8 height 8
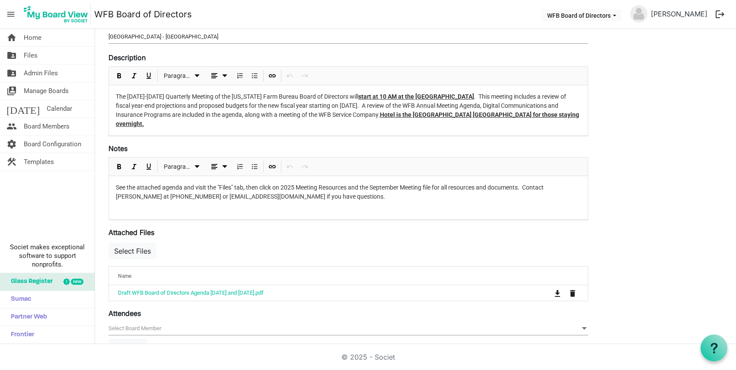
scroll to position [130, 0]
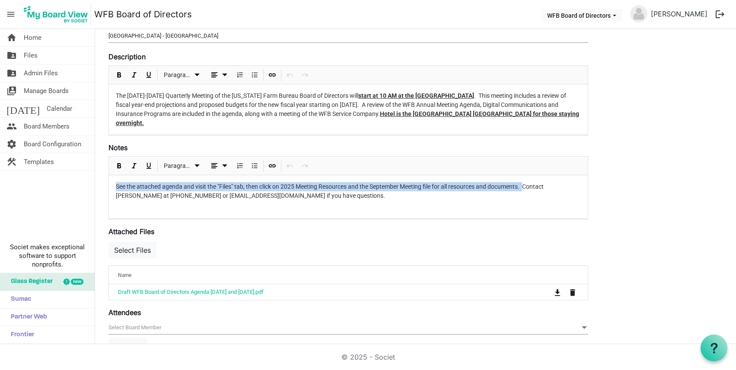
drag, startPoint x: 115, startPoint y: 186, endPoint x: 527, endPoint y: 185, distance: 412.7
click at [527, 185] on div "See the attached agenda and visit the "Files" tab, then click on 2025 Meeting R…" at bounding box center [348, 196] width 479 height 43
click at [118, 163] on span "Bold" at bounding box center [119, 165] width 10 height 11
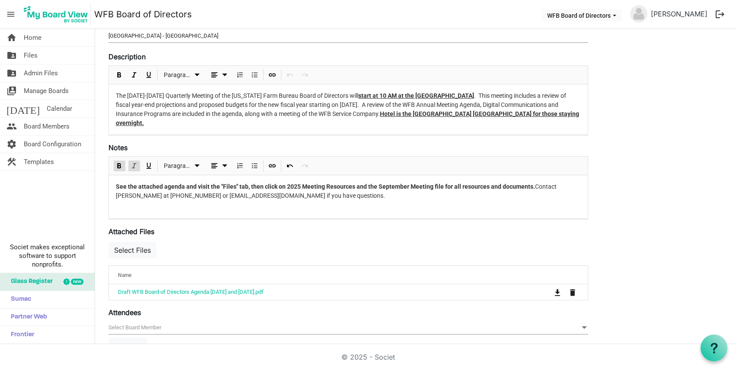
click at [135, 165] on span "Italic" at bounding box center [134, 165] width 10 height 11
click at [326, 207] on div "See the attached agenda and visit the "Files" tab, then click on 2025 Meeting R…" at bounding box center [348, 196] width 479 height 43
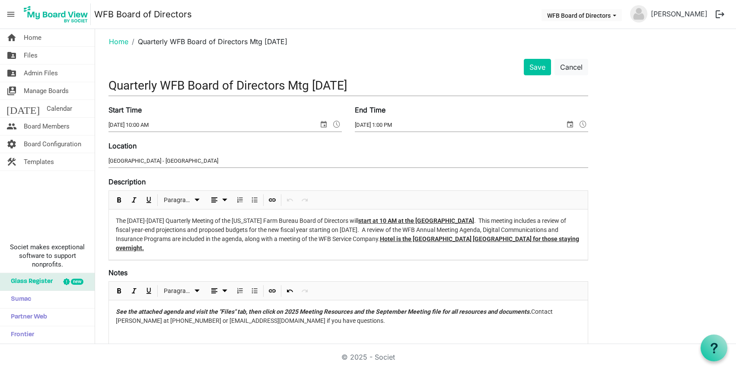
scroll to position [0, 0]
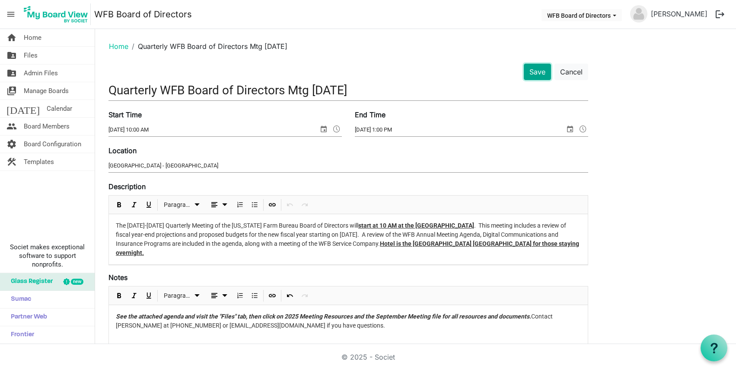
click at [538, 75] on button "Save" at bounding box center [537, 72] width 27 height 16
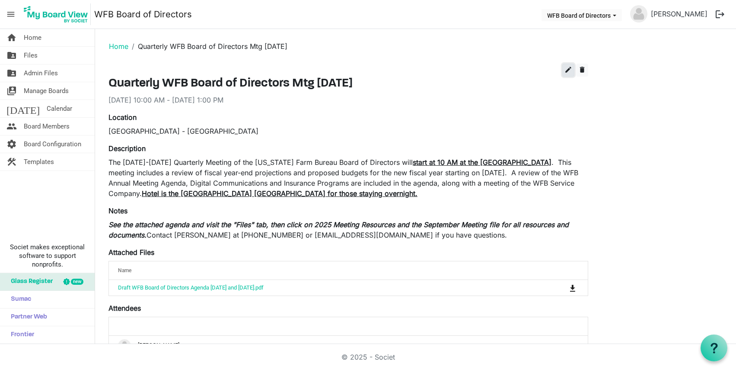
click at [567, 68] on span "edit" at bounding box center [568, 70] width 8 height 8
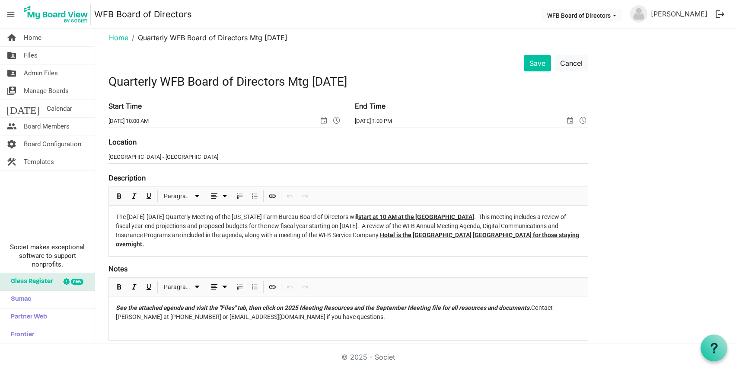
scroll to position [11, 0]
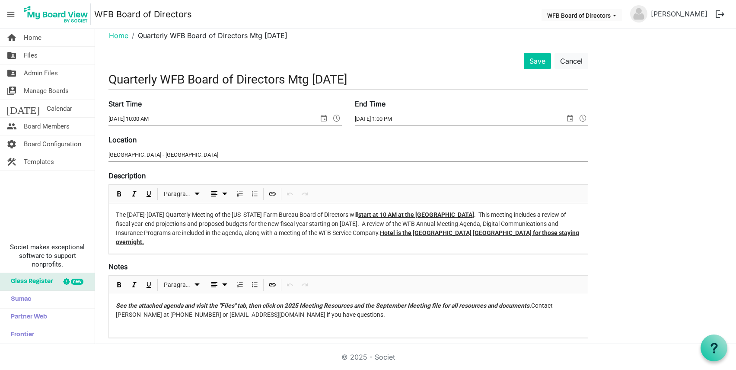
click at [162, 232] on p "The September 18-19, 2025 Quarterly Meeting of the Washington Farm Bureau Board…" at bounding box center [348, 228] width 465 height 36
click at [370, 233] on p "The September 18-19, 2025 Quarterly Meeting of the Washington Farm Bureau Board…" at bounding box center [348, 228] width 465 height 36
click at [535, 63] on button "Save" at bounding box center [537, 61] width 27 height 16
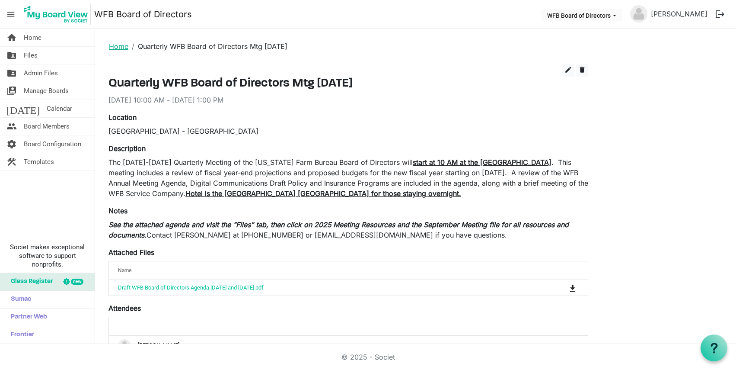
click at [120, 46] on link "Home" at bounding box center [118, 46] width 19 height 9
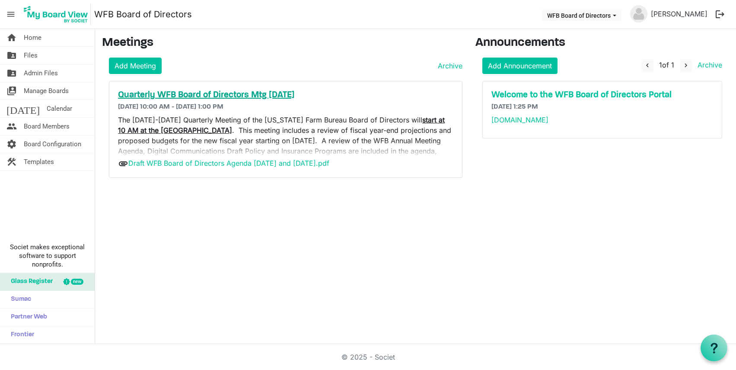
click at [183, 95] on h5 "Quarterly WFB Board of Directors Mtg [DATE]" at bounding box center [285, 95] width 335 height 10
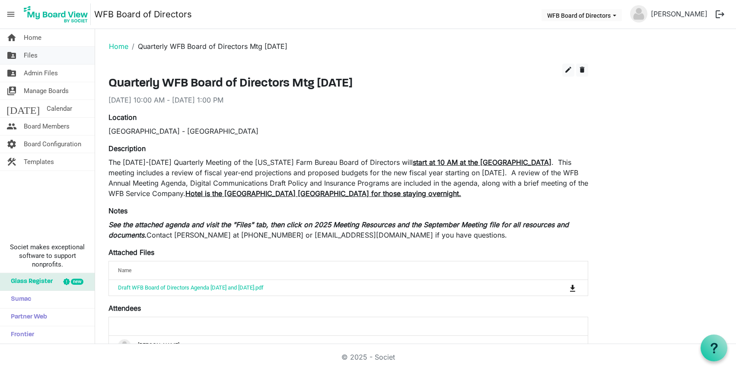
click at [28, 57] on span "Files" at bounding box center [31, 55] width 14 height 17
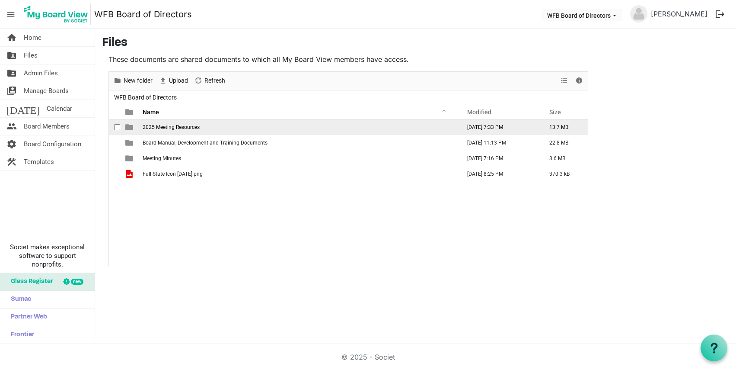
click at [152, 128] on span "2025 Meeting Resources" at bounding box center [171, 127] width 57 height 6
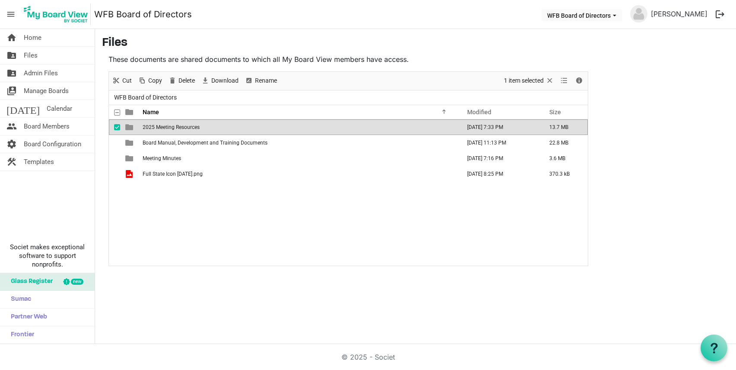
click at [152, 128] on span "2025 Meeting Resources" at bounding box center [171, 127] width 57 height 6
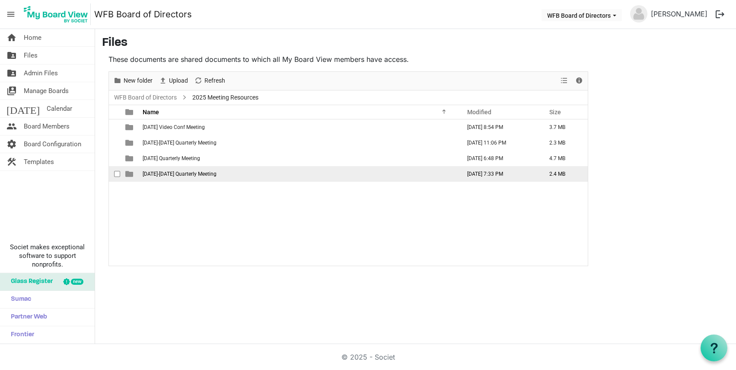
click at [165, 174] on span "[DATE]-[DATE] Quarterly Meeting" at bounding box center [180, 174] width 74 height 6
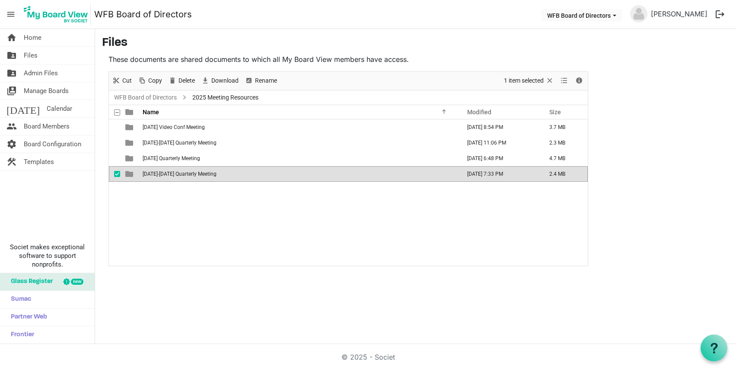
click at [165, 174] on span "September 18-19 Quarterly Meeting" at bounding box center [180, 174] width 74 height 6
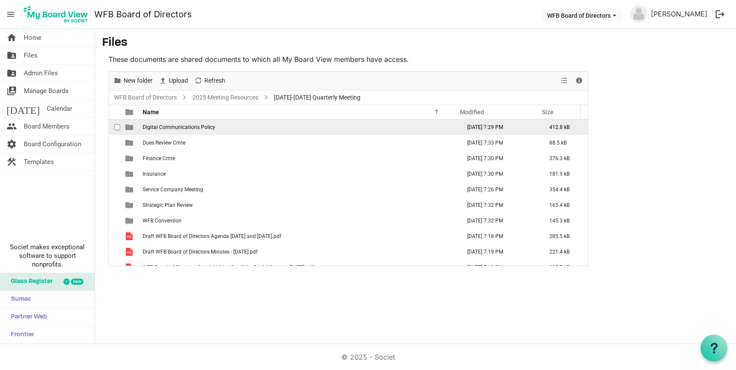
click at [173, 125] on span "Digital Communications Policy" at bounding box center [179, 127] width 73 height 6
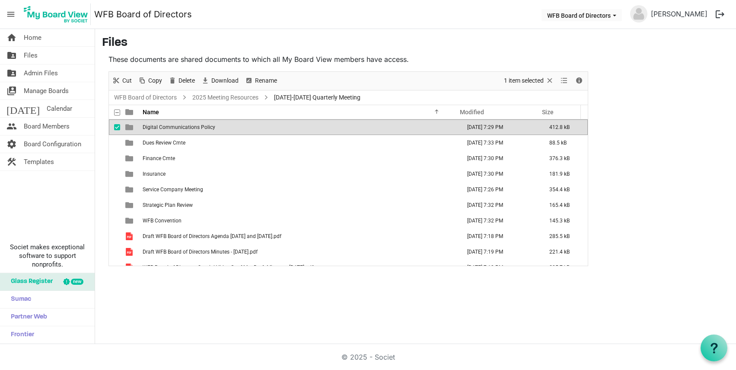
click at [173, 125] on span "Digital Communications Policy" at bounding box center [179, 127] width 73 height 6
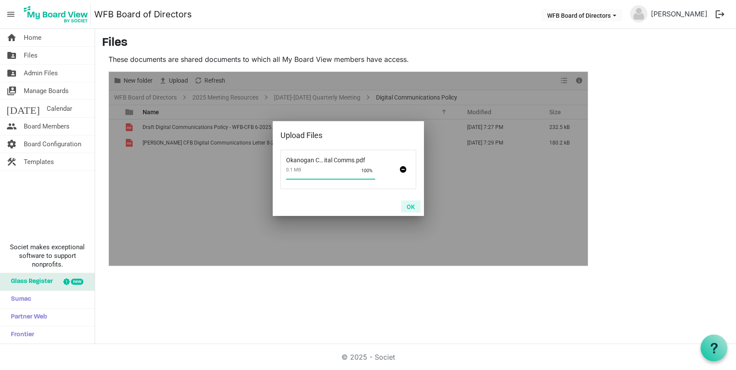
click at [412, 204] on button "OK" at bounding box center [410, 206] width 19 height 12
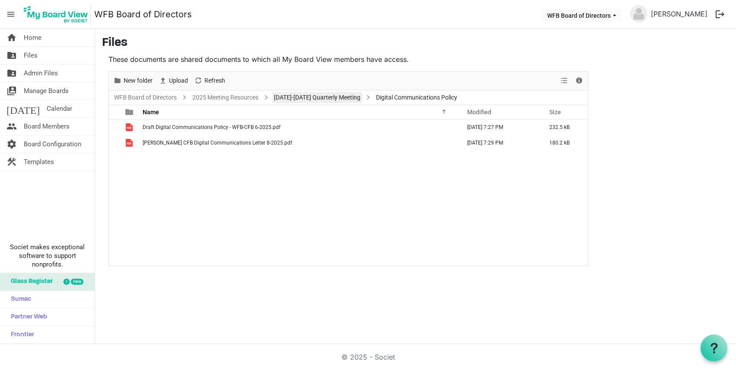
click at [319, 101] on link "September 18-19 Quarterly Meeting" at bounding box center [317, 97] width 90 height 11
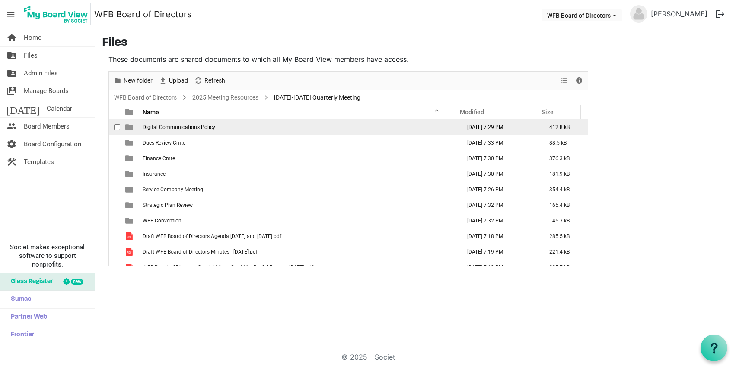
click at [161, 130] on span "Digital Communications Policy" at bounding box center [179, 127] width 73 height 6
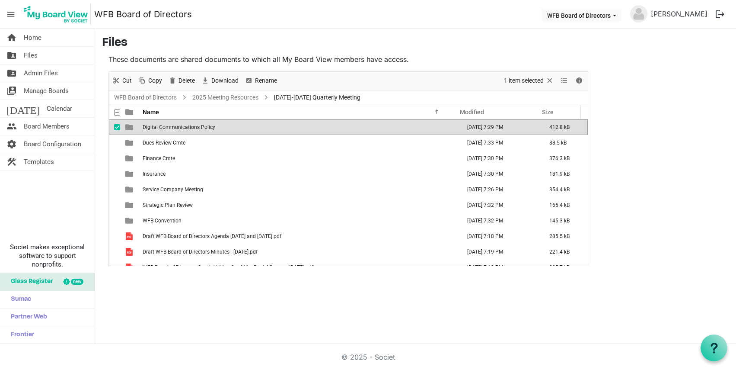
click at [161, 130] on span "Digital Communications Policy" at bounding box center [179, 127] width 73 height 6
click at [32, 54] on span "Files" at bounding box center [31, 55] width 14 height 17
click at [153, 142] on div at bounding box center [348, 169] width 479 height 194
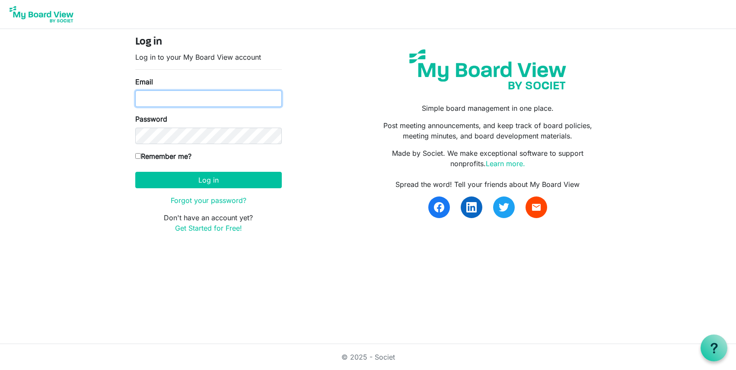
click at [150, 93] on input "Email" at bounding box center [208, 98] width 147 height 16
type input "[EMAIL_ADDRESS][DOMAIN_NAME]"
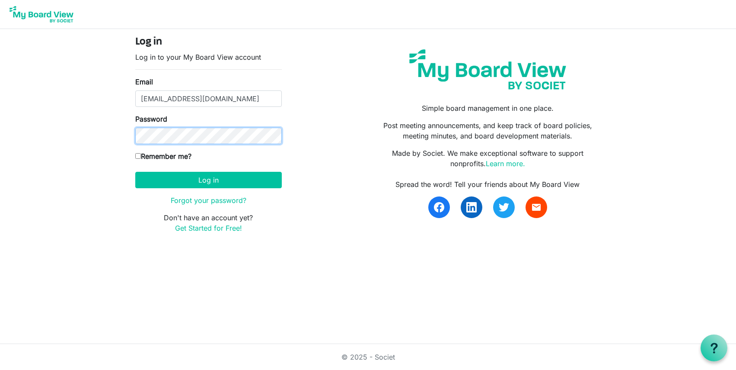
click at [135, 172] on button "Log in" at bounding box center [208, 180] width 147 height 16
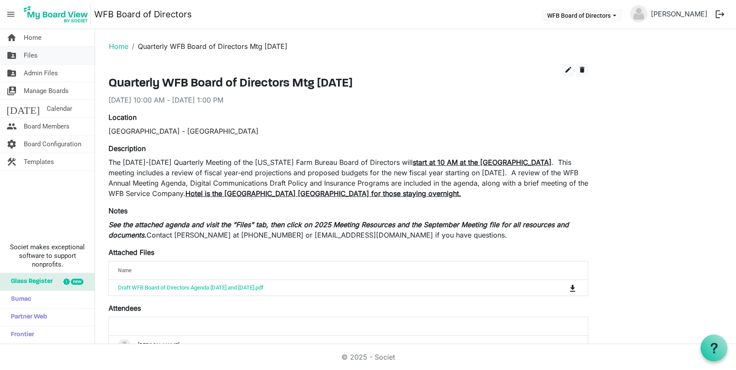
click at [30, 55] on span "Files" at bounding box center [31, 55] width 14 height 17
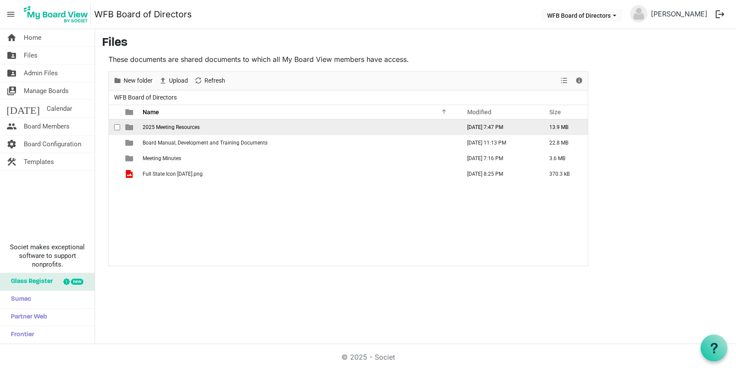
click at [175, 124] on span "2025 Meeting Resources" at bounding box center [171, 127] width 57 height 6
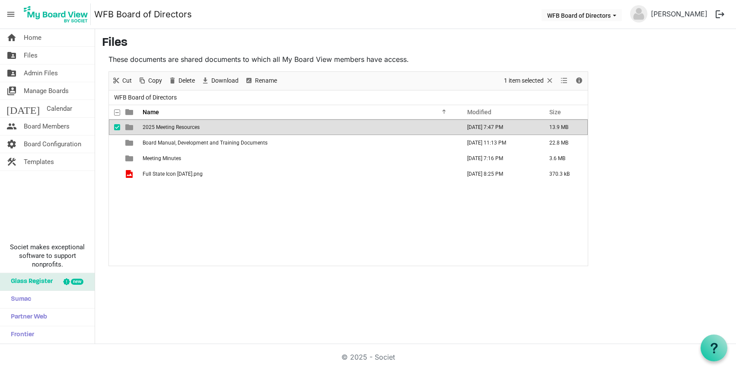
click at [175, 124] on span "2025 Meeting Resources" at bounding box center [171, 127] width 57 height 6
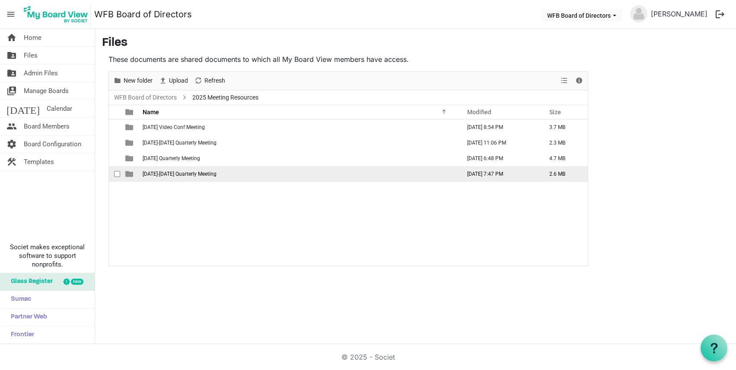
click at [168, 171] on span "September 18-19 Quarterly Meeting" at bounding box center [180, 174] width 74 height 6
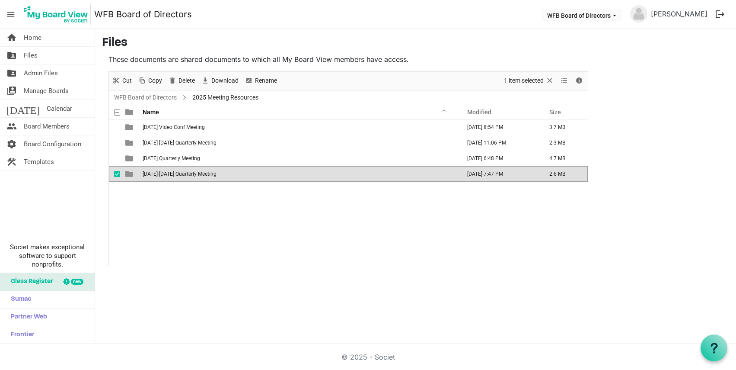
click at [168, 171] on span "[DATE]-[DATE] Quarterly Meeting" at bounding box center [180, 174] width 74 height 6
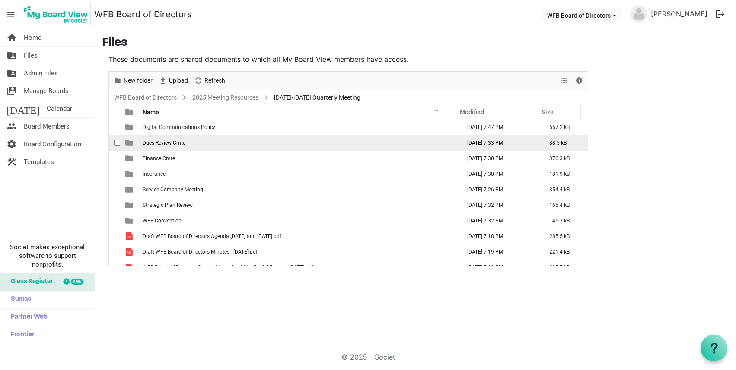
click at [163, 140] on span "Dues Review Cmte" at bounding box center [164, 143] width 43 height 6
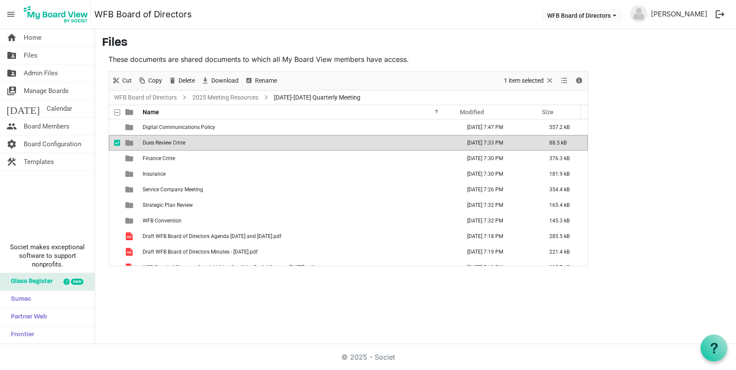
click at [163, 140] on span "Dues Review Cmte" at bounding box center [164, 143] width 43 height 6
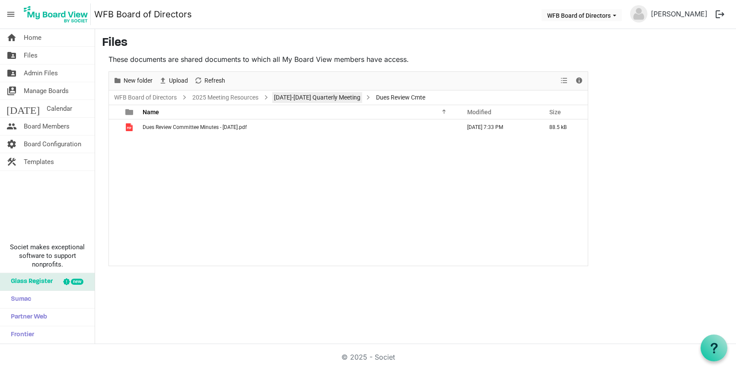
click at [317, 96] on link "[DATE]-[DATE] Quarterly Meeting" at bounding box center [317, 97] width 90 height 11
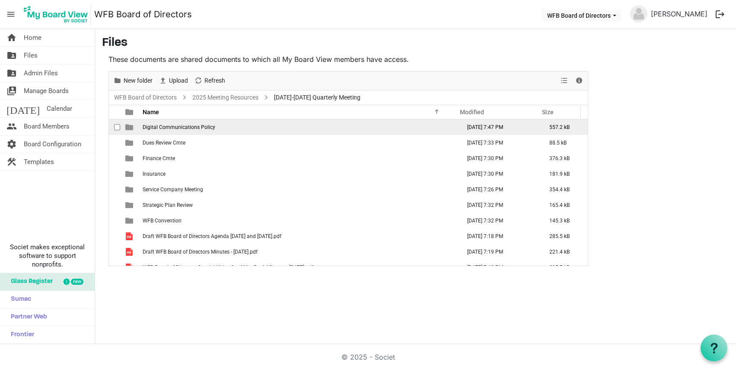
click at [172, 128] on span "Digital Communications Policy" at bounding box center [179, 127] width 73 height 6
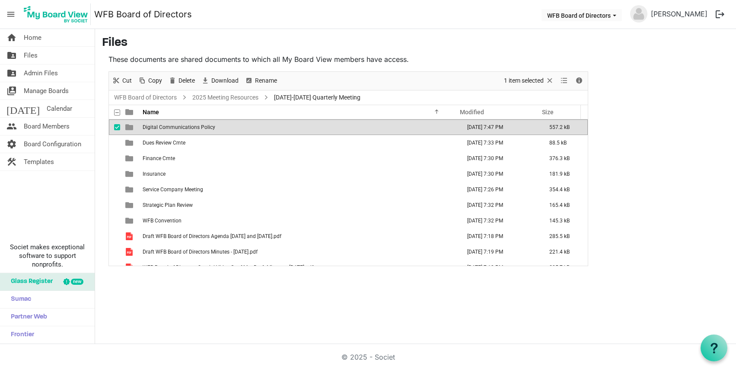
click at [172, 128] on span "Digital Communications Policy" at bounding box center [179, 127] width 73 height 6
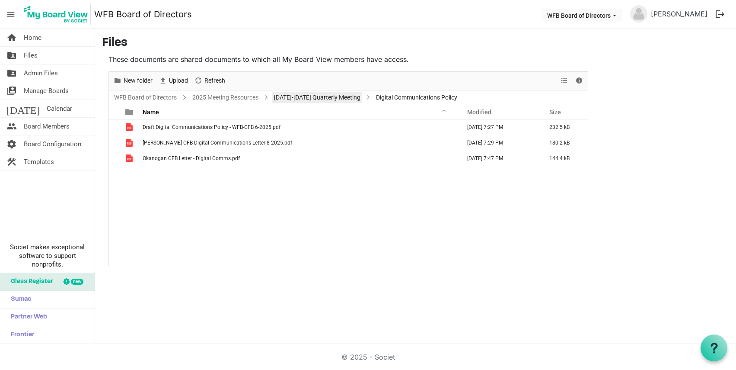
click at [315, 98] on link "September 18-19 Quarterly Meeting" at bounding box center [317, 97] width 90 height 11
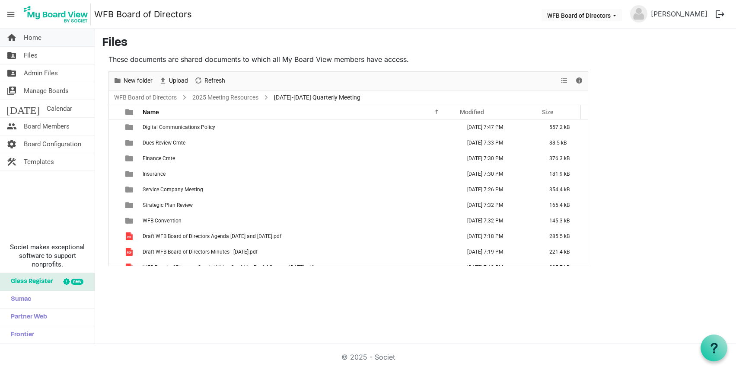
click at [29, 37] on span "Home" at bounding box center [33, 37] width 18 height 17
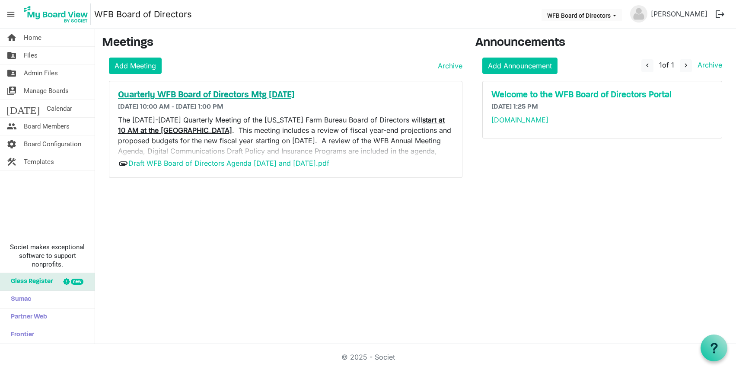
click at [159, 92] on h5 "Quarterly WFB Board of Directors Mtg [DATE]" at bounding box center [285, 95] width 335 height 10
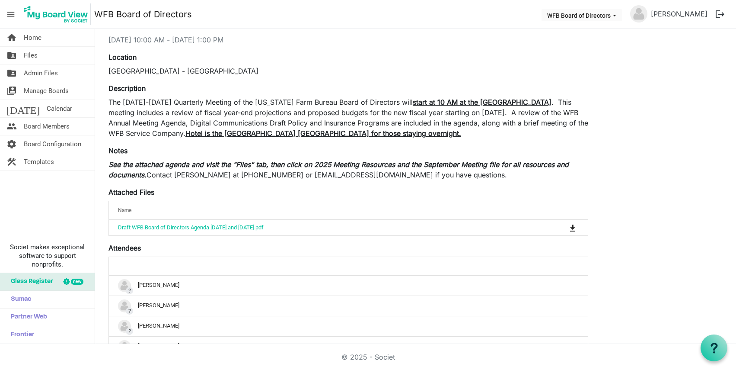
scroll to position [11, 0]
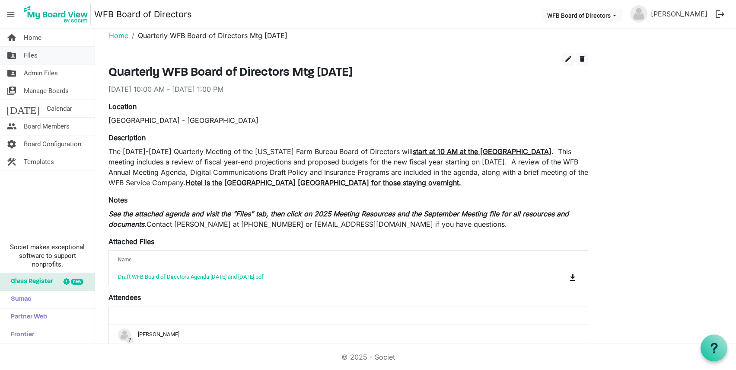
click at [26, 56] on span "Files" at bounding box center [31, 55] width 14 height 17
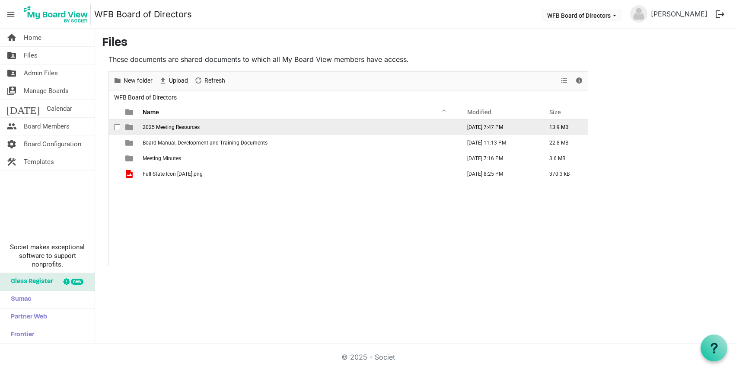
click at [170, 130] on span "2025 Meeting Resources" at bounding box center [171, 127] width 57 height 6
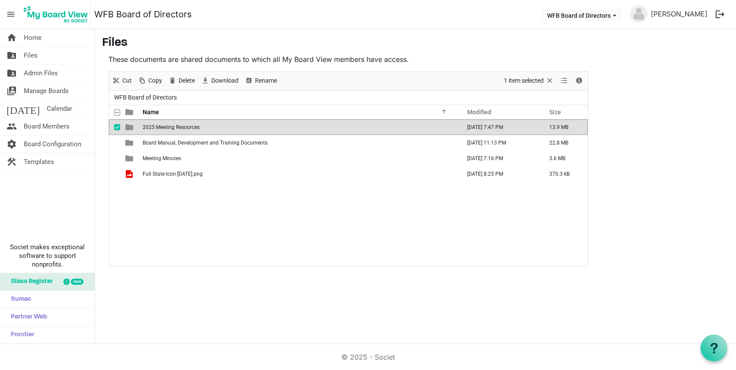
click at [170, 130] on span "2025 Meeting Resources" at bounding box center [171, 127] width 57 height 6
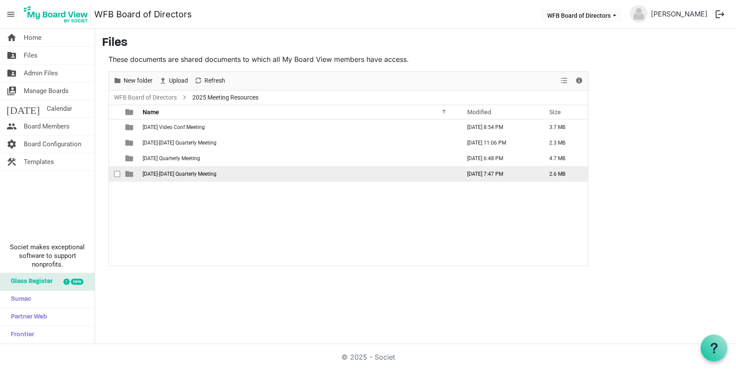
click at [168, 171] on span "[DATE]-[DATE] Quarterly Meeting" at bounding box center [180, 174] width 74 height 6
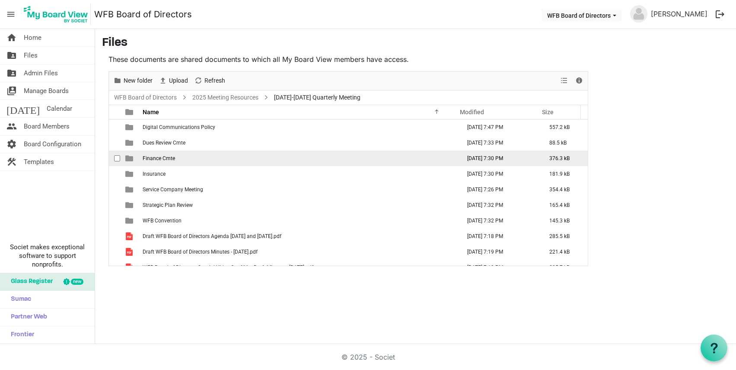
click at [166, 156] on span "Finance Cmte" at bounding box center [159, 158] width 32 height 6
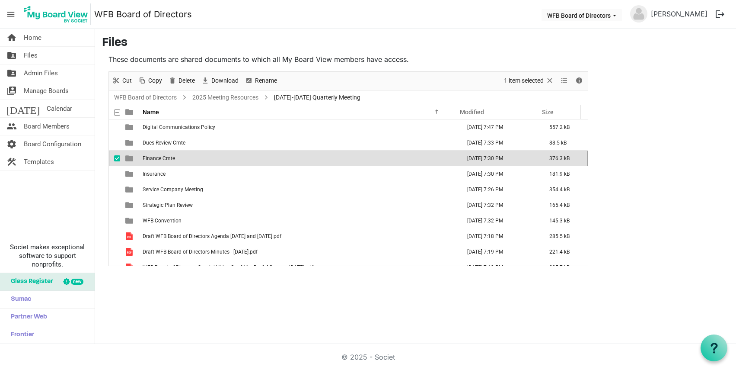
click at [166, 156] on span "Finance Cmte" at bounding box center [159, 158] width 32 height 6
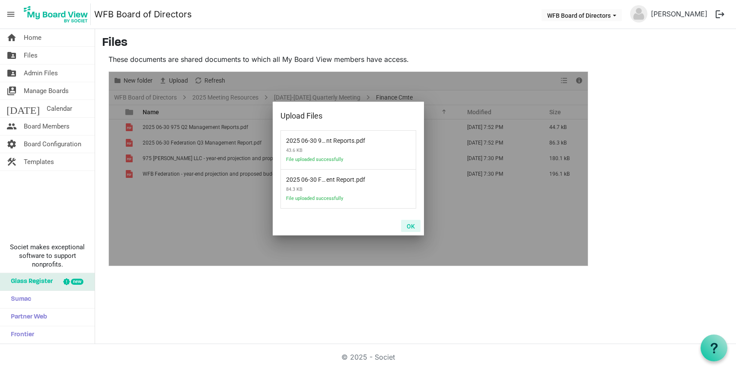
click at [411, 225] on button "OK" at bounding box center [410, 226] width 19 height 12
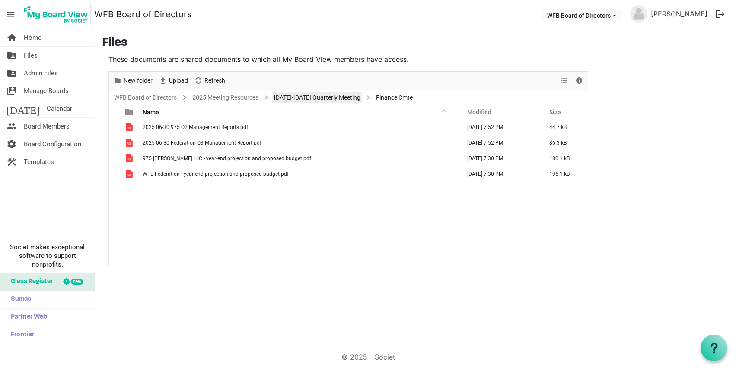
click at [307, 98] on link "[DATE]-[DATE] Quarterly Meeting" at bounding box center [317, 97] width 90 height 11
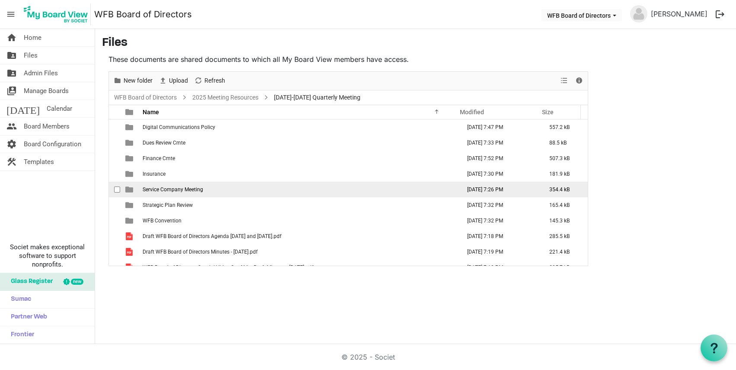
click at [171, 187] on span "Service Company Meeting" at bounding box center [173, 189] width 61 height 6
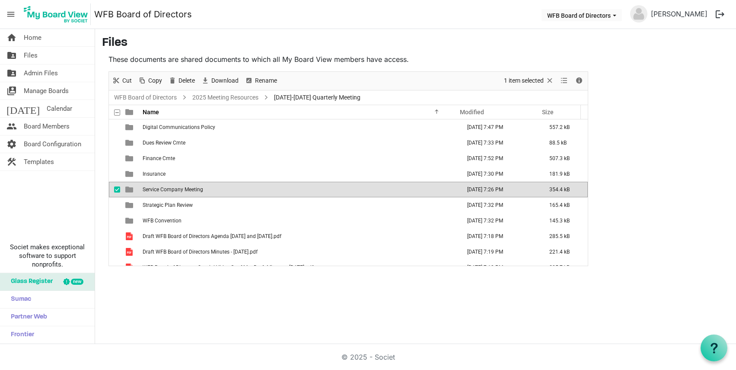
click at [171, 187] on span "Service Company Meeting" at bounding box center [173, 189] width 61 height 6
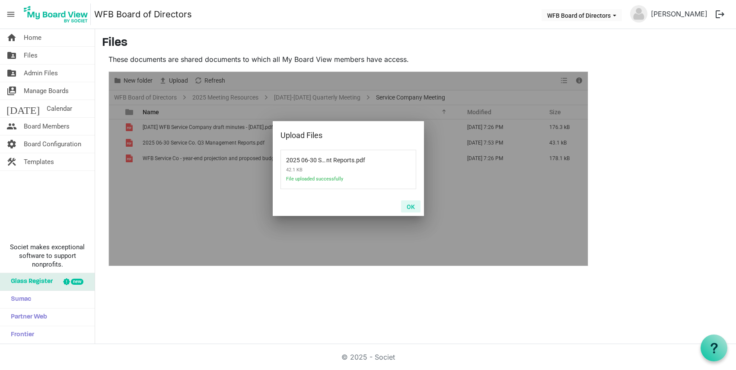
click at [412, 206] on button "OK" at bounding box center [410, 206] width 19 height 12
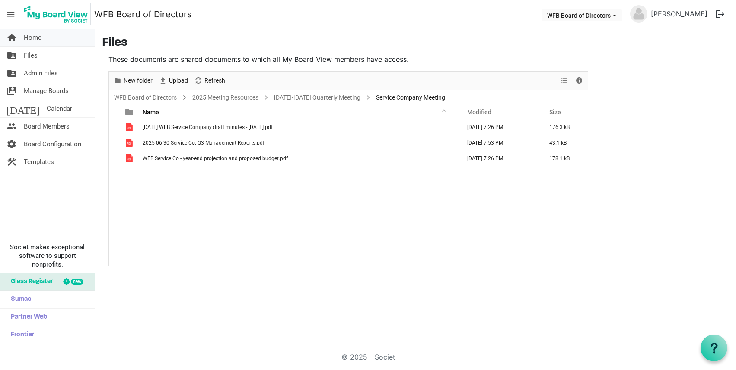
click at [34, 37] on span "Home" at bounding box center [33, 37] width 18 height 17
